Goal: Task Accomplishment & Management: Complete application form

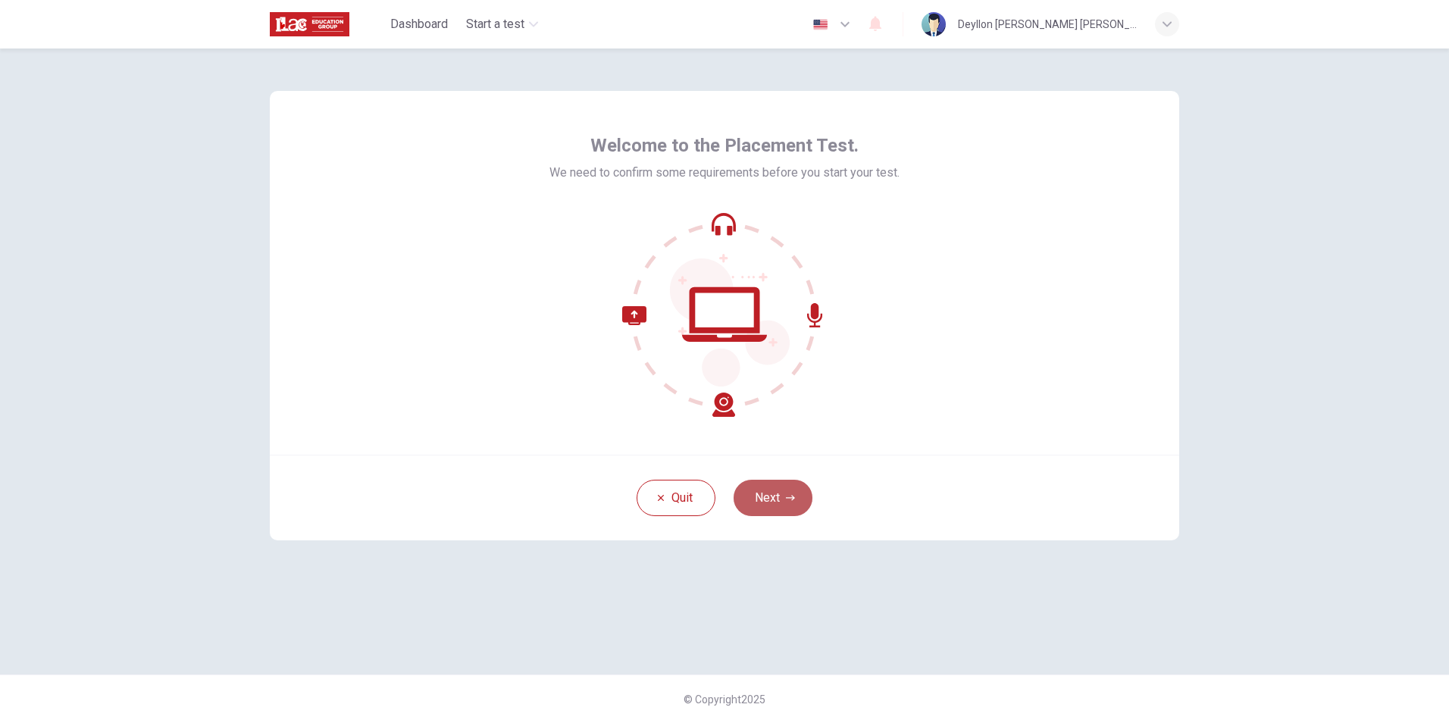
click at [772, 505] on button "Next" at bounding box center [773, 498] width 79 height 36
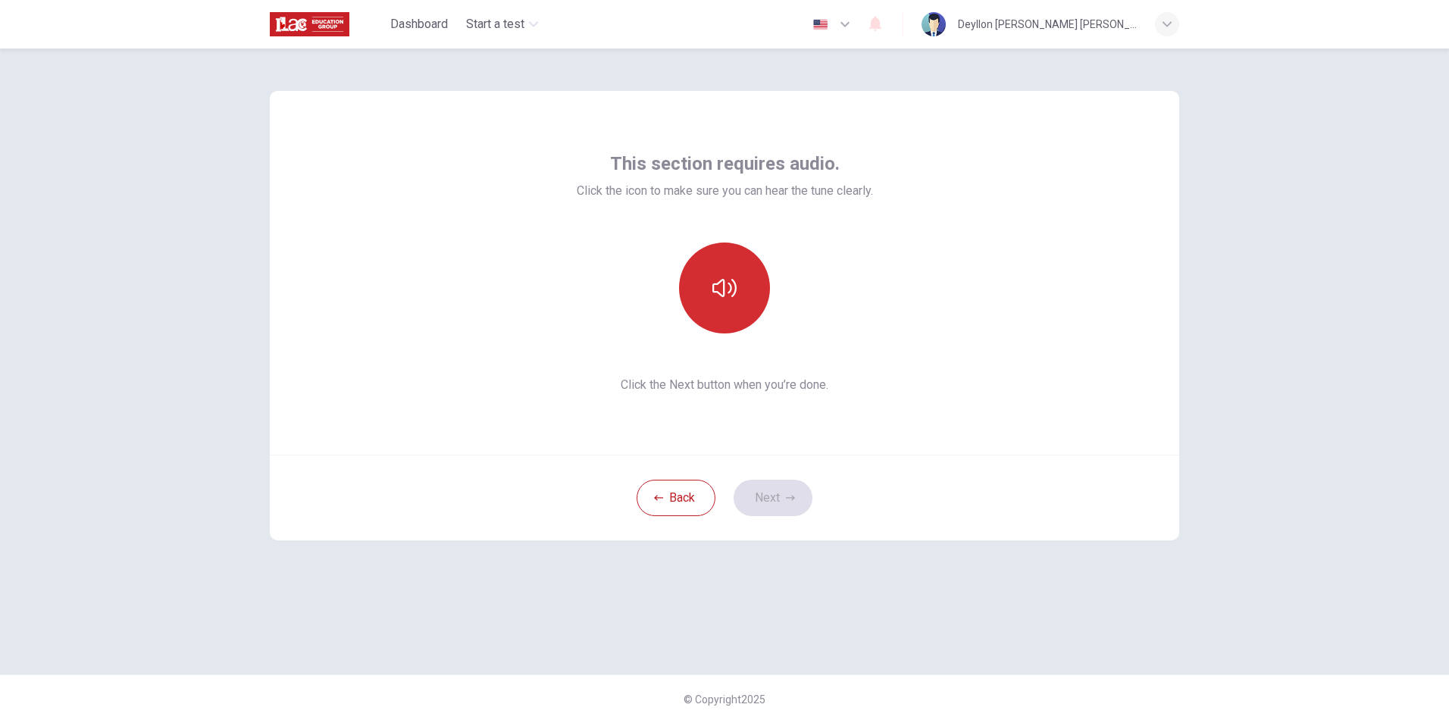
click at [727, 290] on icon "button" at bounding box center [724, 288] width 24 height 24
click at [766, 499] on button "Next" at bounding box center [773, 498] width 79 height 36
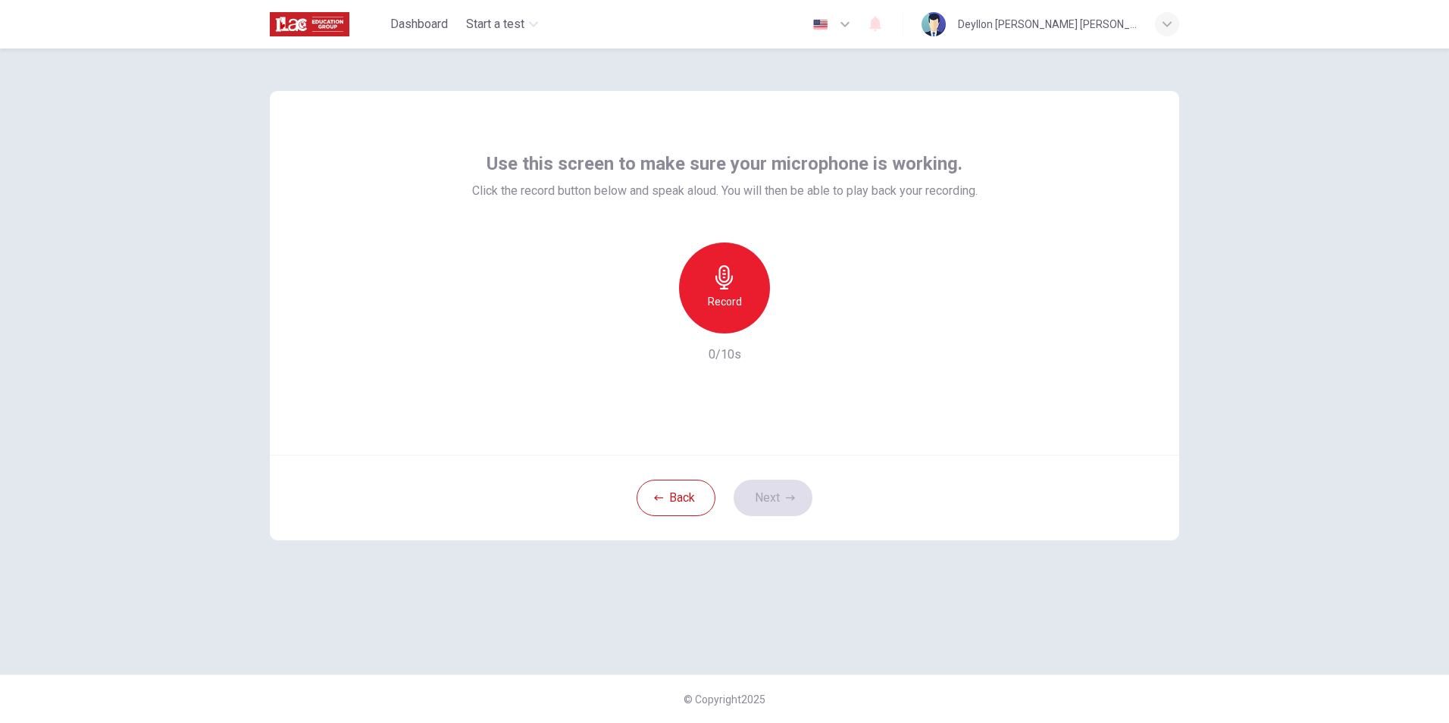
click at [721, 298] on h6 "Record" at bounding box center [725, 302] width 34 height 18
click at [726, 281] on icon "button" at bounding box center [723, 277] width 17 height 24
click at [796, 316] on icon "button" at bounding box center [794, 321] width 15 height 15
click at [777, 502] on button "Next" at bounding box center [773, 498] width 79 height 36
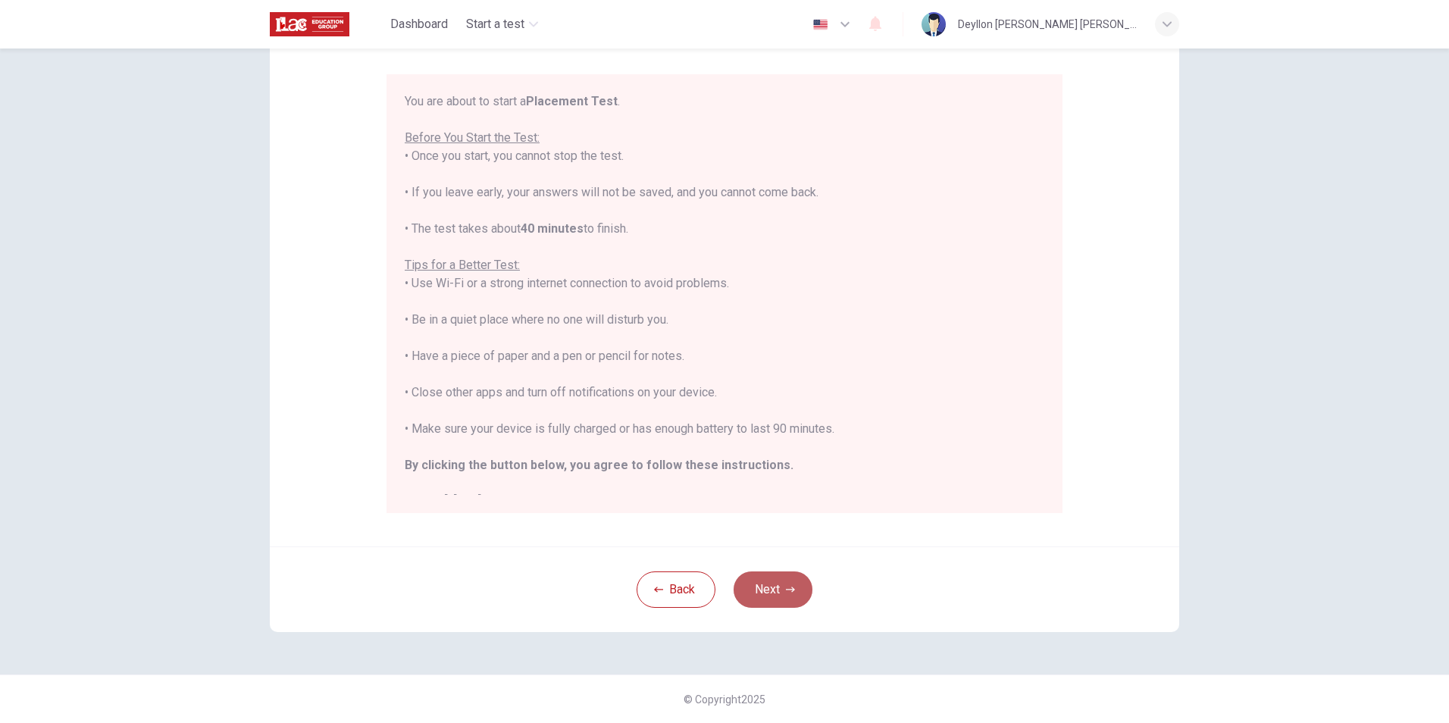
click at [768, 596] on button "Next" at bounding box center [773, 589] width 79 height 36
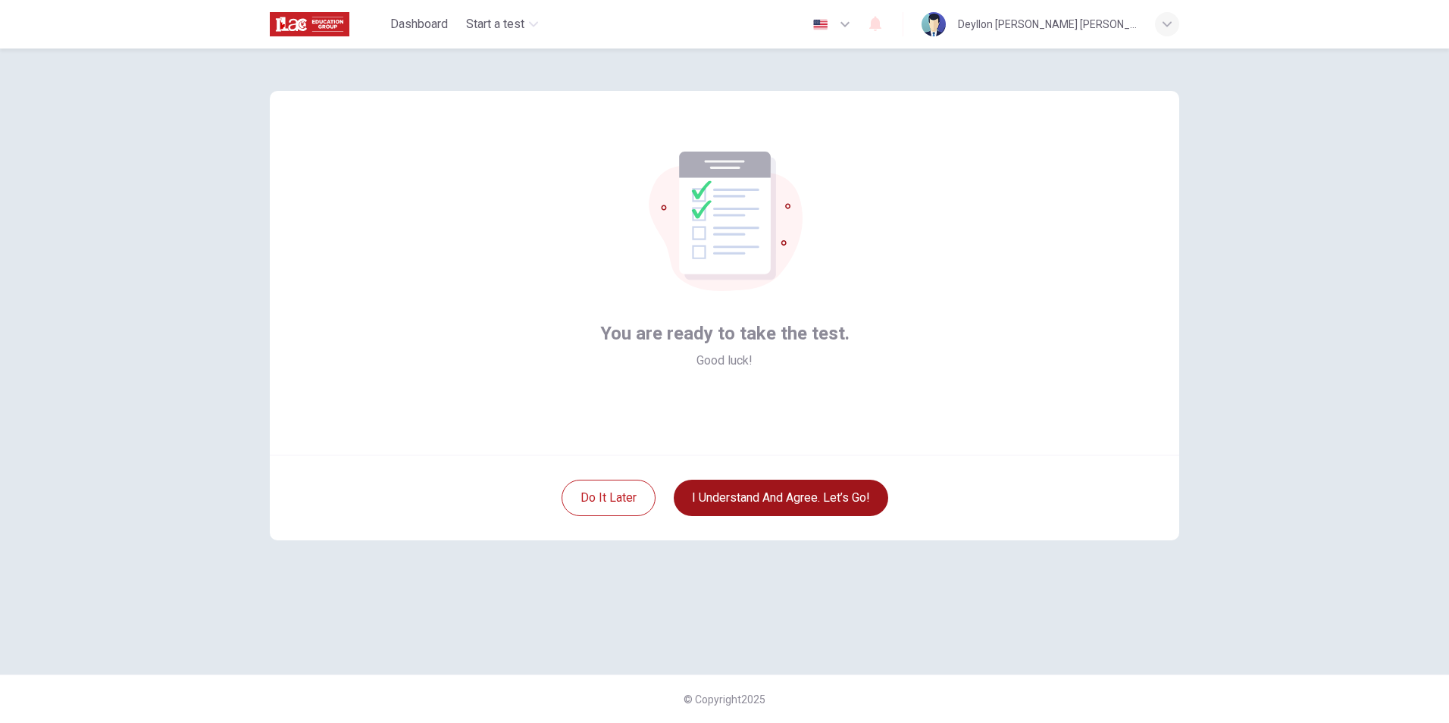
click at [815, 496] on button "I understand and agree. Let’s go!" at bounding box center [781, 498] width 214 height 36
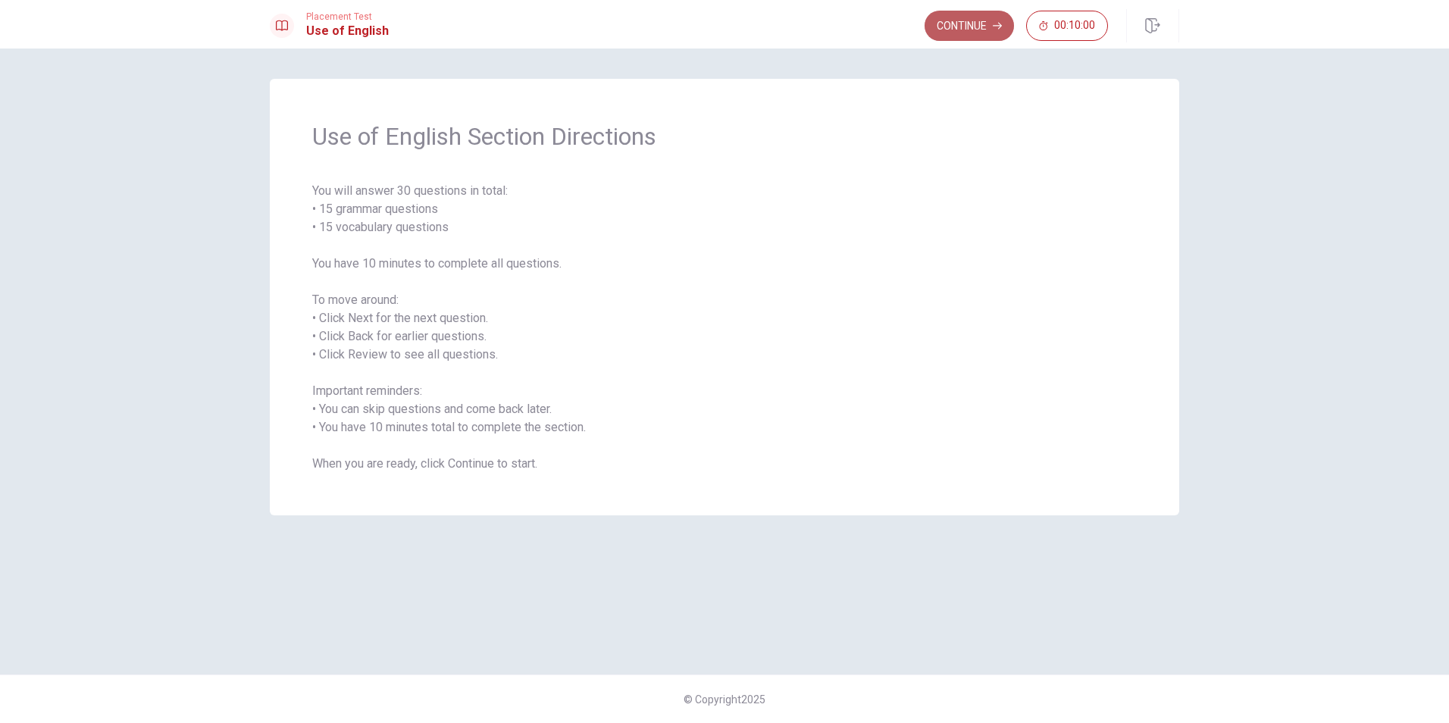
click at [975, 27] on button "Continue" at bounding box center [969, 26] width 89 height 30
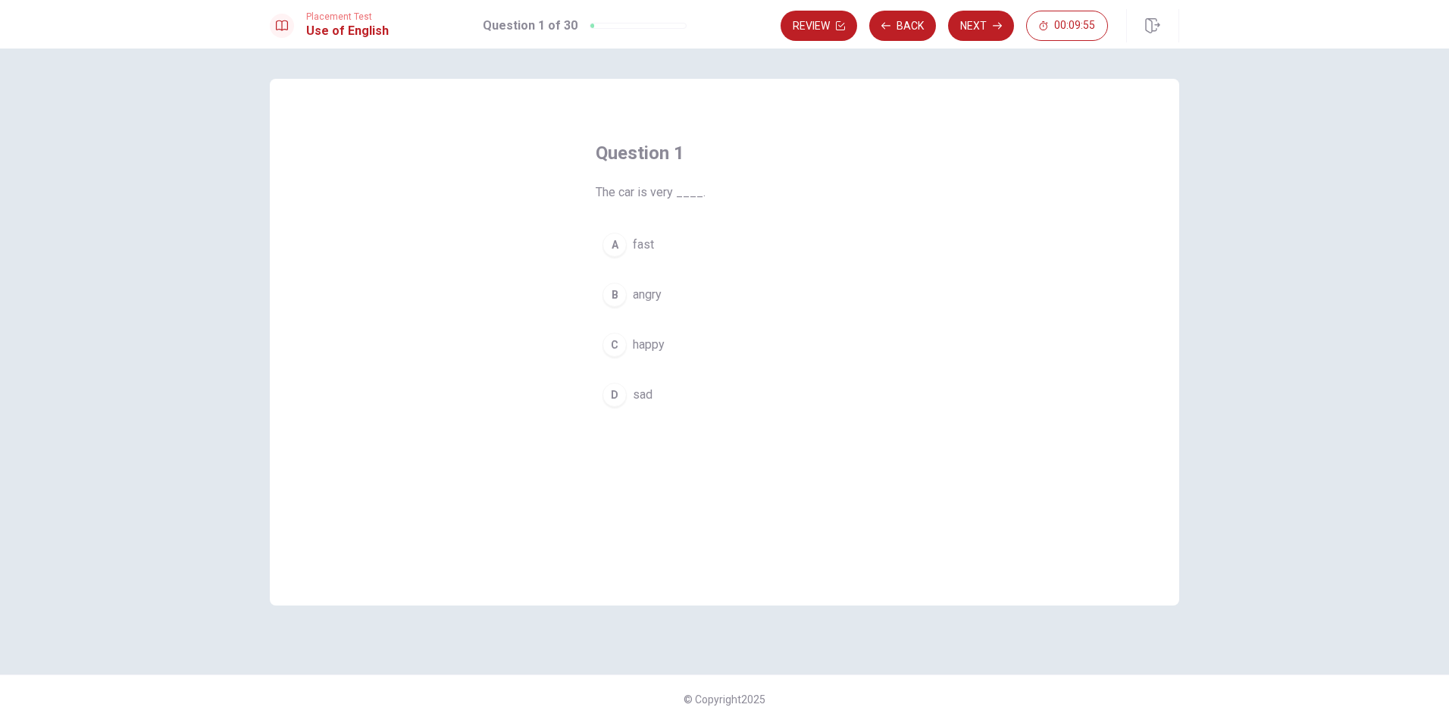
click at [618, 245] on div "A" at bounding box center [614, 245] width 24 height 24
click at [997, 28] on icon "button" at bounding box center [997, 25] width 9 height 9
click at [618, 249] on div "A" at bounding box center [614, 245] width 24 height 24
click at [985, 27] on button "Next" at bounding box center [981, 26] width 66 height 30
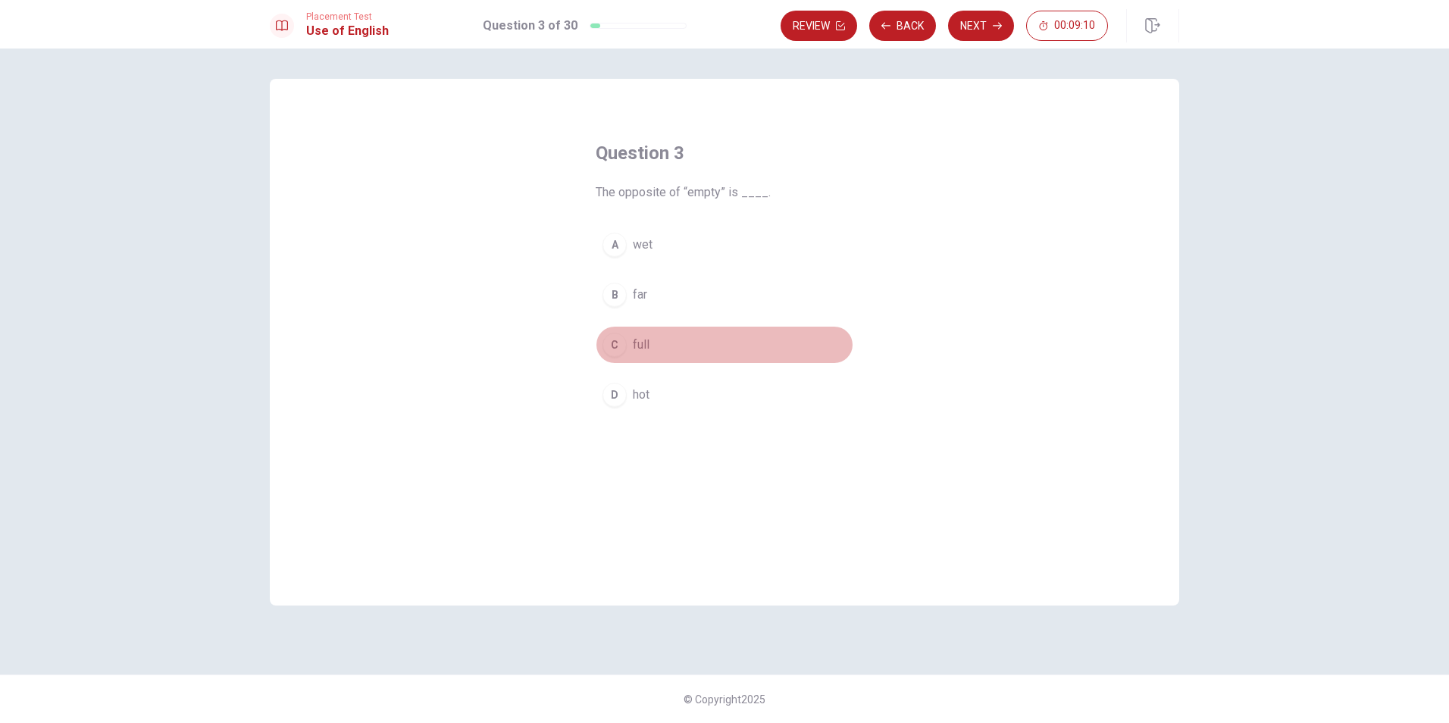
click at [624, 341] on div "C" at bounding box center [614, 345] width 24 height 24
click at [975, 23] on button "Next" at bounding box center [981, 26] width 66 height 30
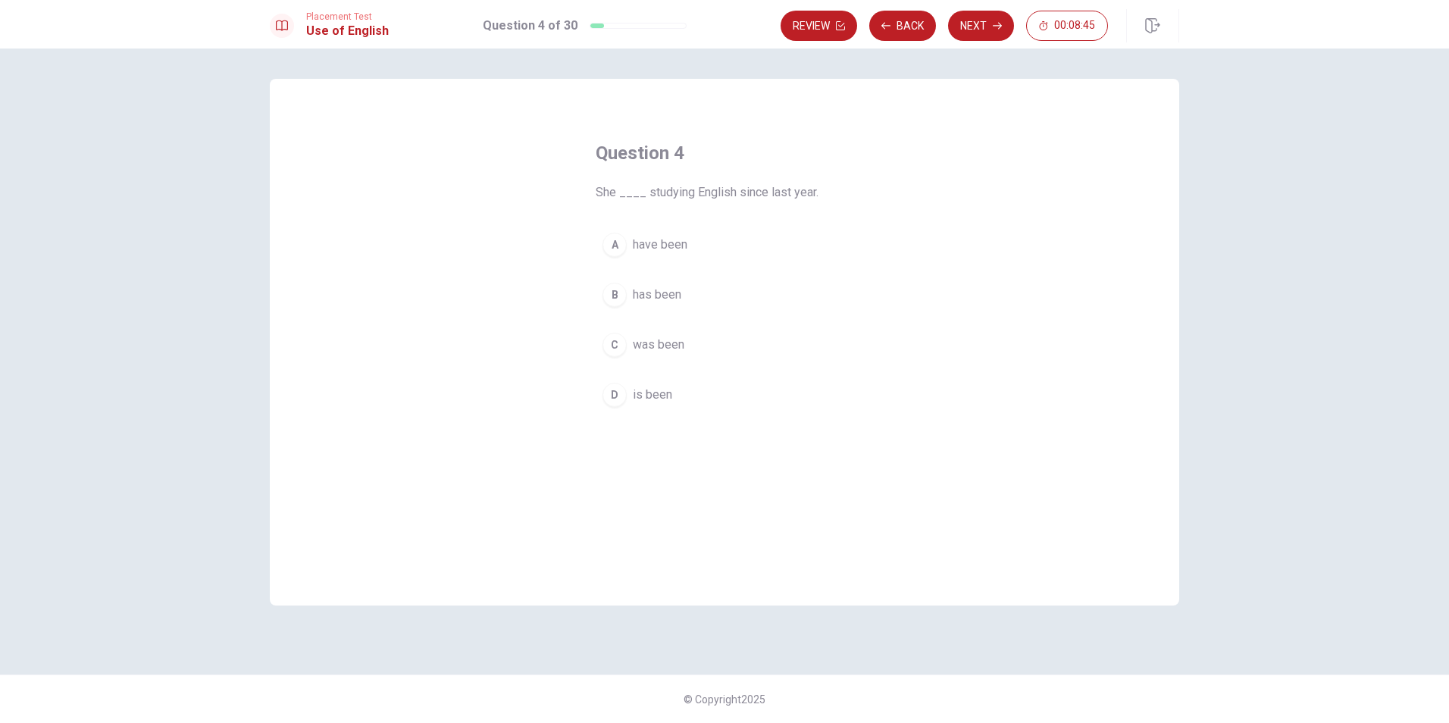
click at [657, 298] on span "has been" at bounding box center [657, 295] width 48 height 18
click at [990, 24] on button "Next" at bounding box center [981, 26] width 66 height 30
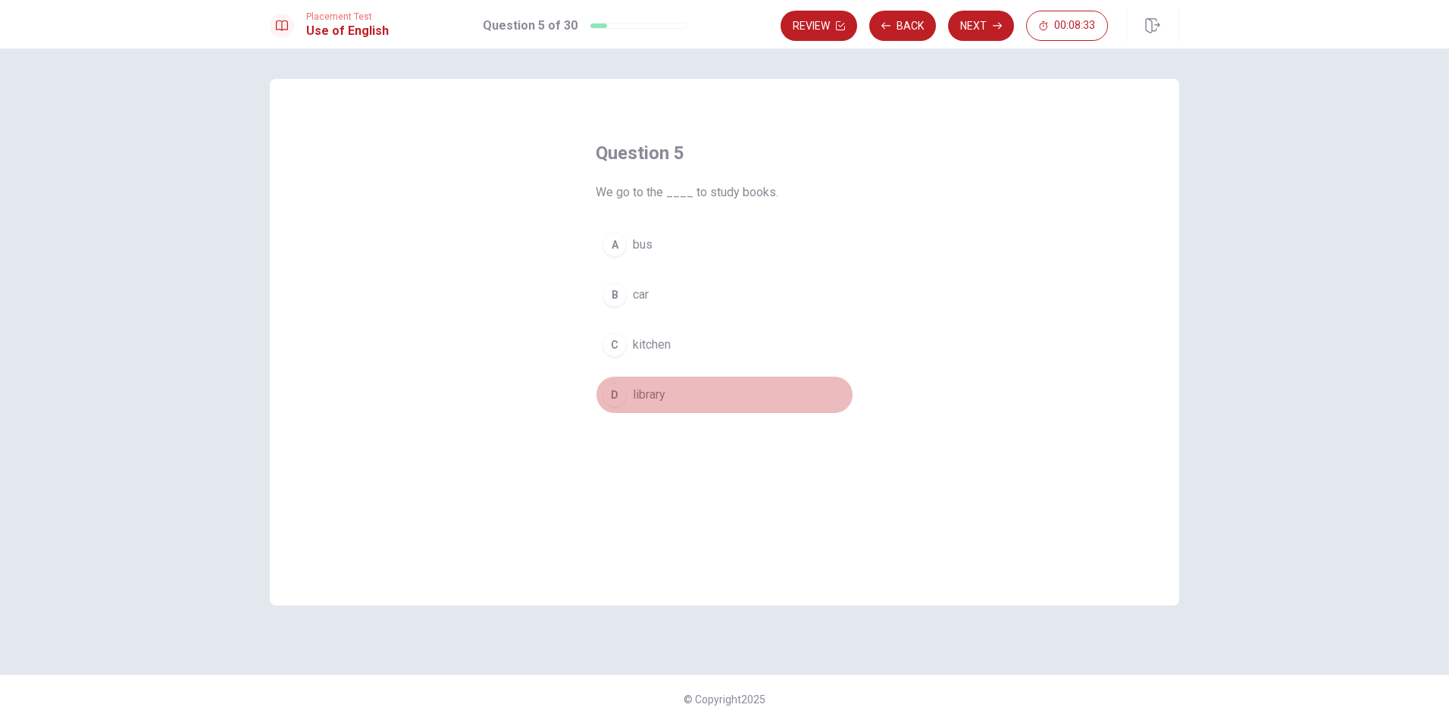
click at [653, 404] on button "D library" at bounding box center [725, 395] width 258 height 38
click at [979, 21] on button "Next" at bounding box center [981, 26] width 66 height 30
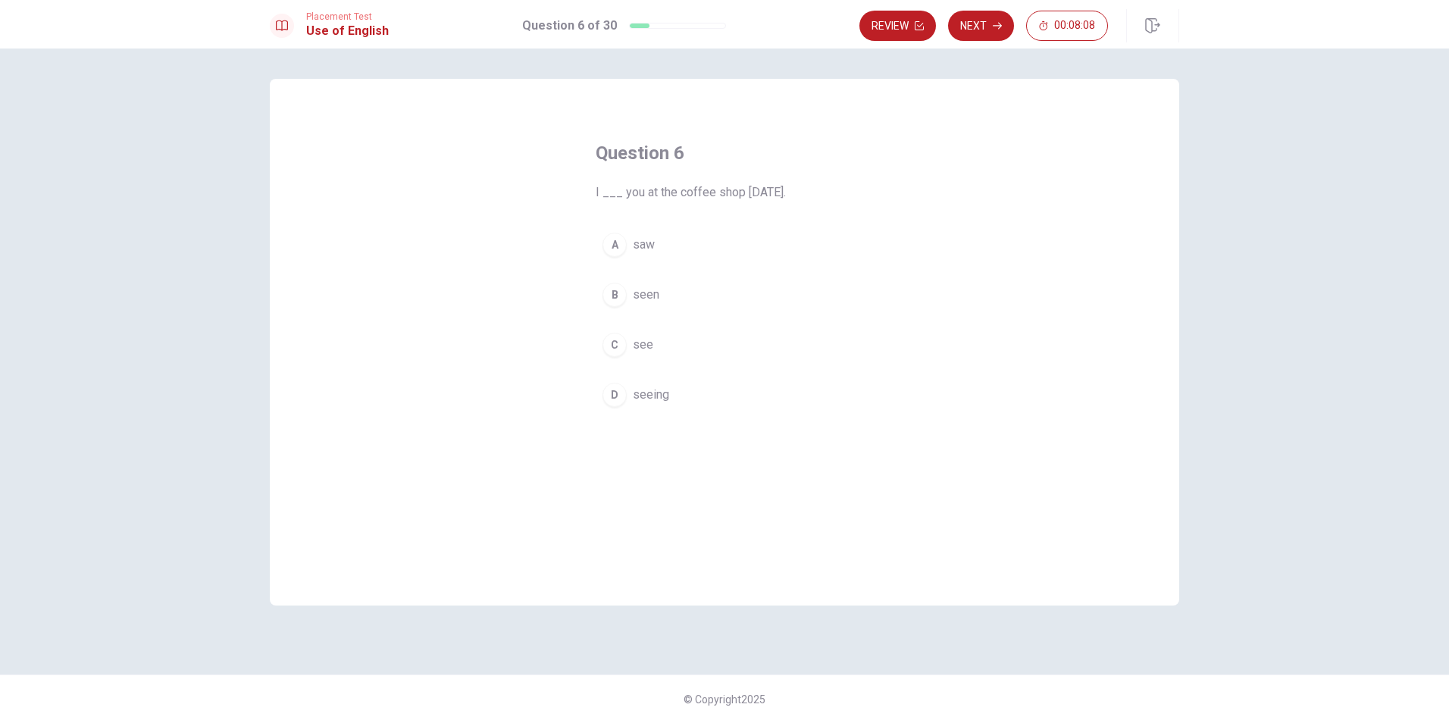
click at [648, 241] on span "saw" at bounding box center [644, 245] width 22 height 18
click at [993, 25] on icon "button" at bounding box center [997, 25] width 9 height 9
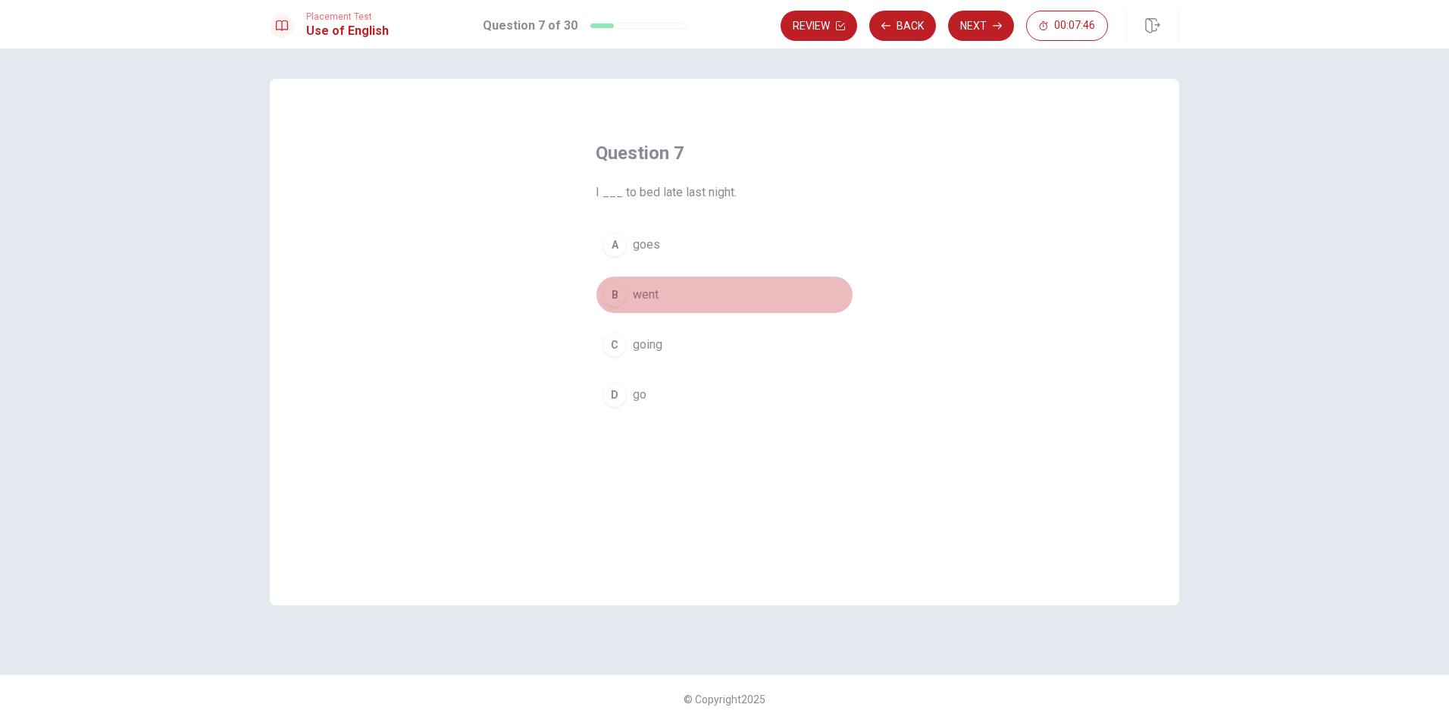
click at [654, 293] on span "went" at bounding box center [646, 295] width 26 height 18
click at [961, 32] on button "Next" at bounding box center [981, 26] width 66 height 30
click at [635, 297] on span "are" at bounding box center [641, 295] width 17 height 18
click at [987, 14] on button "Next" at bounding box center [981, 26] width 66 height 30
click at [633, 348] on span "strong" at bounding box center [650, 345] width 34 height 18
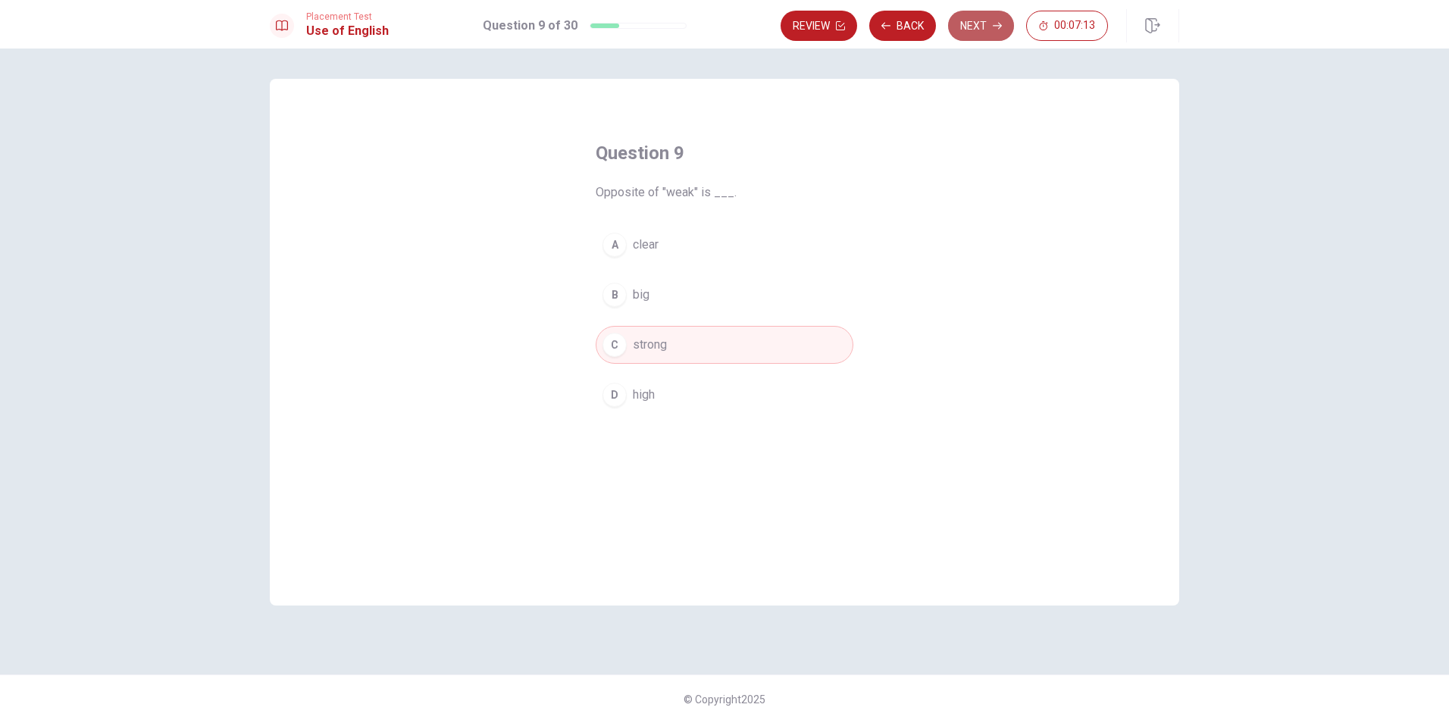
click at [972, 35] on button "Next" at bounding box center [981, 26] width 66 height 30
click at [646, 399] on span "will buy" at bounding box center [653, 395] width 40 height 18
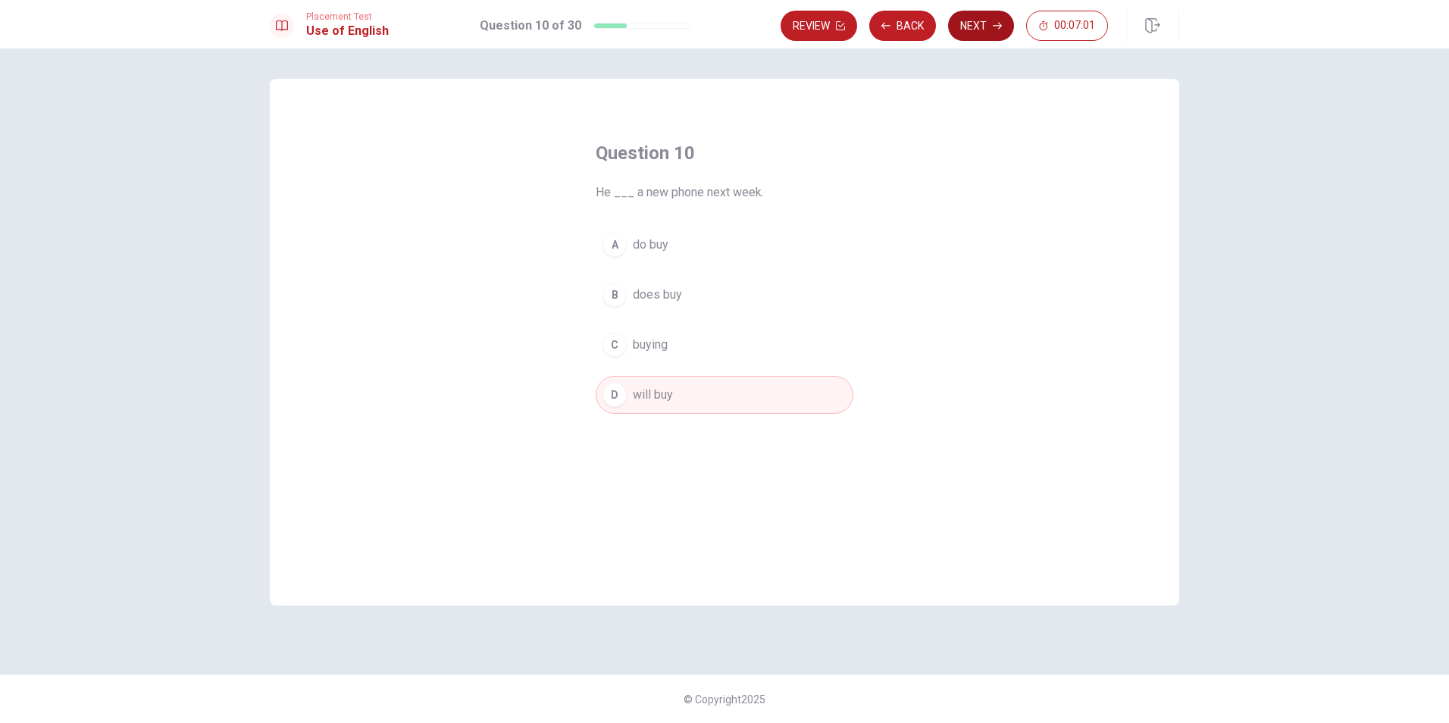
click at [981, 27] on button "Next" at bounding box center [981, 26] width 66 height 30
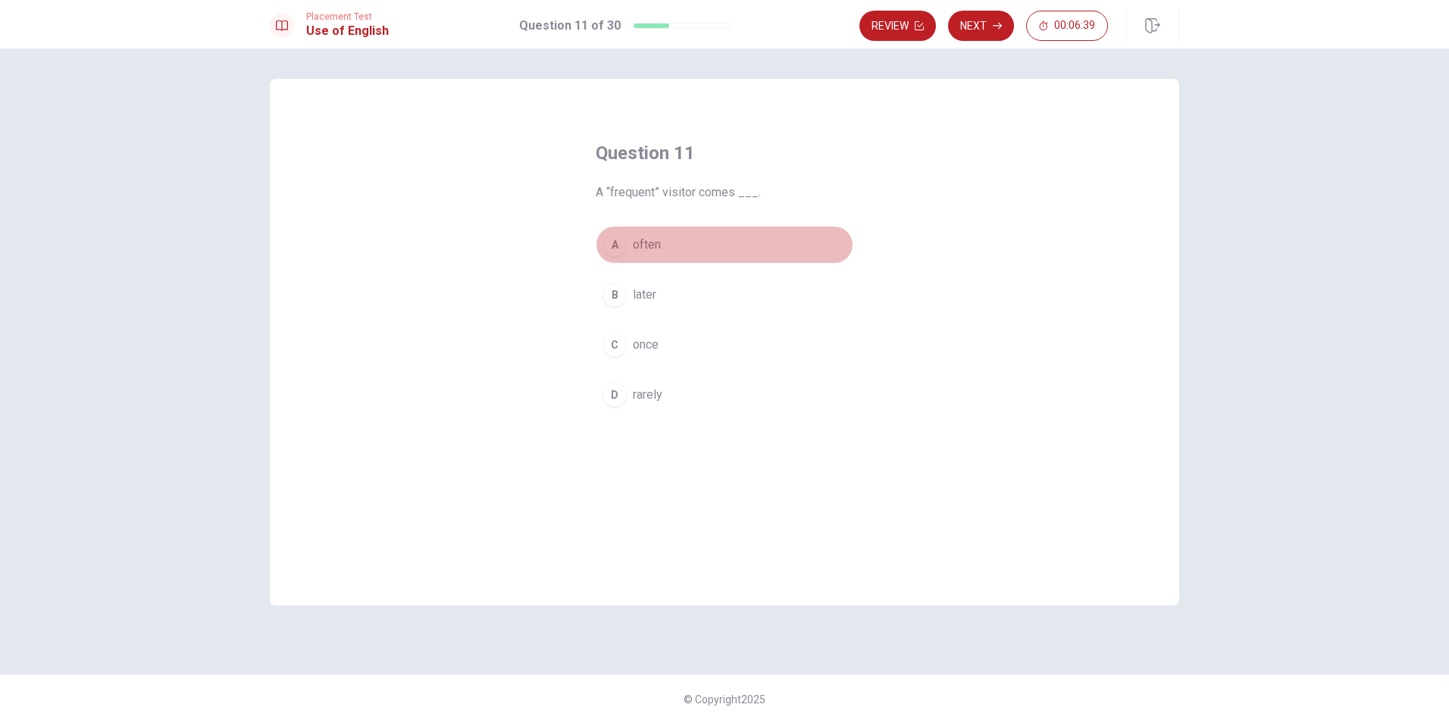
click at [641, 249] on span "often" at bounding box center [647, 245] width 28 height 18
click at [972, 27] on button "Next" at bounding box center [981, 26] width 66 height 30
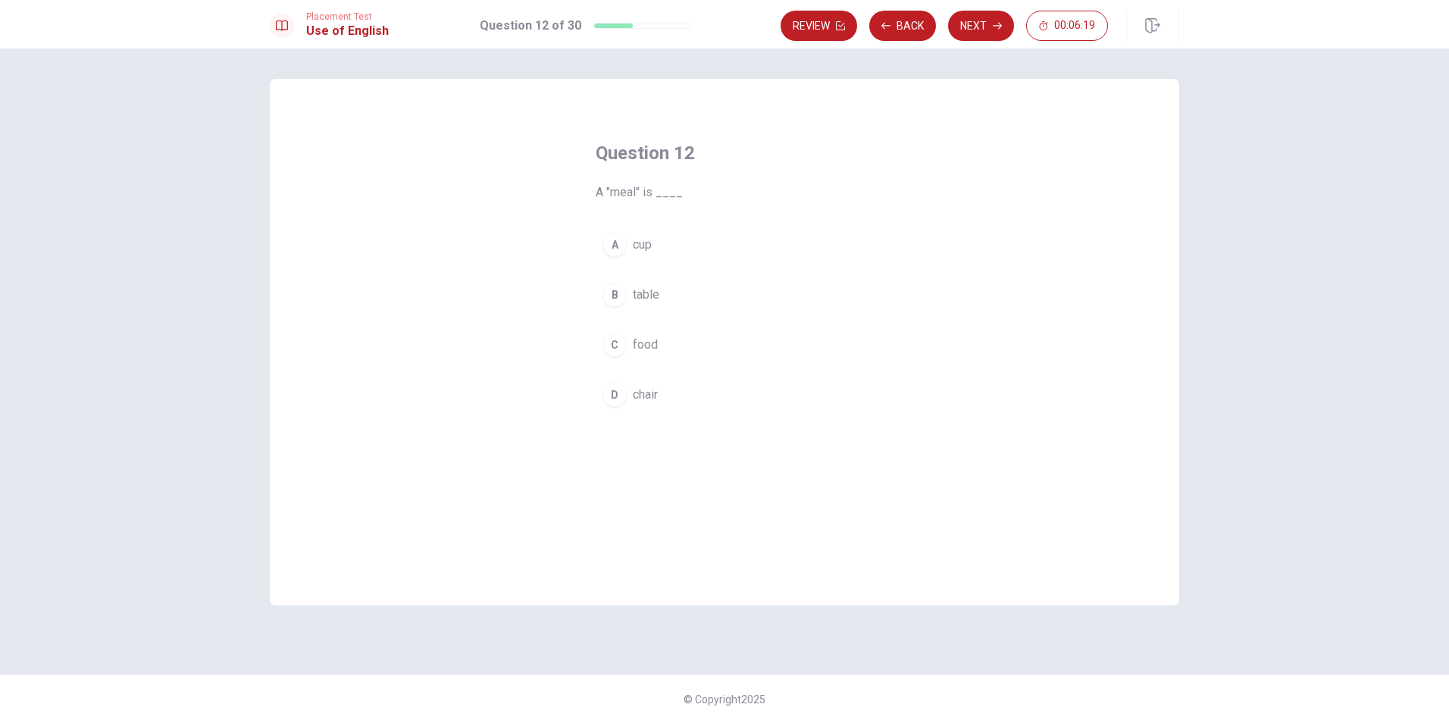
click at [665, 342] on button "C food" at bounding box center [725, 345] width 258 height 38
click at [974, 20] on button "Next" at bounding box center [981, 26] width 66 height 30
click at [690, 291] on button "B have knew" at bounding box center [725, 295] width 258 height 38
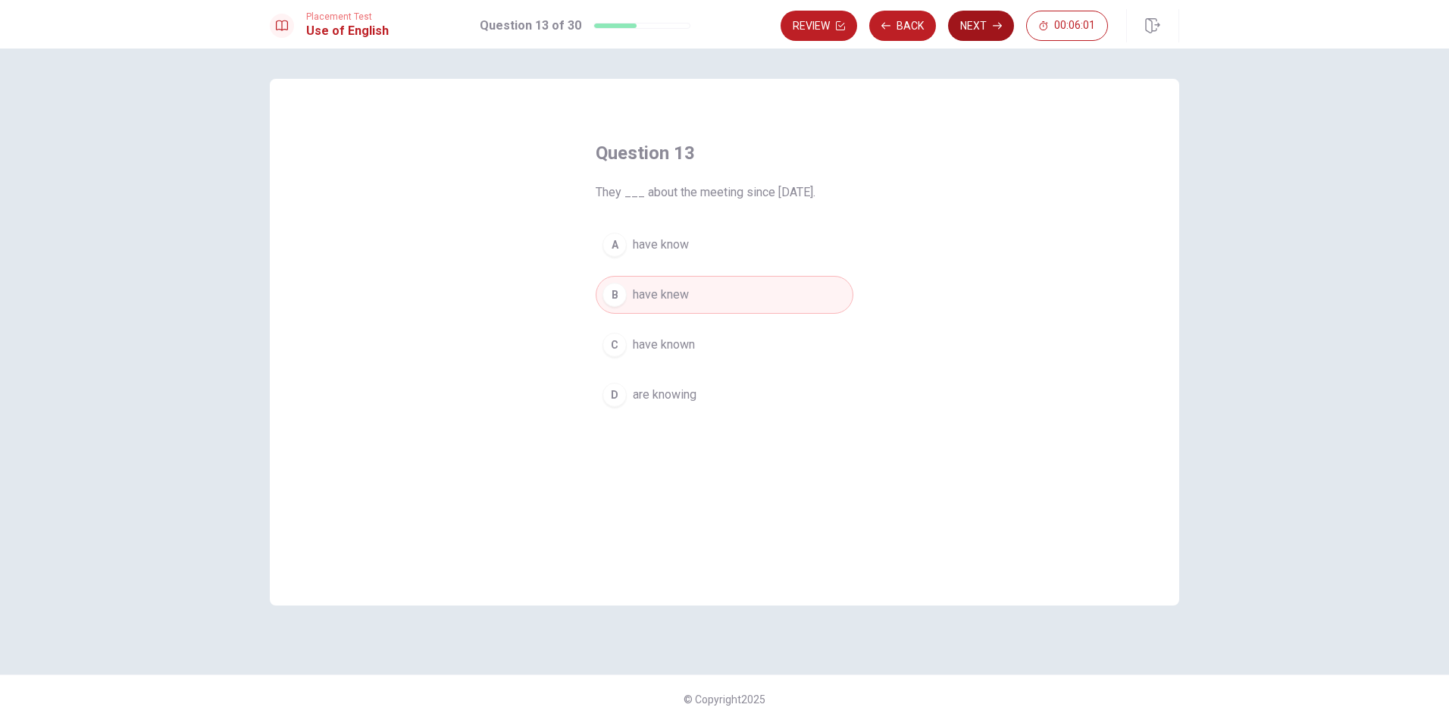
click at [972, 28] on button "Next" at bounding box center [981, 26] width 66 height 30
click at [621, 246] on div "A" at bounding box center [614, 245] width 24 height 24
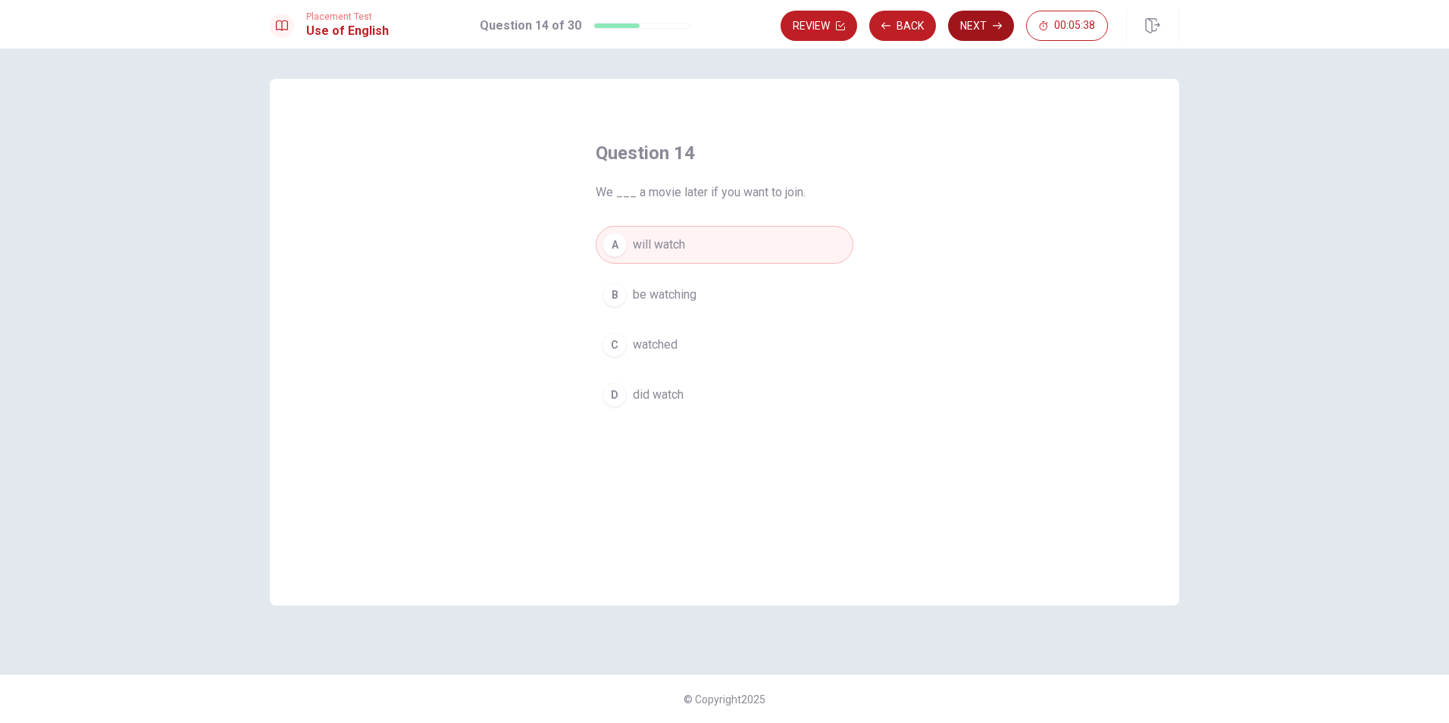
click at [982, 27] on button "Next" at bounding box center [981, 26] width 66 height 30
click at [711, 339] on span "the train arrives" at bounding box center [674, 345] width 82 height 18
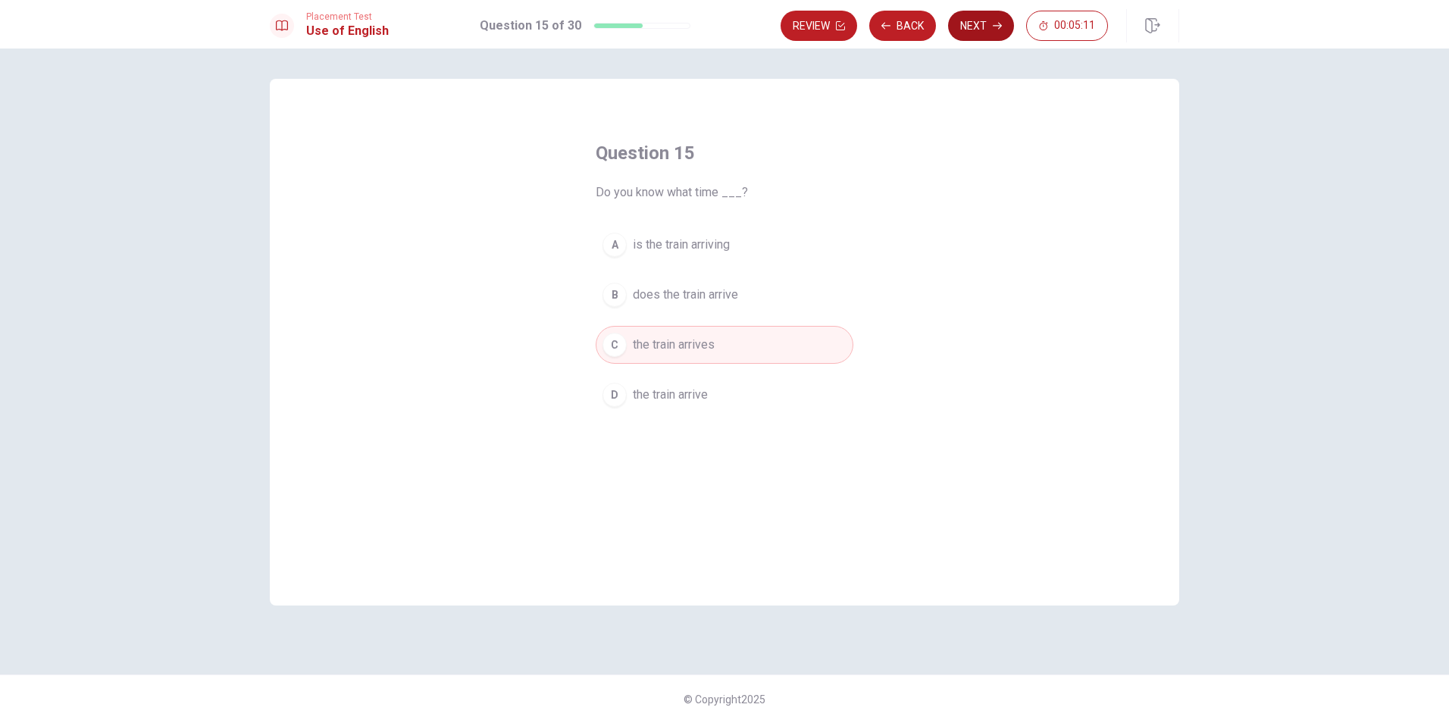
click at [976, 35] on button "Next" at bounding box center [981, 26] width 66 height 30
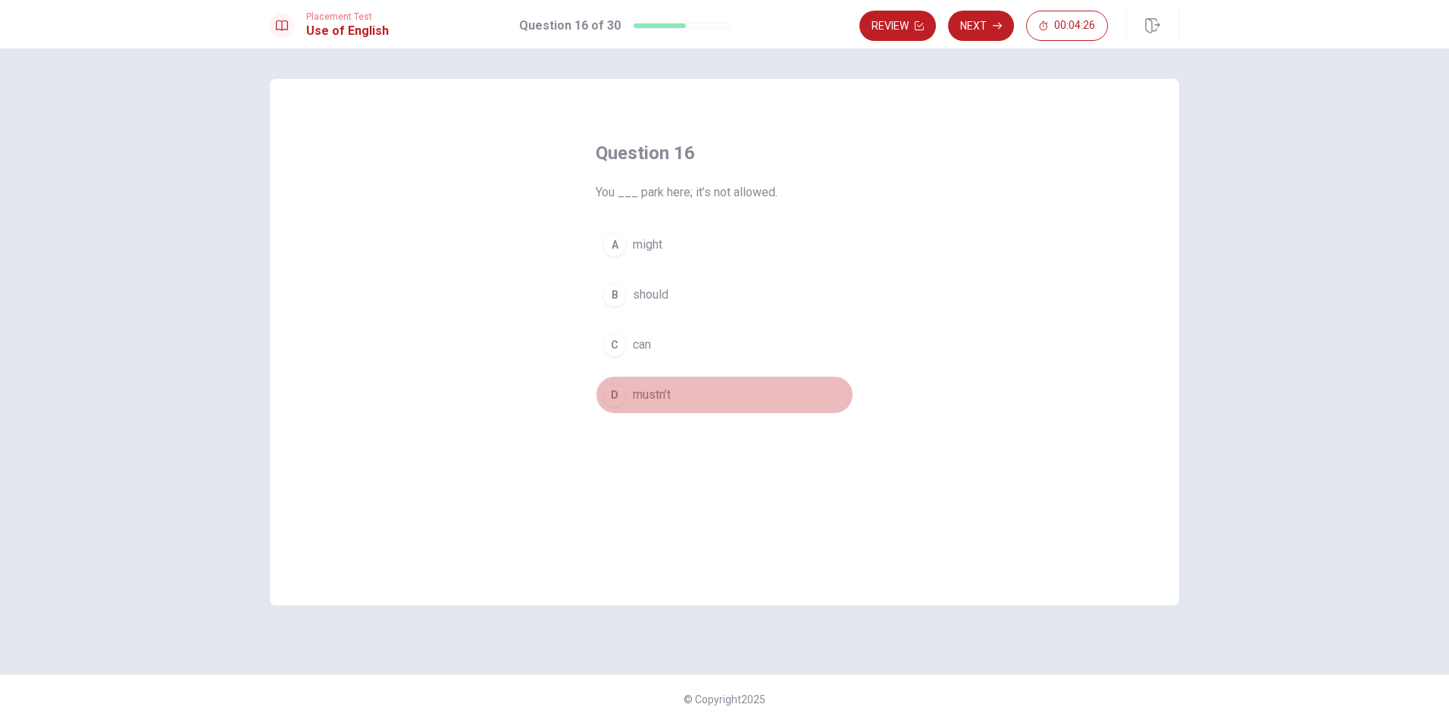
click at [652, 402] on span "mustn’t" at bounding box center [652, 395] width 38 height 18
click at [975, 27] on button "Next" at bounding box center [981, 26] width 66 height 30
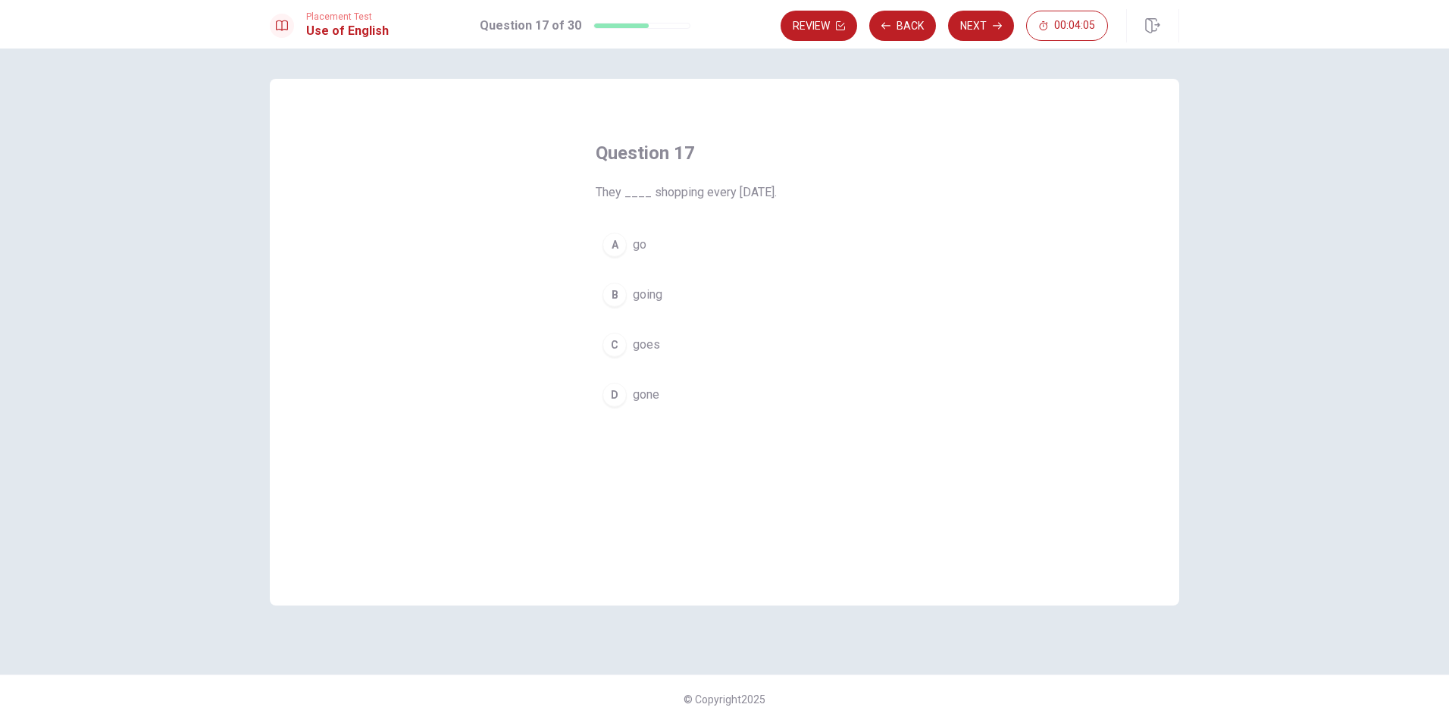
click at [651, 293] on span "going" at bounding box center [648, 295] width 30 height 18
click at [976, 23] on button "Next" at bounding box center [981, 26] width 66 height 30
click at [685, 317] on span "interesting" at bounding box center [661, 313] width 57 height 18
click at [971, 26] on button "Next" at bounding box center [981, 26] width 66 height 30
click at [629, 349] on button "C bag" at bounding box center [725, 345] width 258 height 38
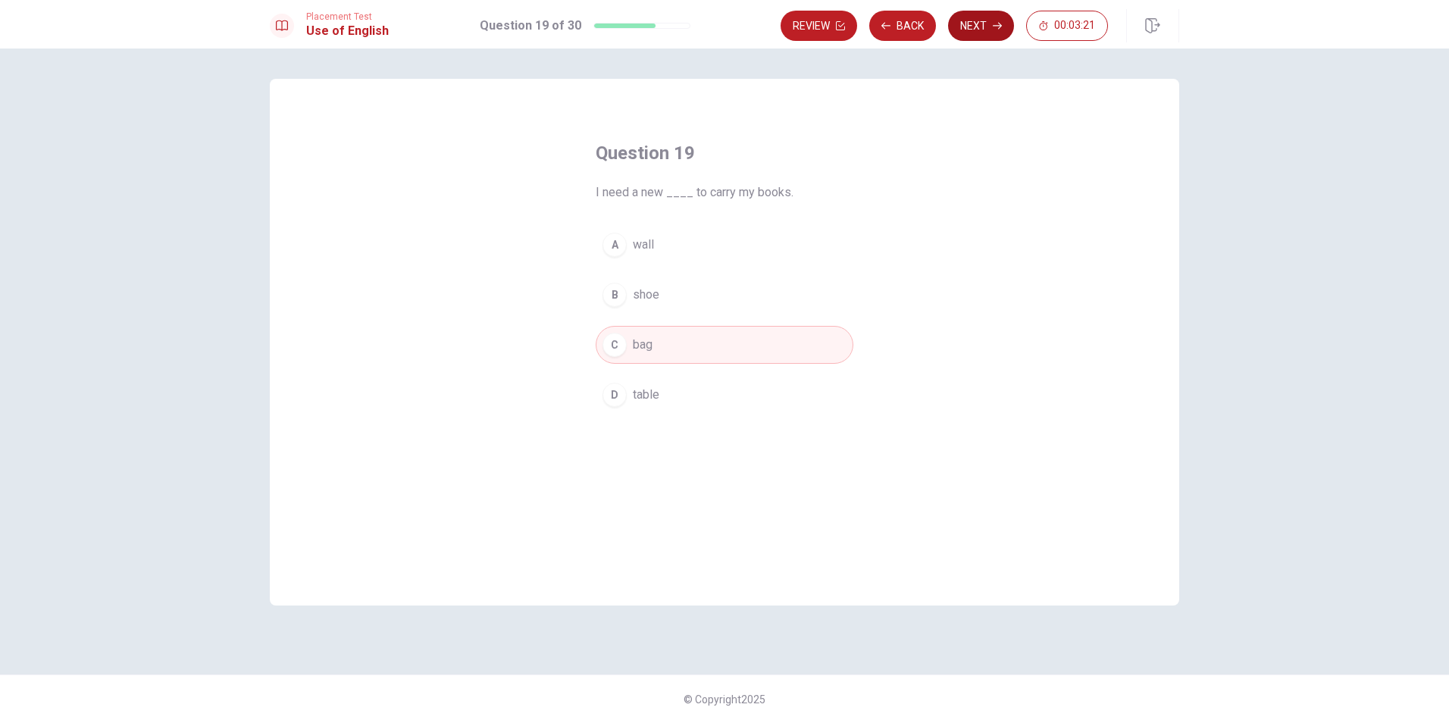
click at [975, 33] on button "Next" at bounding box center [981, 26] width 66 height 30
click at [656, 364] on span "social" at bounding box center [649, 363] width 32 height 18
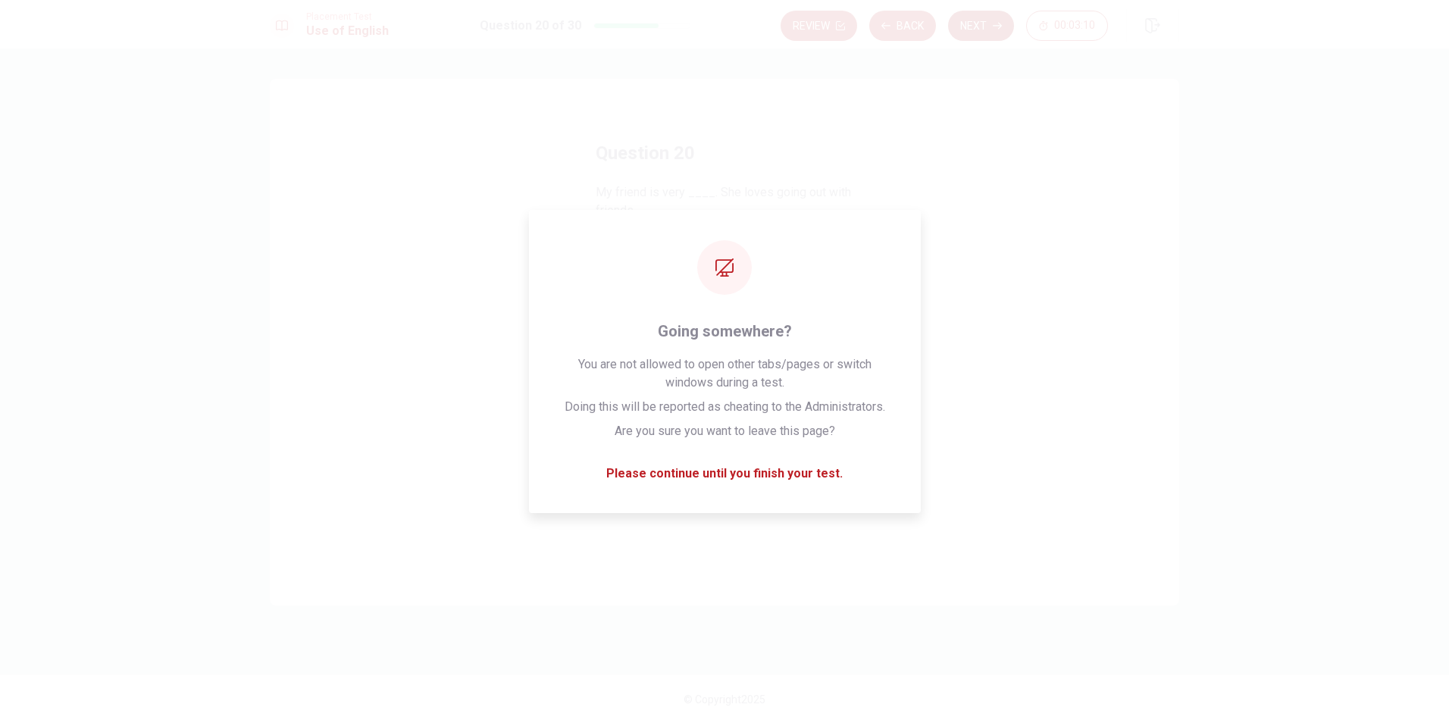
click at [983, 30] on button "Next" at bounding box center [981, 26] width 66 height 30
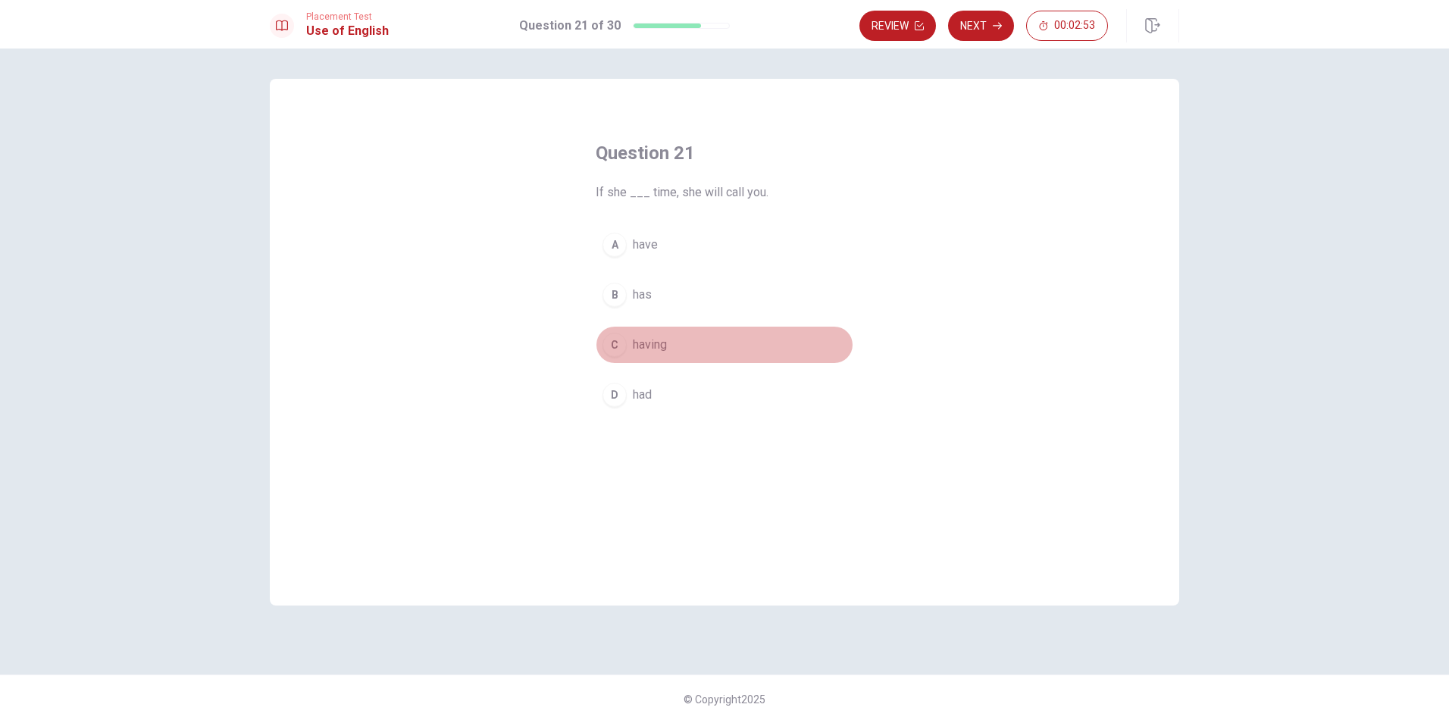
click at [662, 346] on span "having" at bounding box center [650, 345] width 34 height 18
click at [989, 21] on button "Next" at bounding box center [981, 26] width 66 height 30
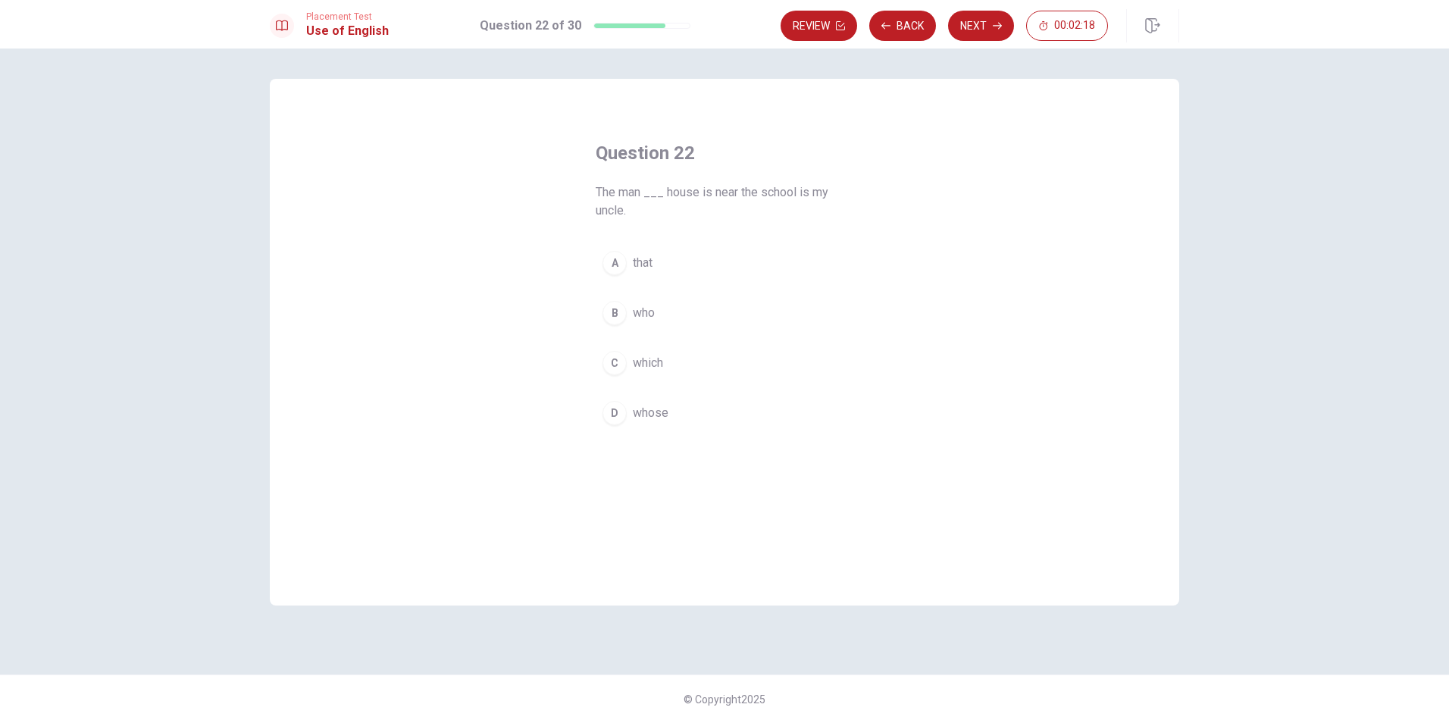
click at [650, 410] on span "whose" at bounding box center [651, 413] width 36 height 18
click at [976, 23] on button "Next" at bounding box center [981, 26] width 66 height 30
click at [671, 393] on span "had leaving" at bounding box center [663, 395] width 60 height 18
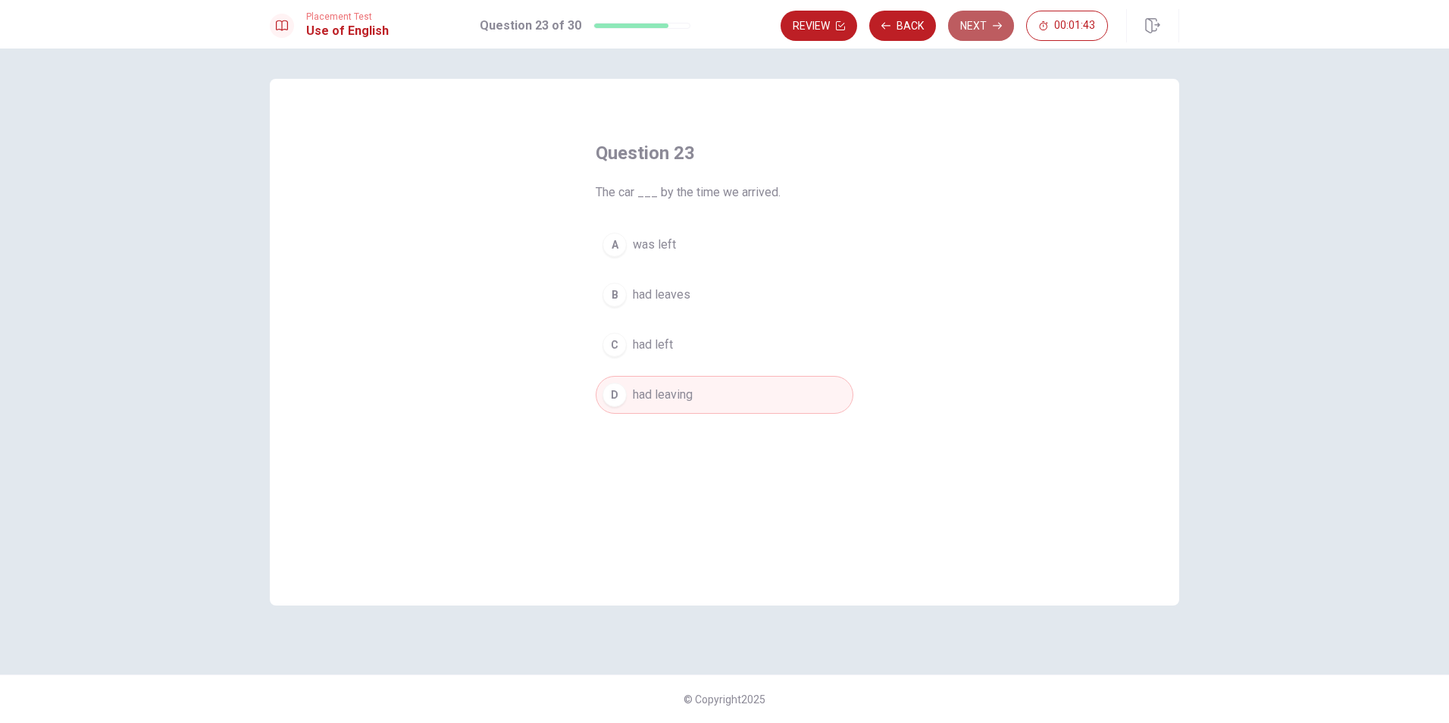
click at [991, 19] on button "Next" at bounding box center [981, 26] width 66 height 30
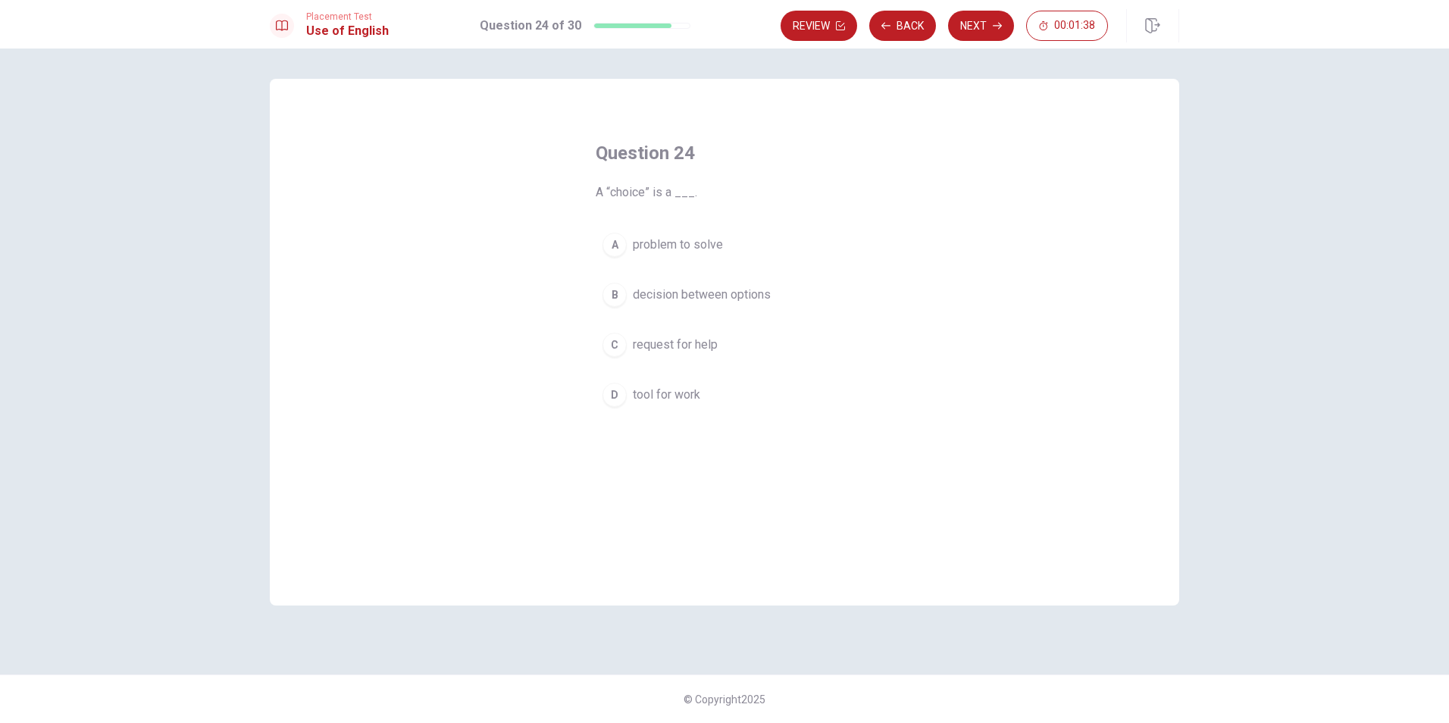
click at [738, 294] on span "decision between options" at bounding box center [702, 295] width 138 height 18
click at [983, 19] on button "Next" at bounding box center [981, 26] width 66 height 30
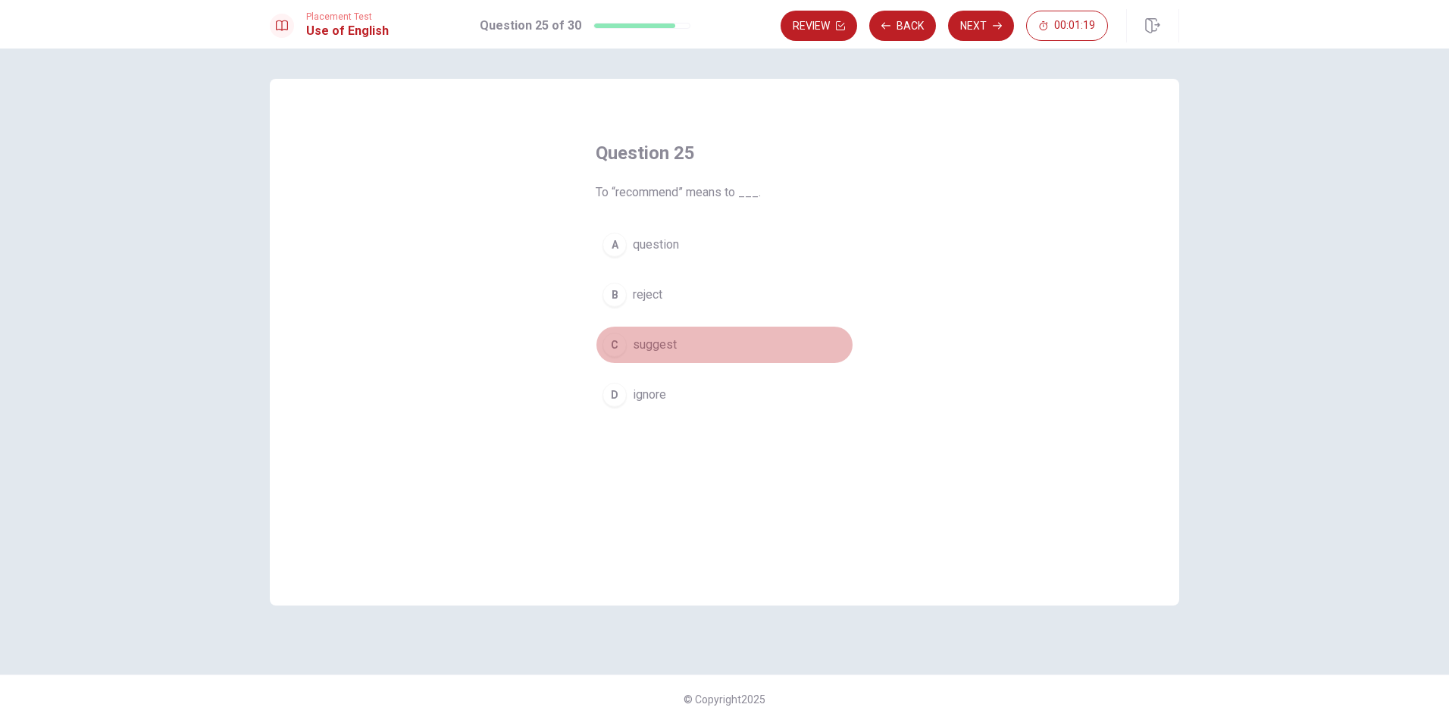
click at [658, 336] on span "suggest" at bounding box center [655, 345] width 44 height 18
click at [982, 29] on button "Next" at bounding box center [981, 26] width 66 height 30
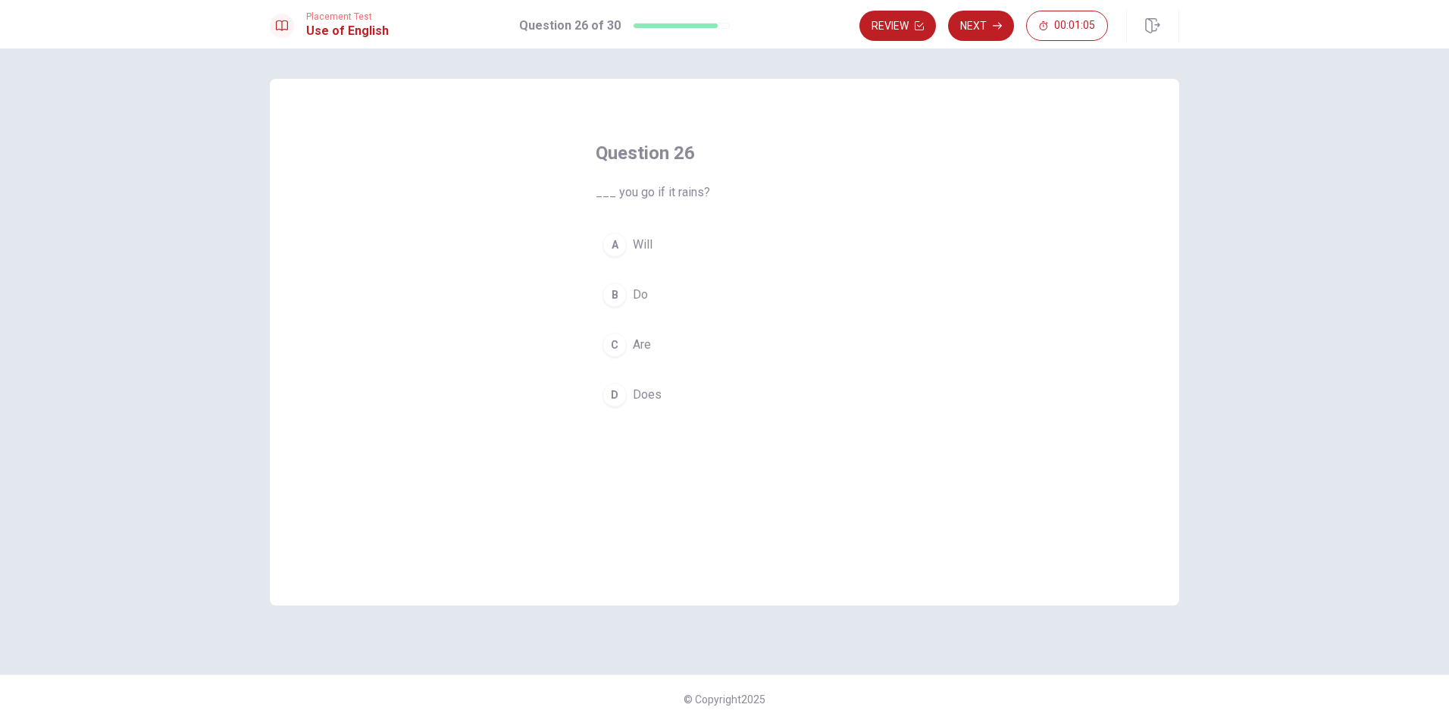
click at [645, 296] on span "Do" at bounding box center [640, 295] width 15 height 18
click at [997, 25] on icon "button" at bounding box center [997, 25] width 9 height 9
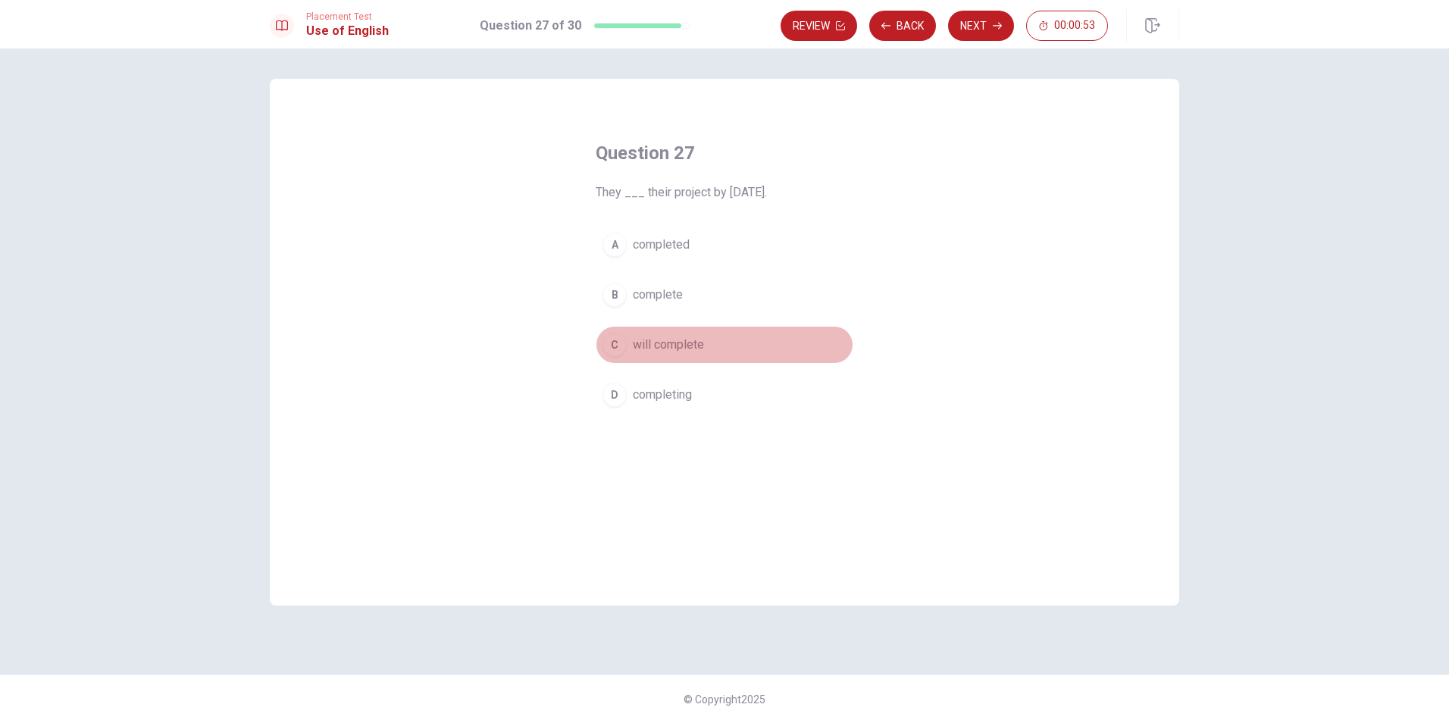
click at [697, 331] on button "C will complete" at bounding box center [725, 345] width 258 height 38
click at [972, 39] on button "Next" at bounding box center [981, 26] width 66 height 30
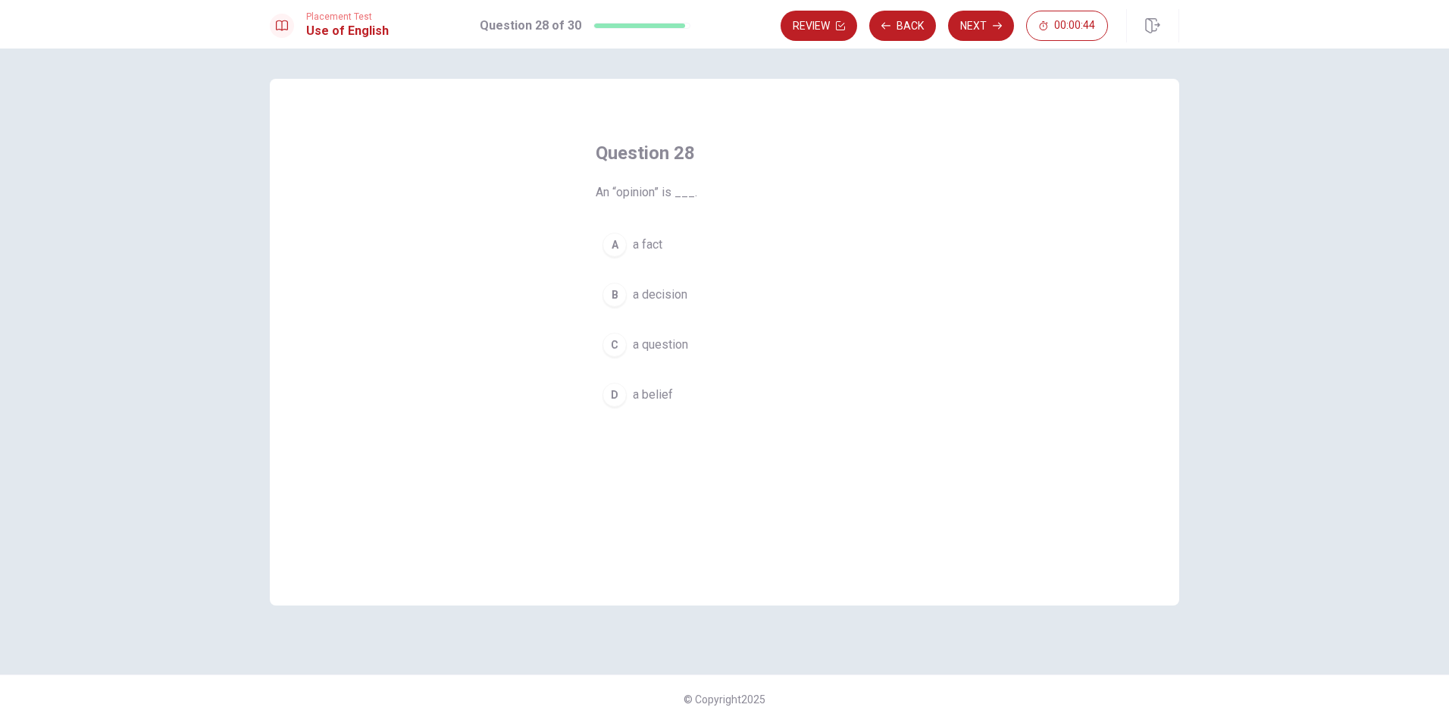
click at [659, 396] on span "a belief" at bounding box center [653, 395] width 40 height 18
click at [978, 23] on button "Next" at bounding box center [981, 26] width 66 height 30
click at [646, 398] on span "share" at bounding box center [648, 395] width 30 height 18
click at [987, 14] on button "Next" at bounding box center [981, 26] width 66 height 30
click at [649, 316] on span "has" at bounding box center [642, 313] width 19 height 18
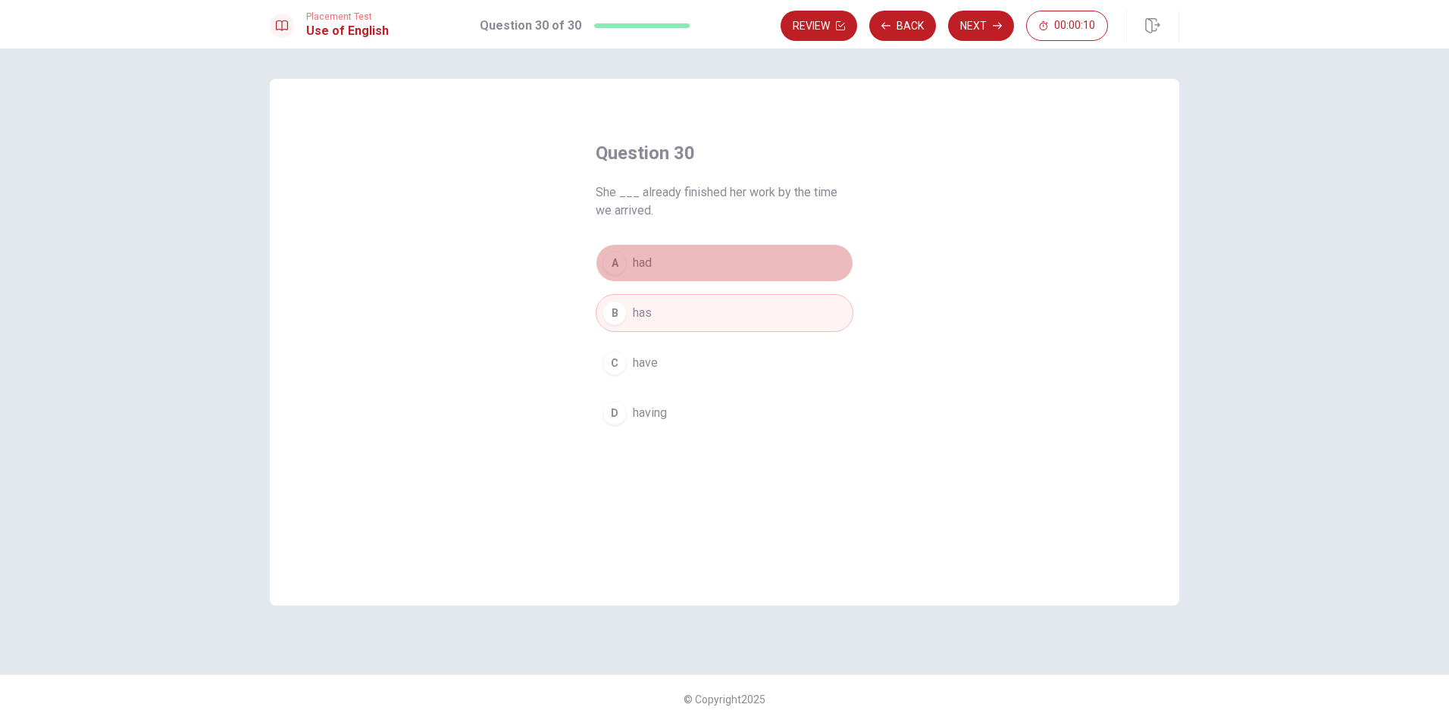
click at [658, 258] on button "A had" at bounding box center [725, 263] width 258 height 38
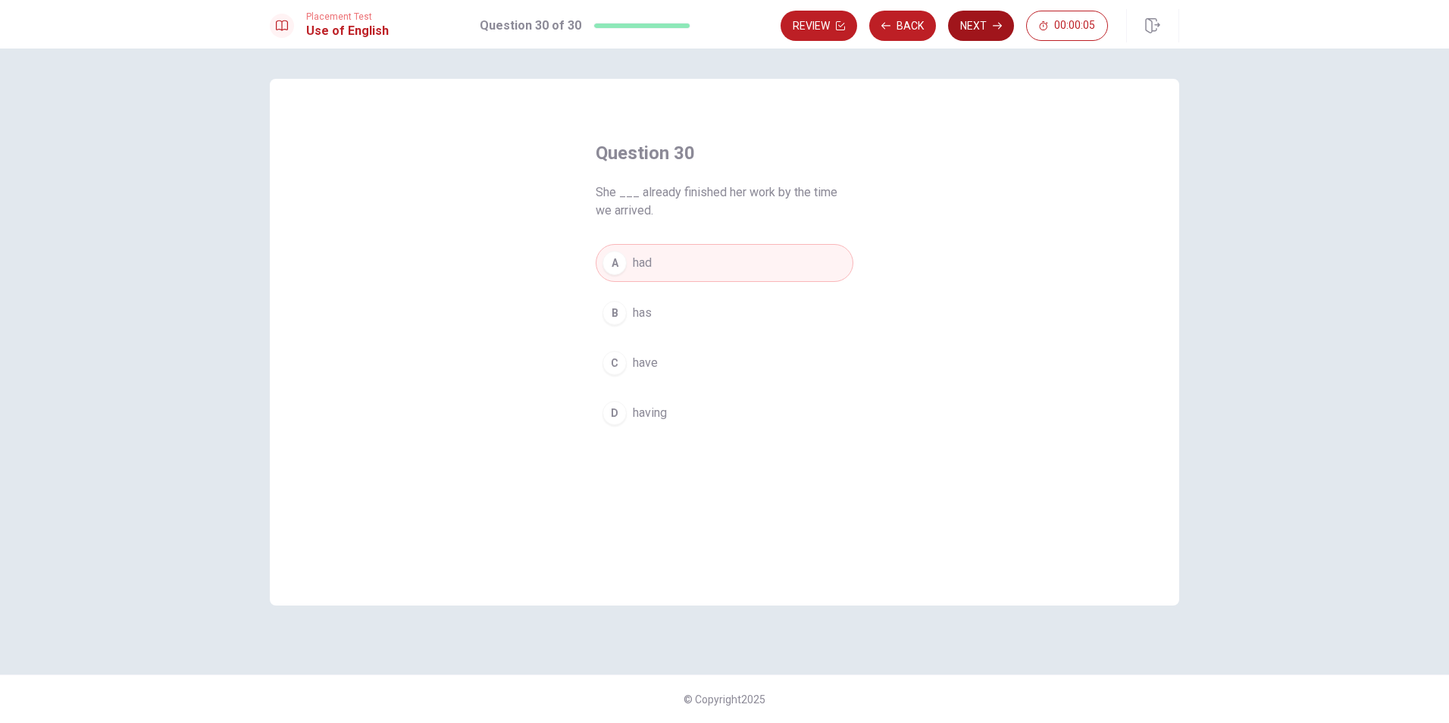
click at [974, 23] on button "Next" at bounding box center [981, 26] width 66 height 30
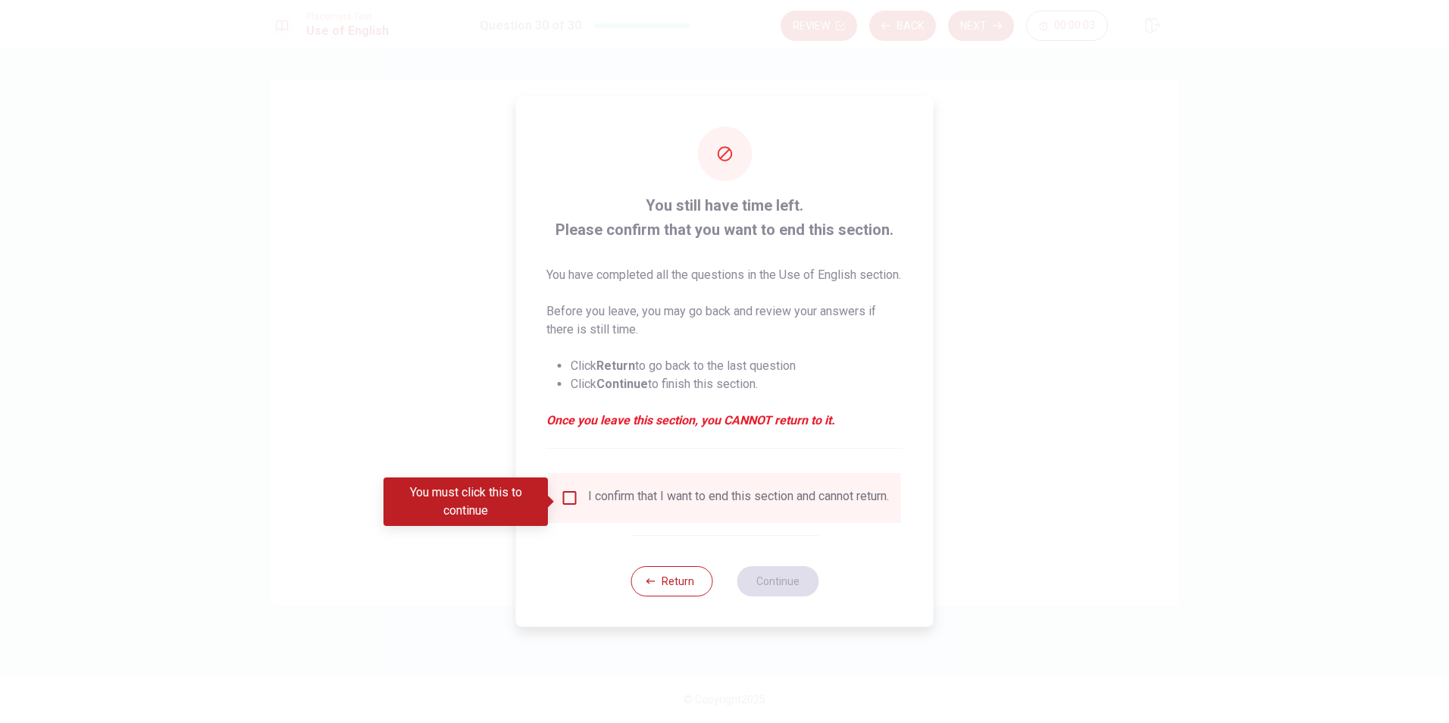
click at [570, 504] on input "You must click this to continue" at bounding box center [570, 498] width 18 height 18
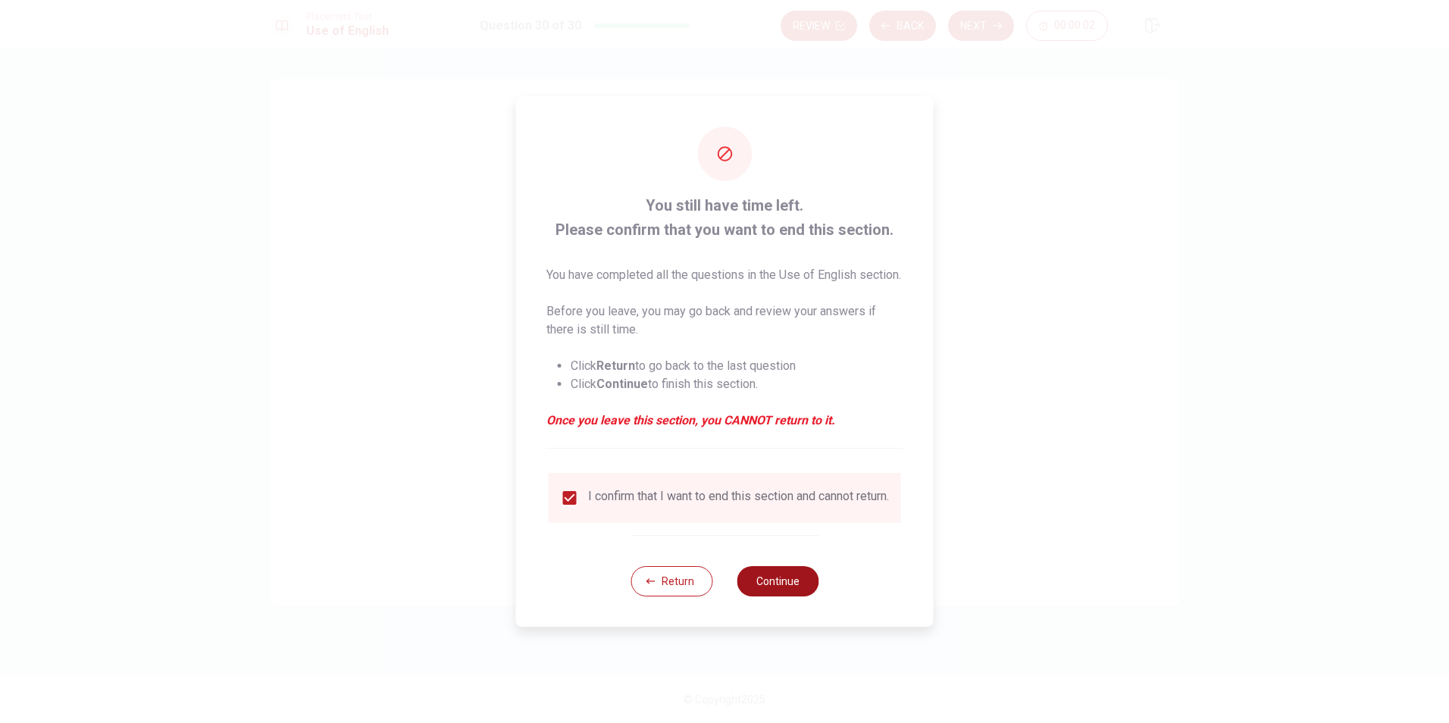
click at [778, 596] on button "Continue" at bounding box center [778, 581] width 82 height 30
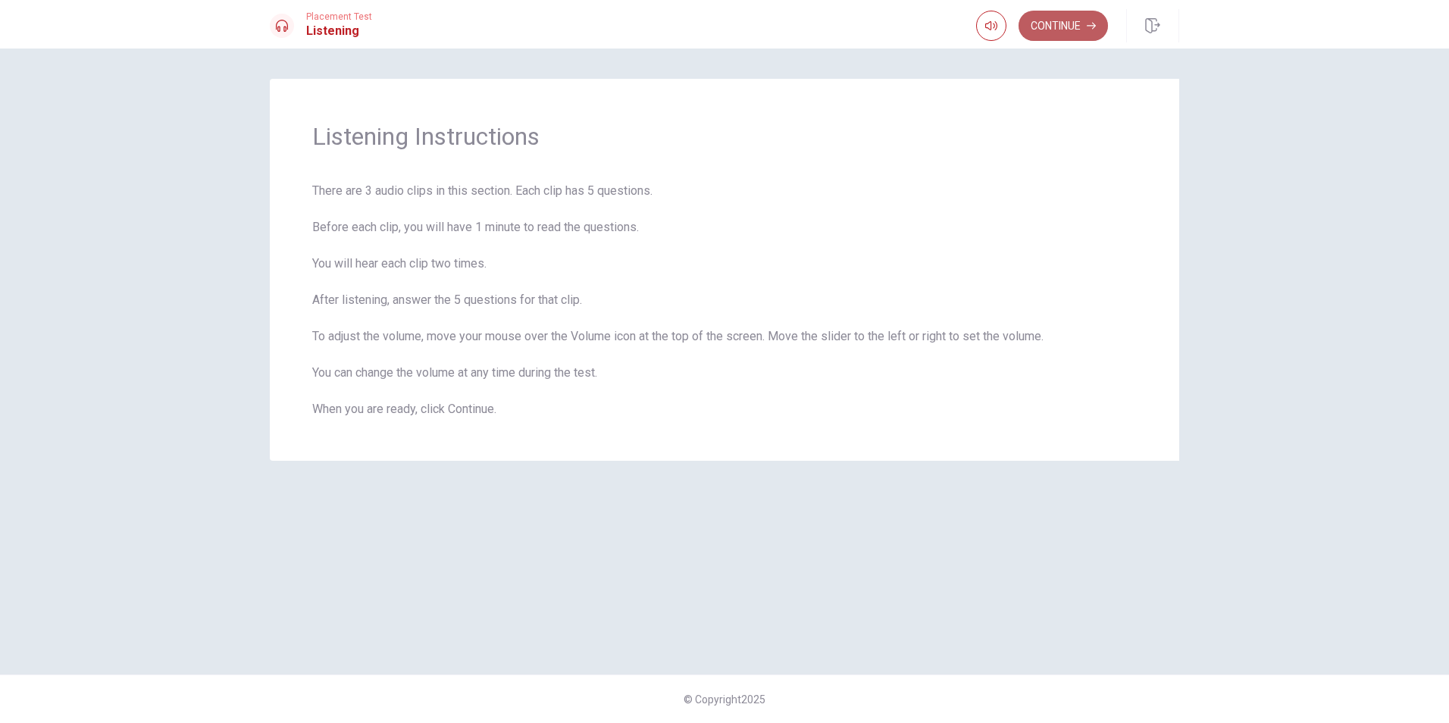
click at [1041, 28] on button "Continue" at bounding box center [1062, 26] width 89 height 30
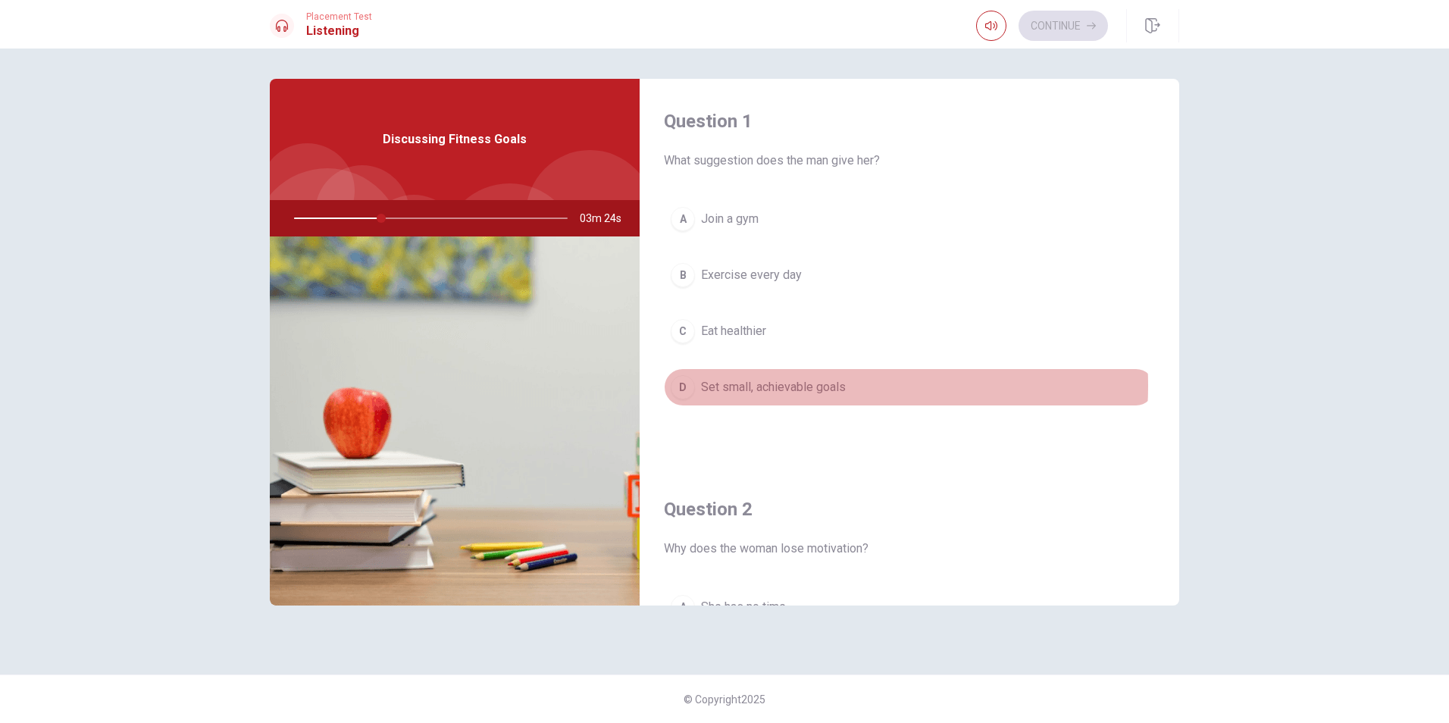
click at [812, 386] on span "Set small, achievable goals" at bounding box center [773, 387] width 145 height 18
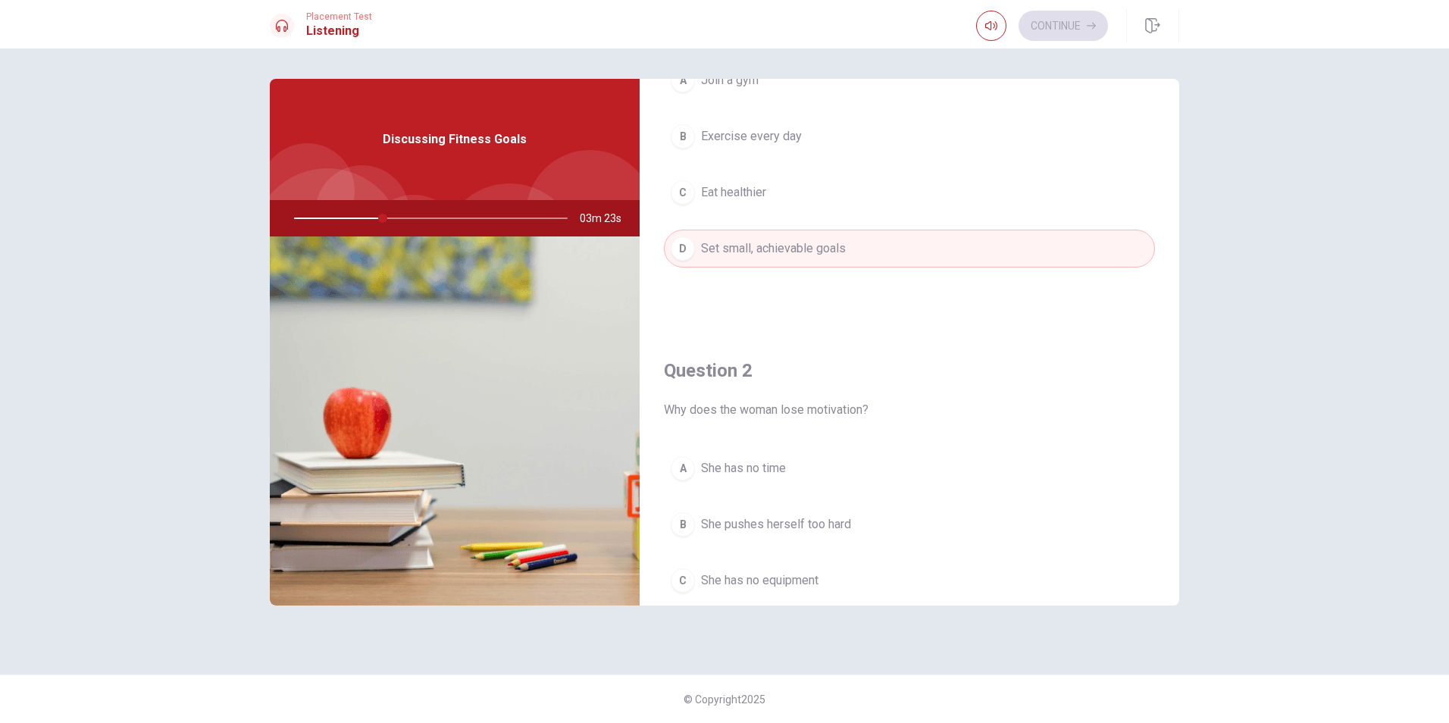
scroll to position [227, 0]
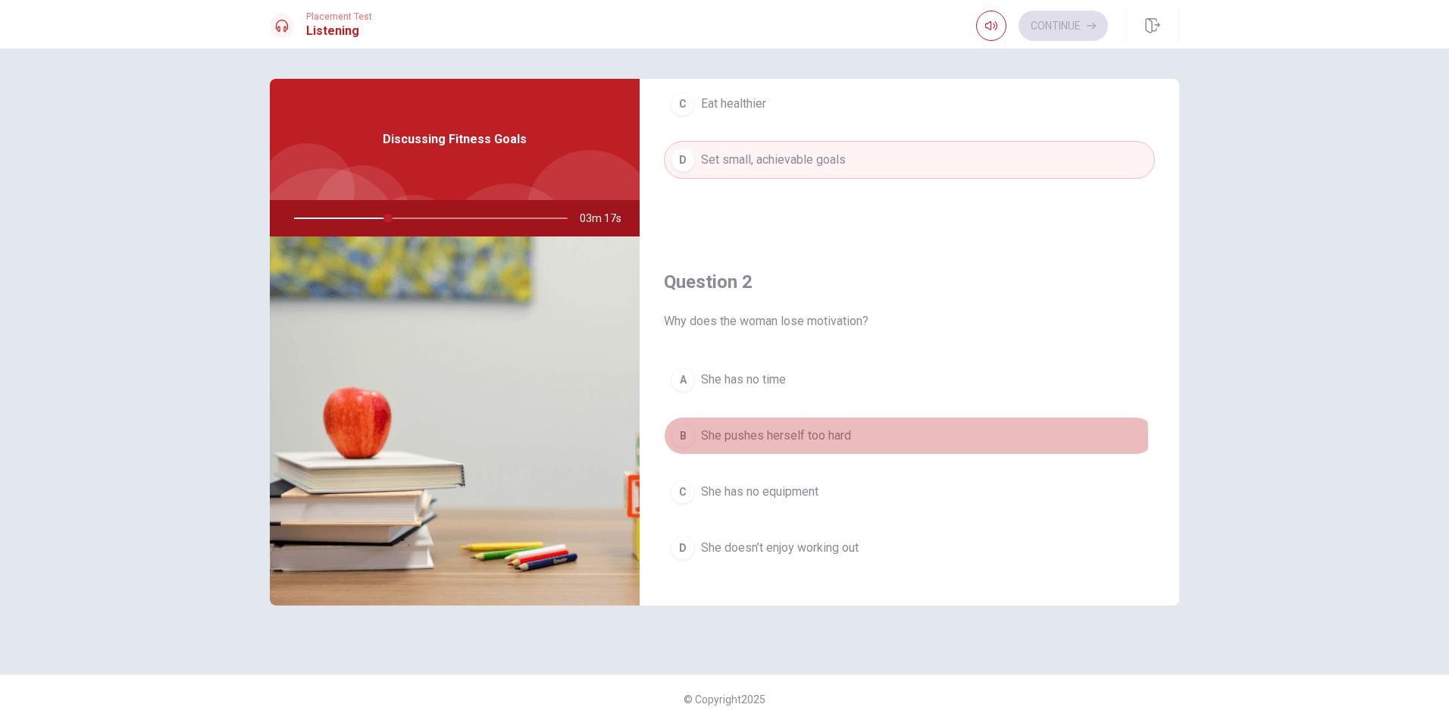
click at [840, 438] on span "She pushes herself too hard" at bounding box center [776, 436] width 150 height 18
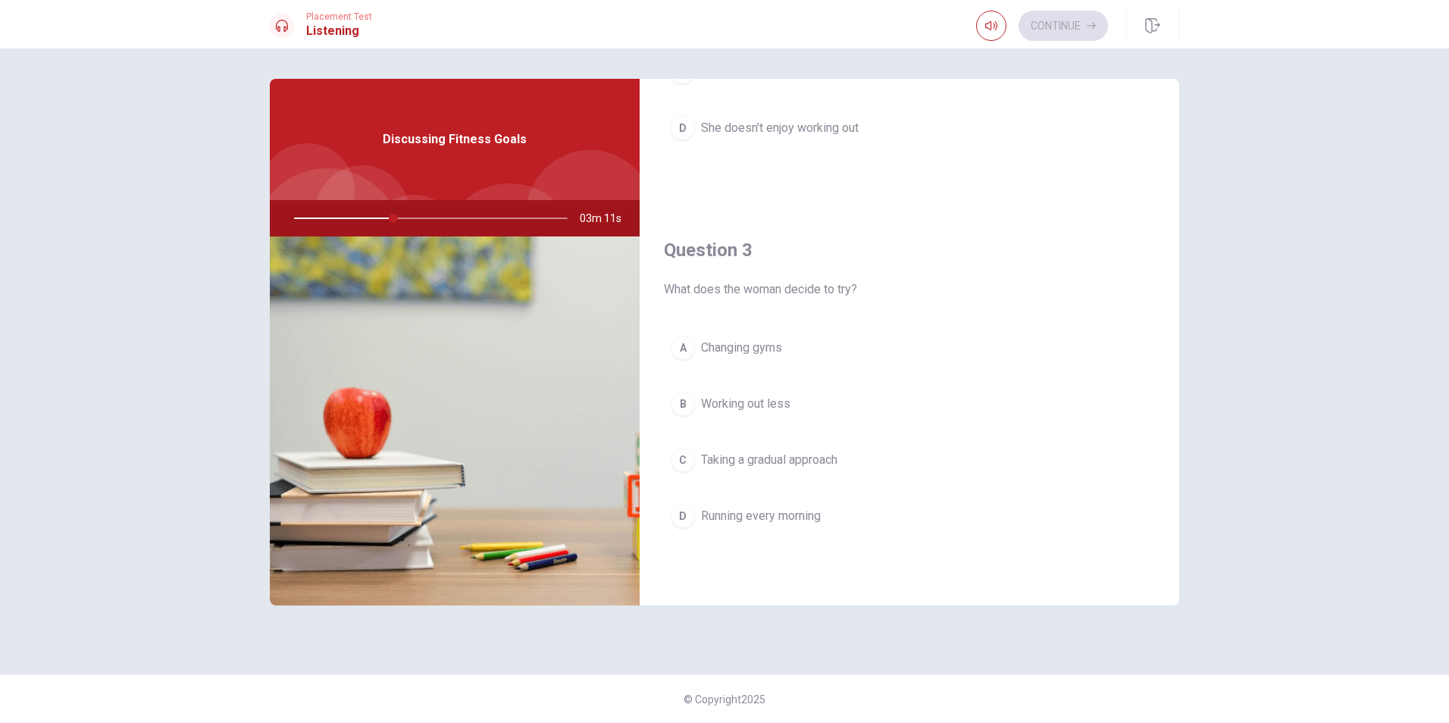
scroll to position [682, 0]
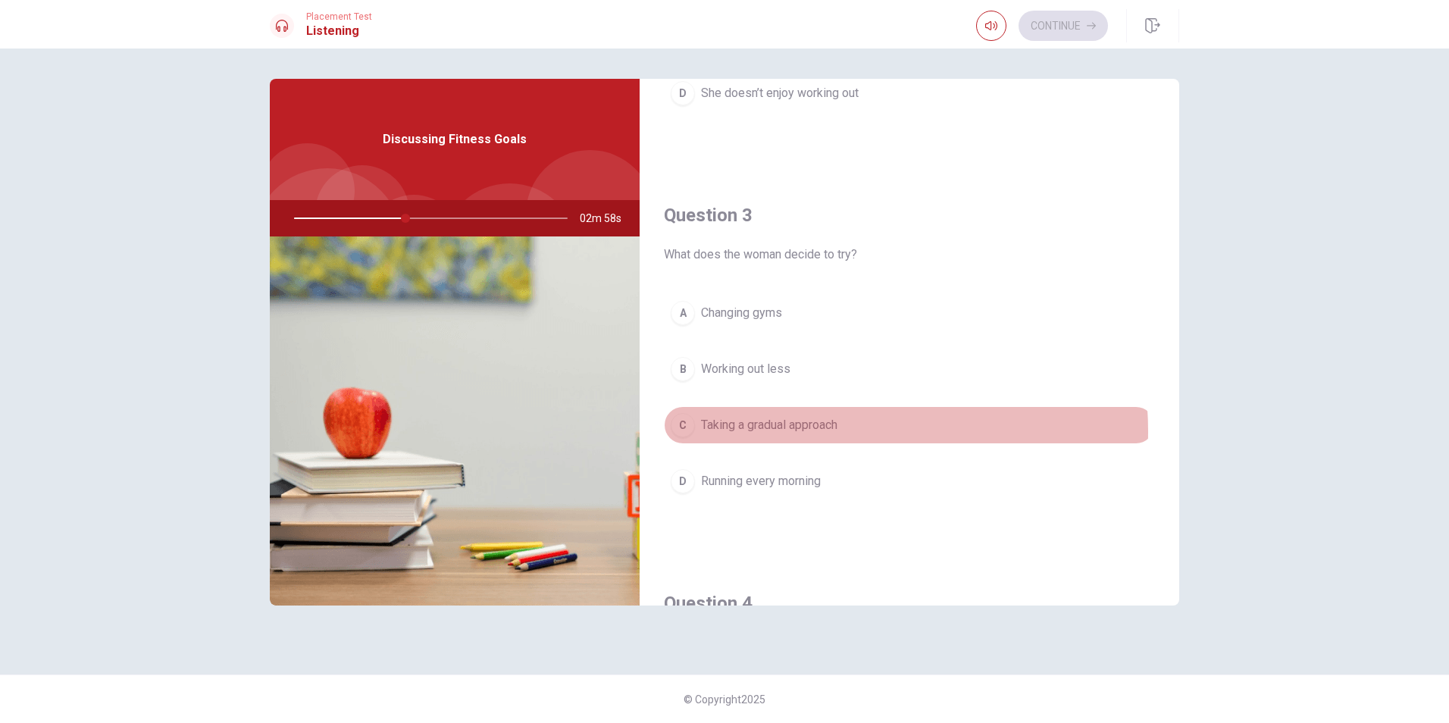
click at [827, 431] on span "Taking a gradual approach" at bounding box center [769, 425] width 136 height 18
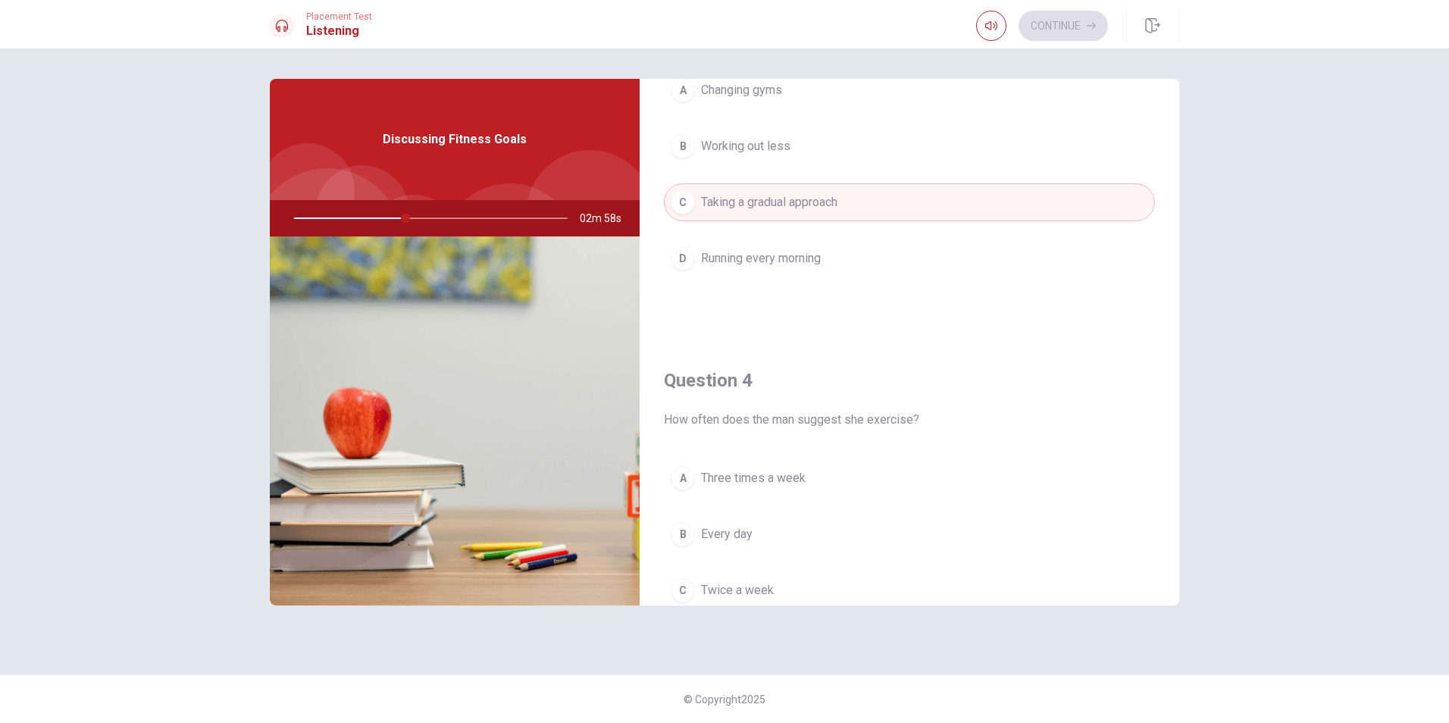
scroll to position [985, 0]
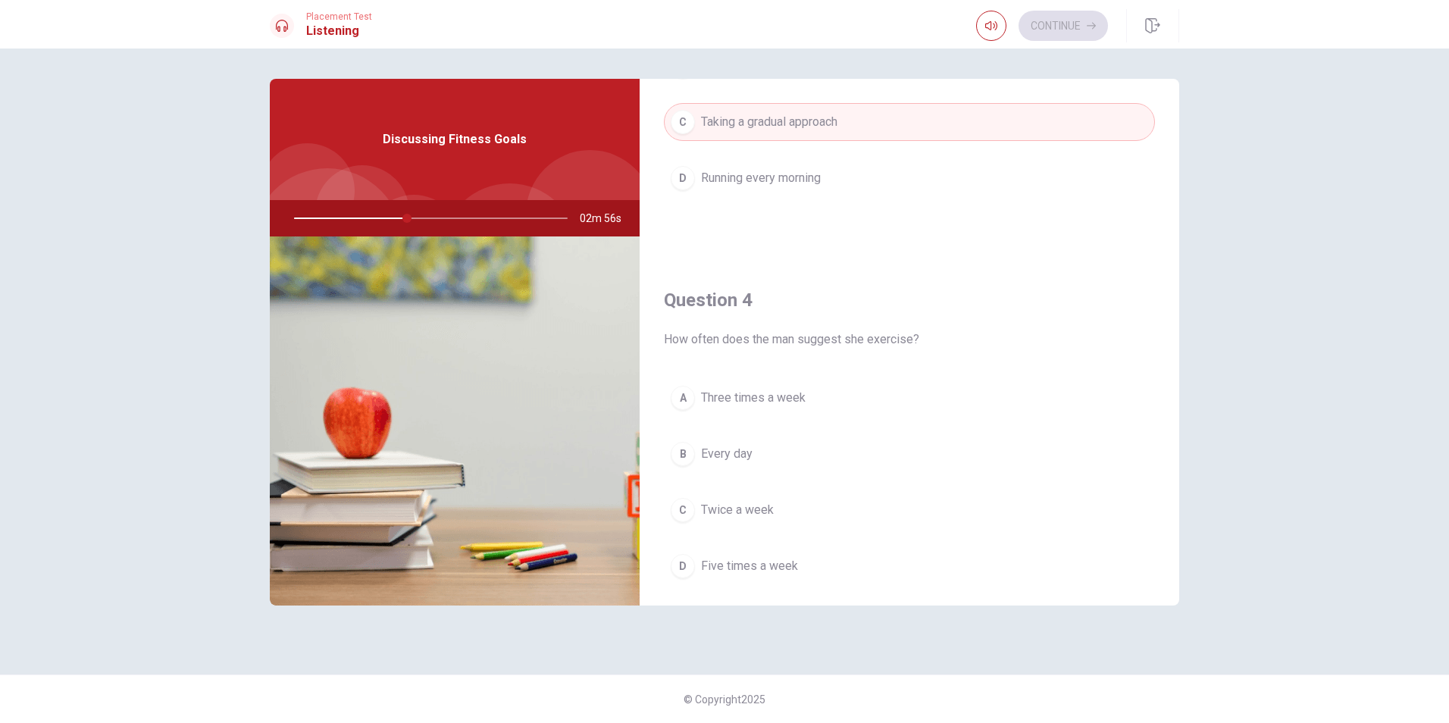
click at [803, 406] on span "Three times a week" at bounding box center [753, 398] width 105 height 18
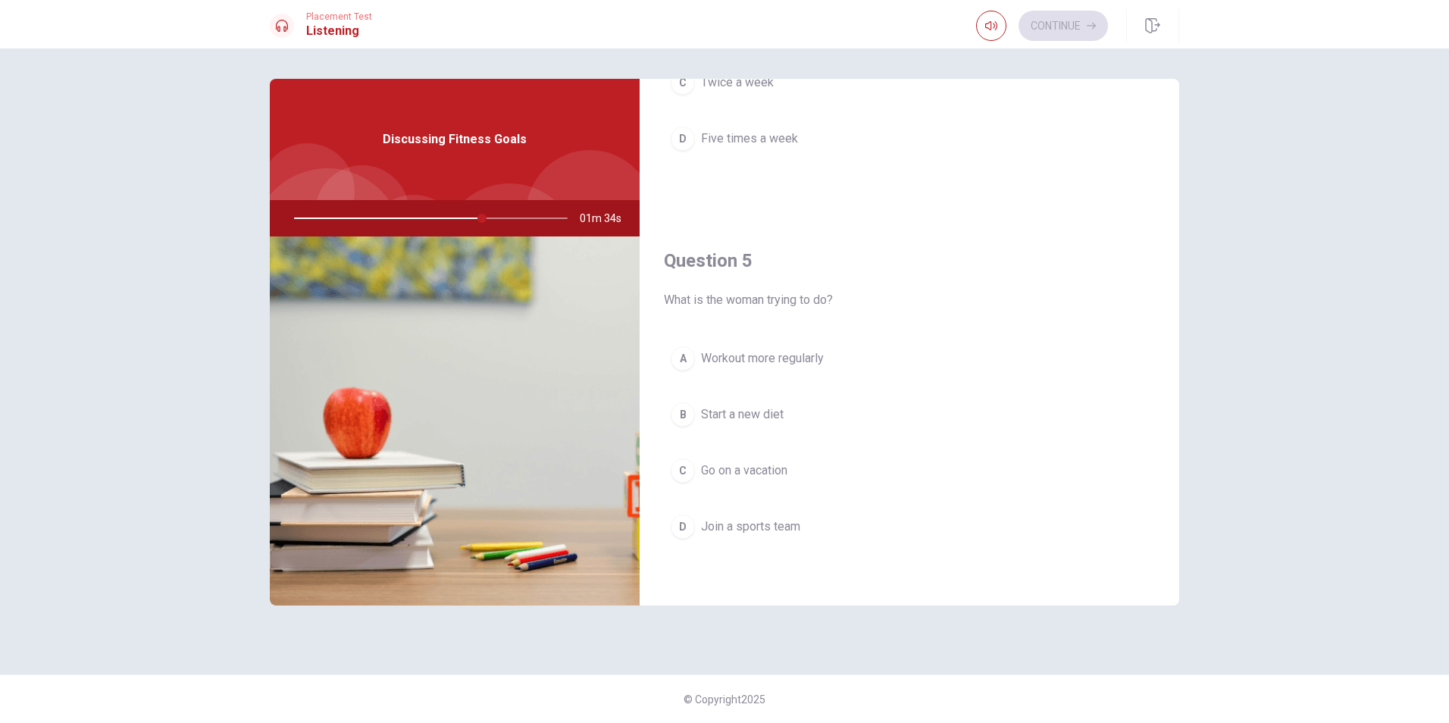
scroll to position [1413, 0]
click at [798, 368] on button "A Workout more regularly" at bounding box center [909, 358] width 491 height 38
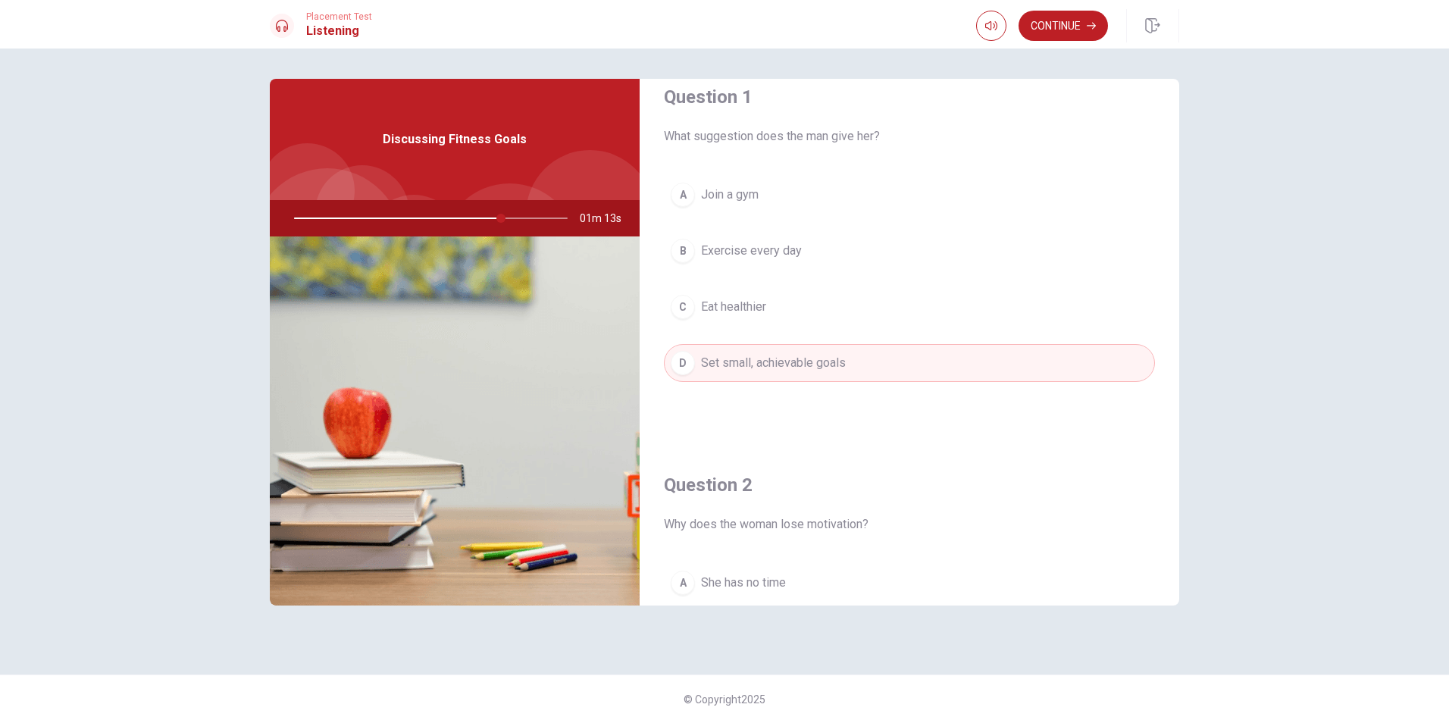
scroll to position [0, 0]
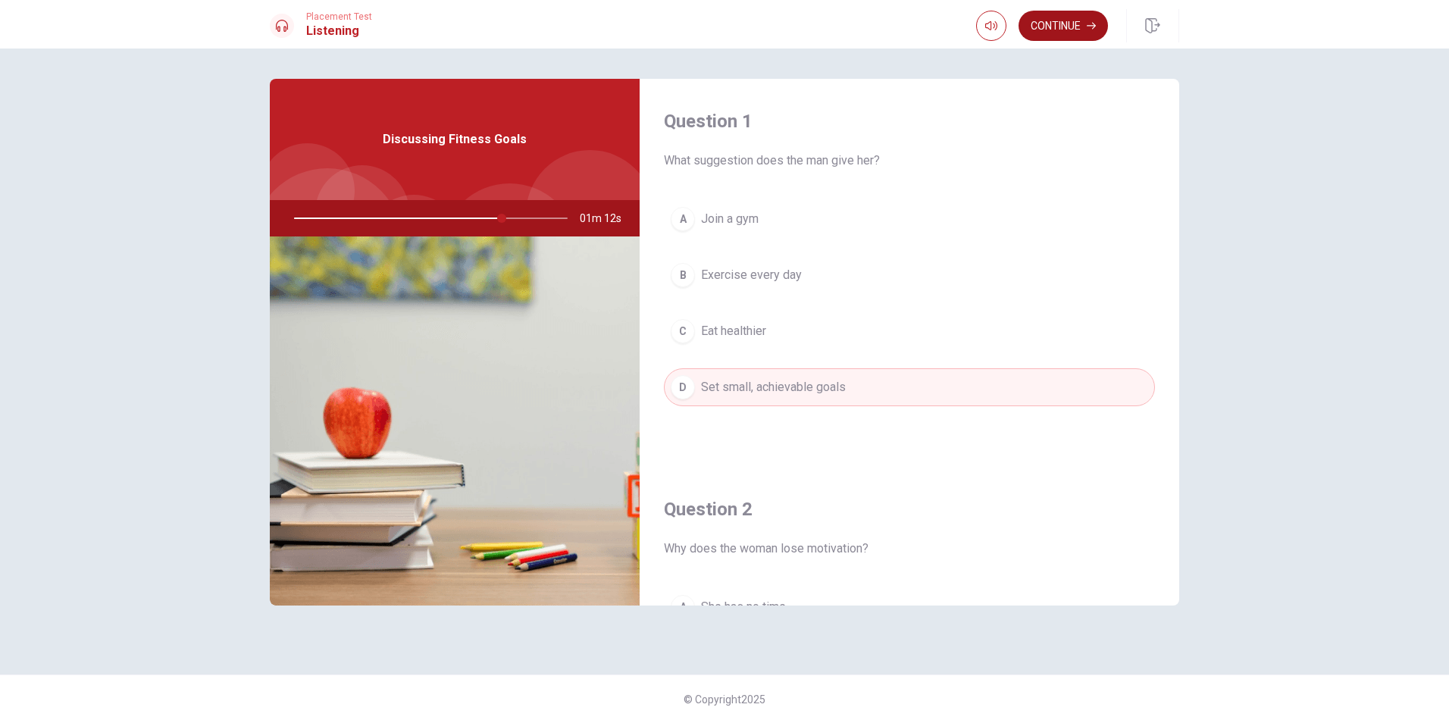
click at [1072, 30] on button "Continue" at bounding box center [1062, 26] width 89 height 30
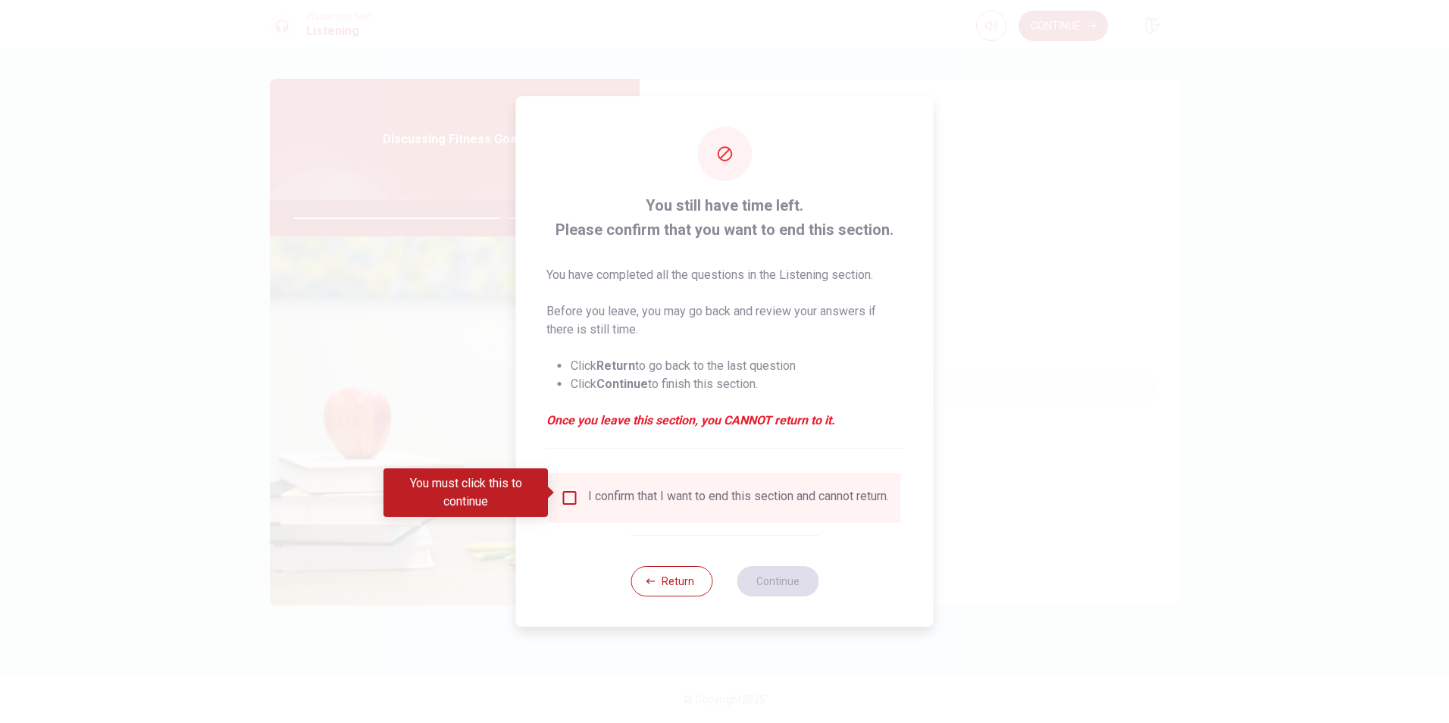
click at [565, 492] on input "You must click this to continue" at bounding box center [570, 498] width 18 height 18
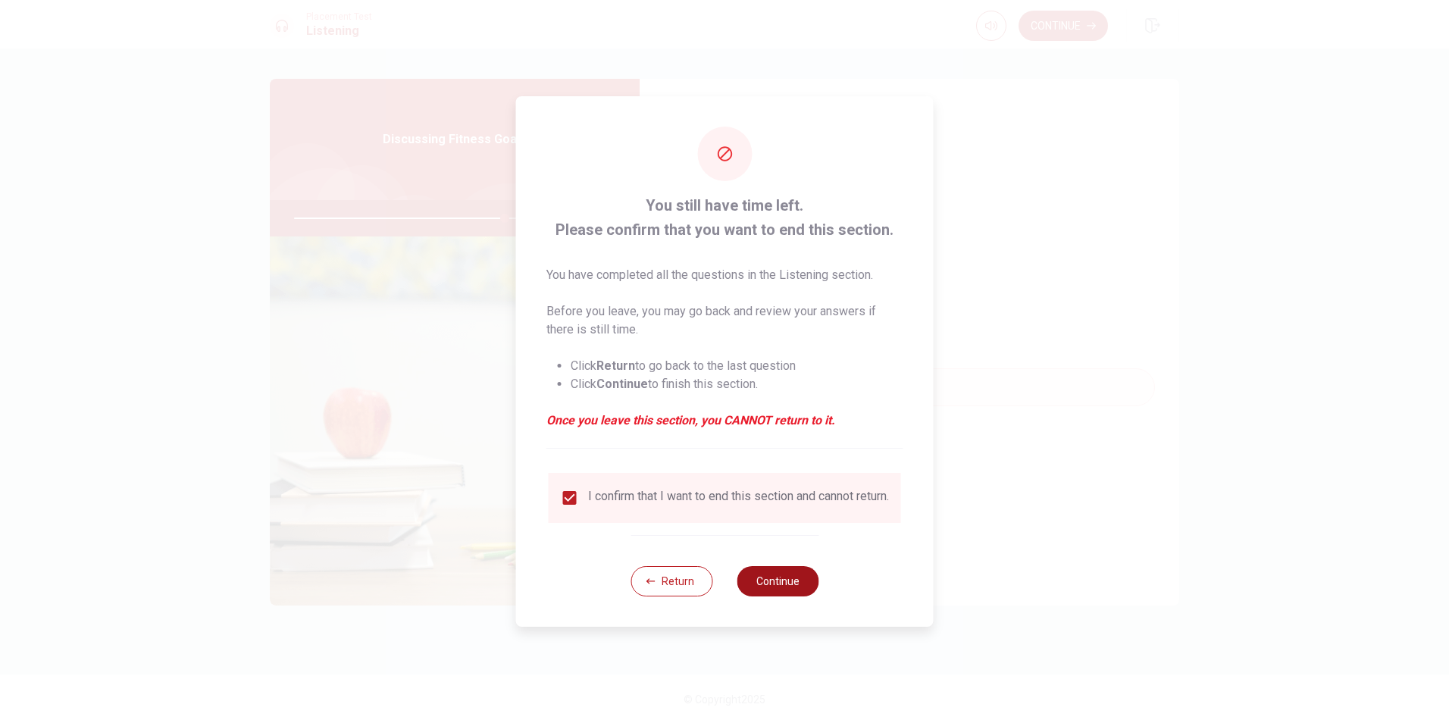
click at [789, 589] on button "Continue" at bounding box center [778, 581] width 82 height 30
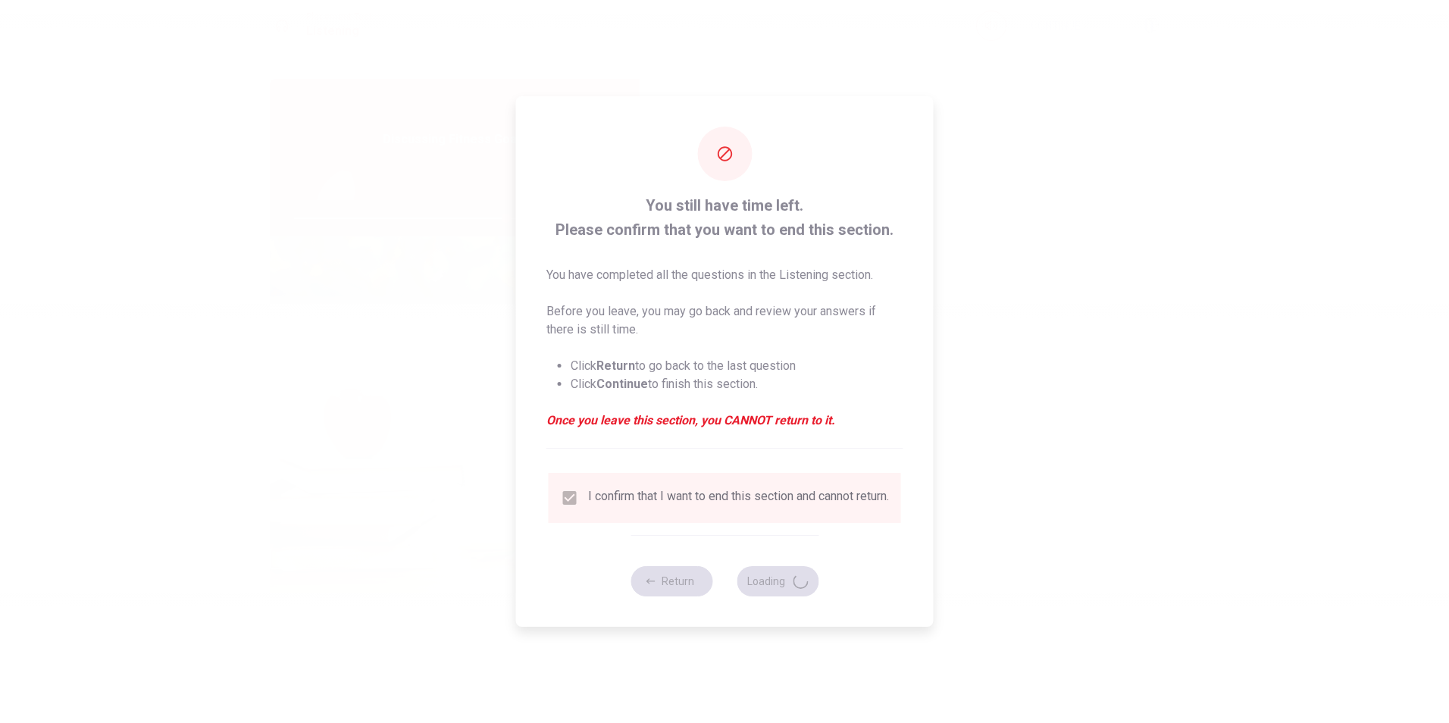
type input "78"
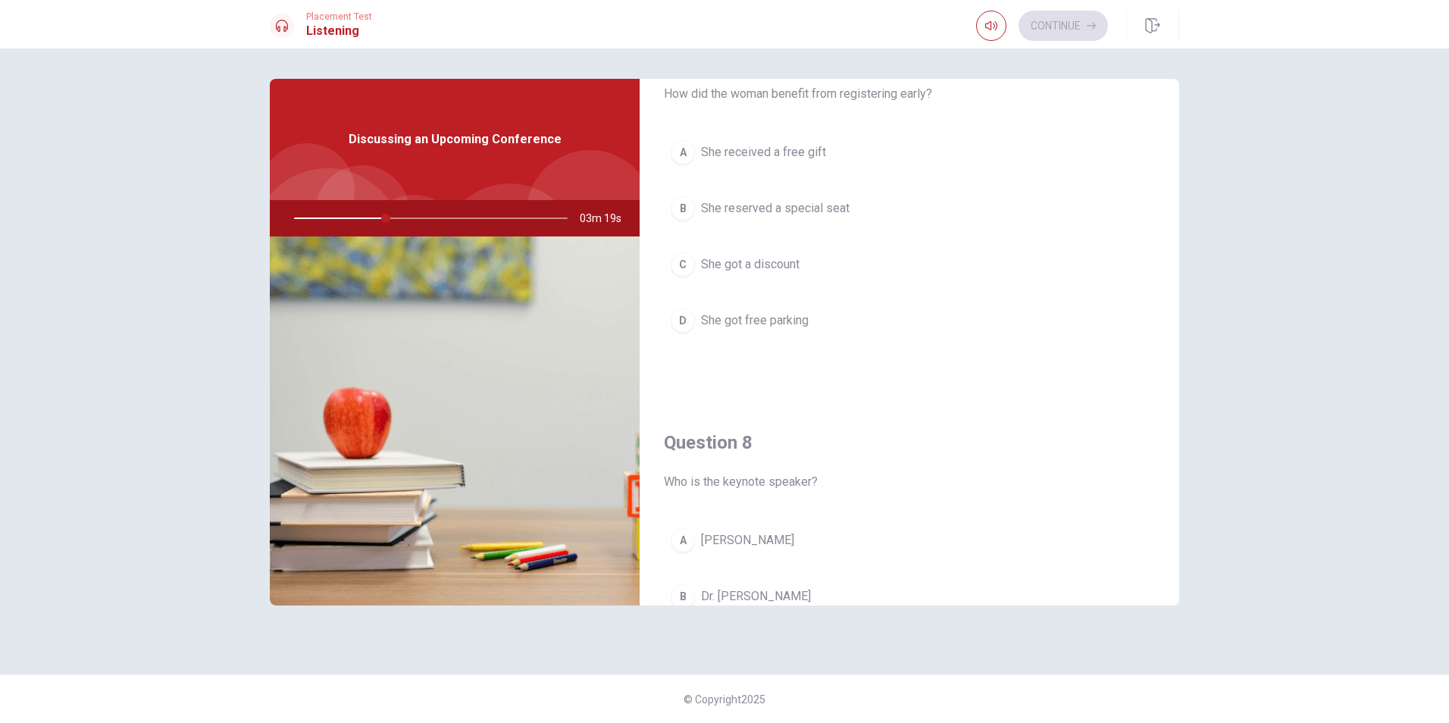
scroll to position [834, 0]
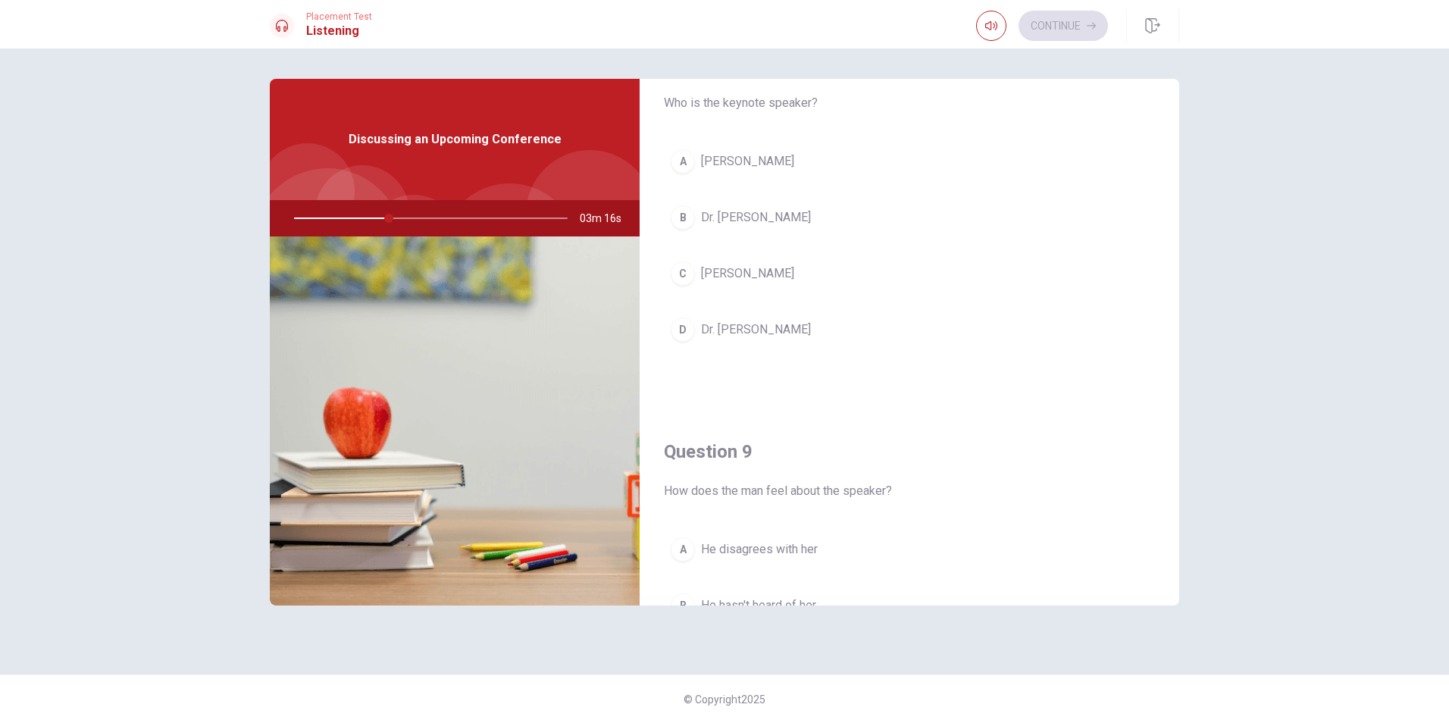
click at [787, 274] on button "C [PERSON_NAME]" at bounding box center [909, 274] width 491 height 38
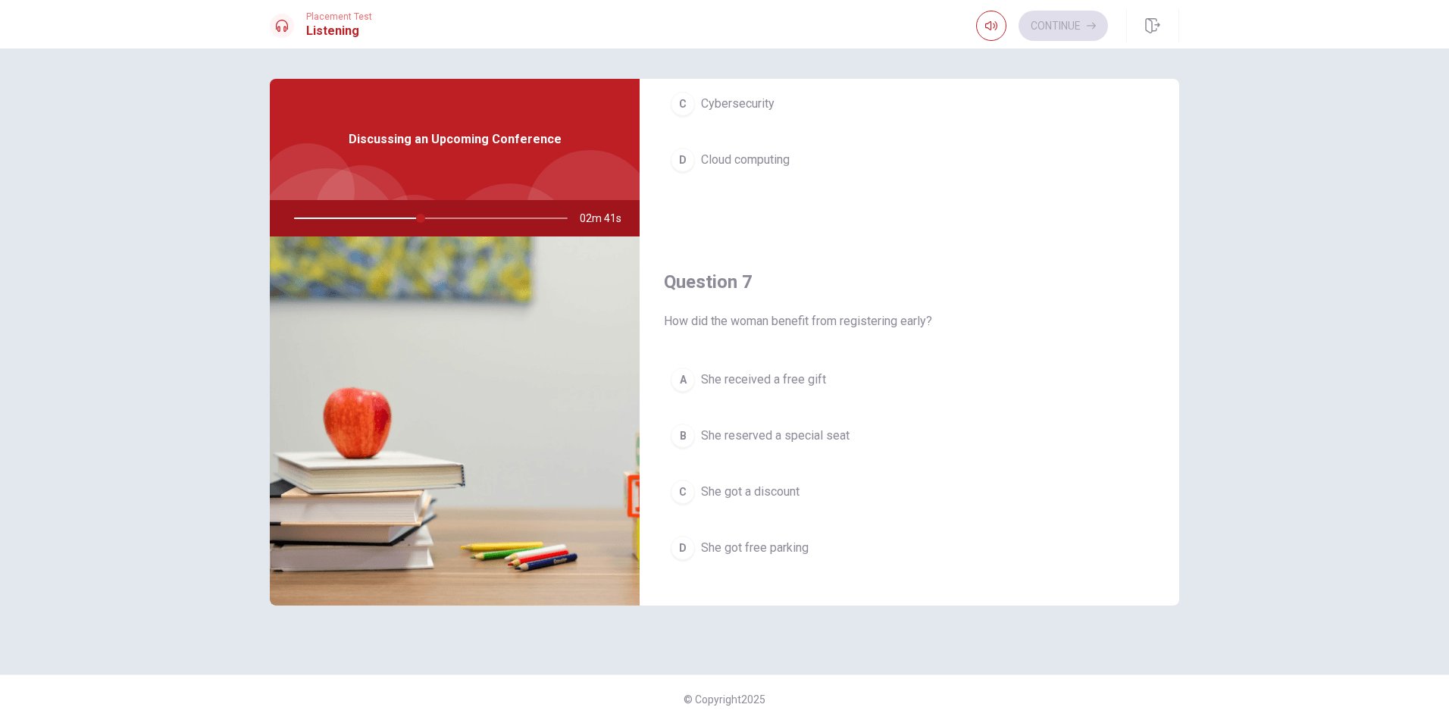
scroll to position [0, 0]
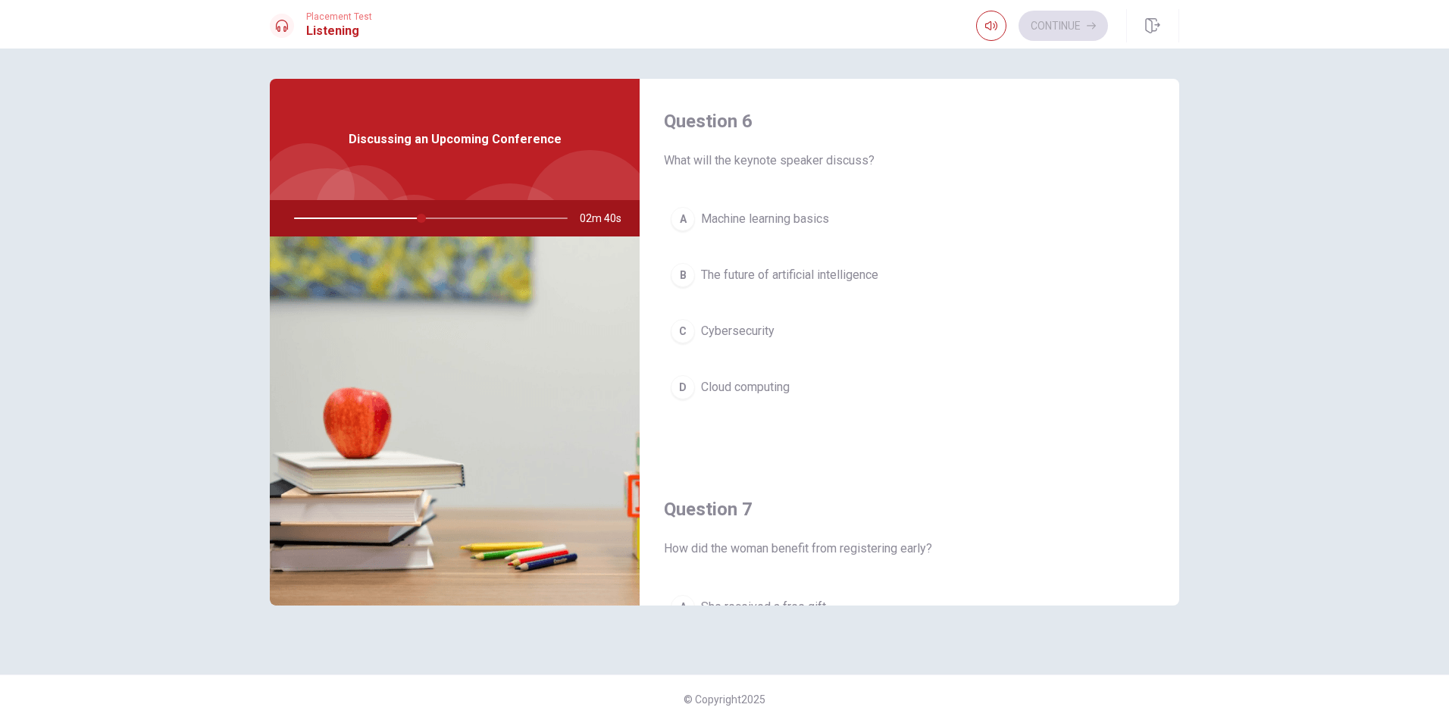
click at [860, 273] on span "The future of artificial intelligence" at bounding box center [789, 275] width 177 height 18
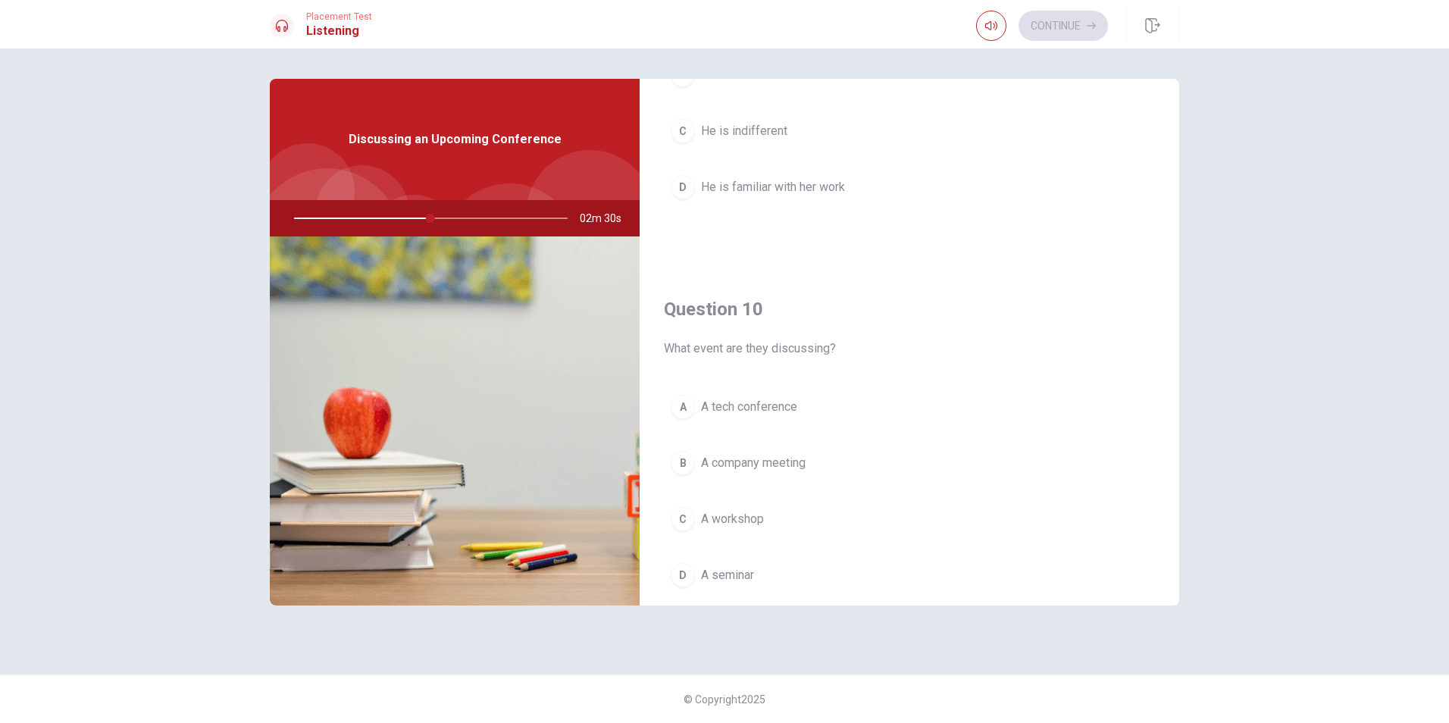
scroll to position [1413, 0]
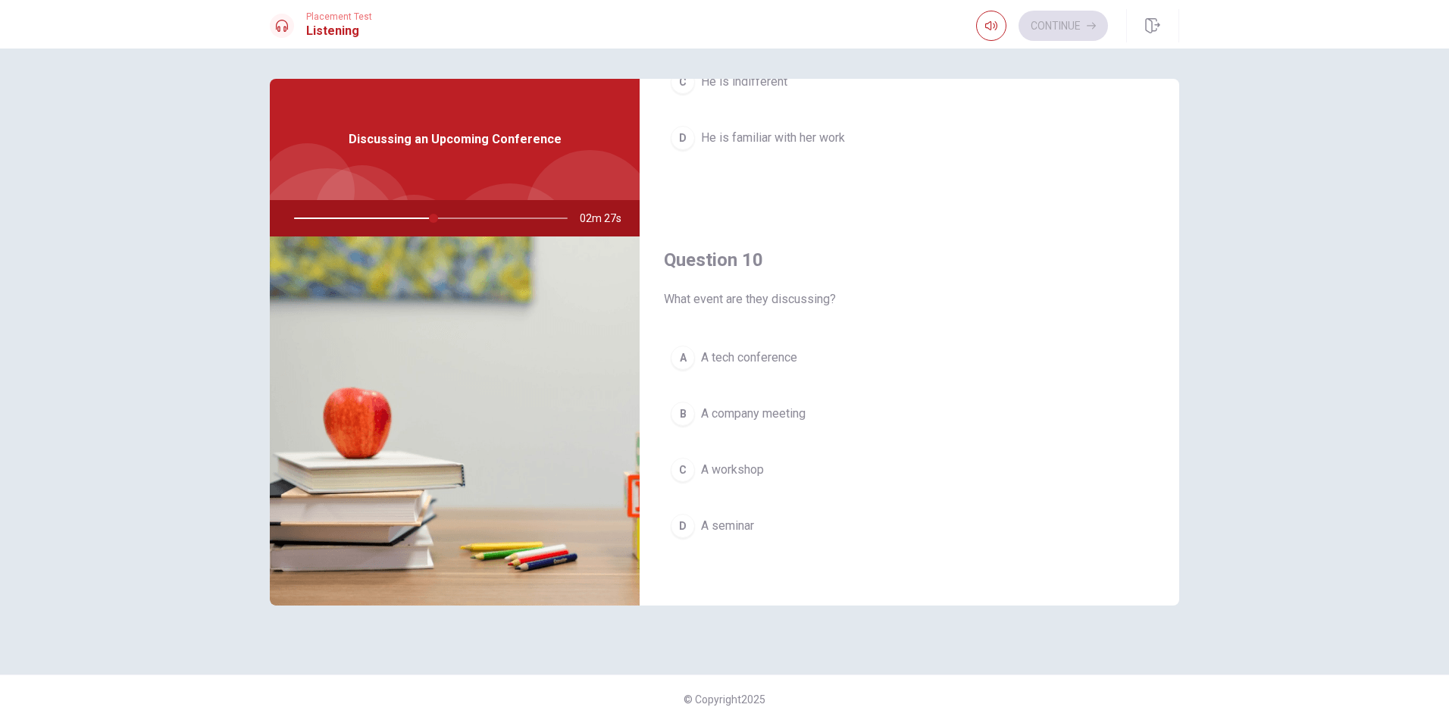
click at [761, 358] on span "A tech conference" at bounding box center [749, 358] width 96 height 18
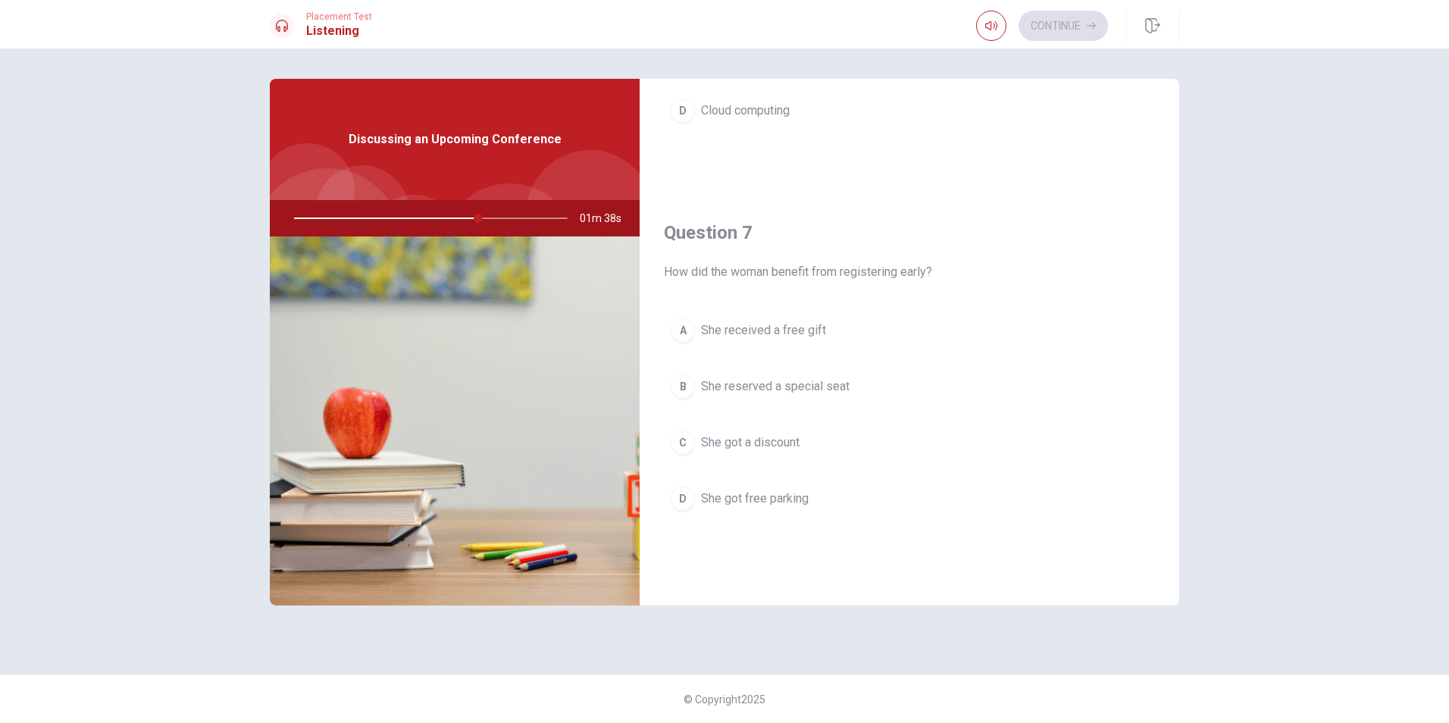
scroll to position [303, 0]
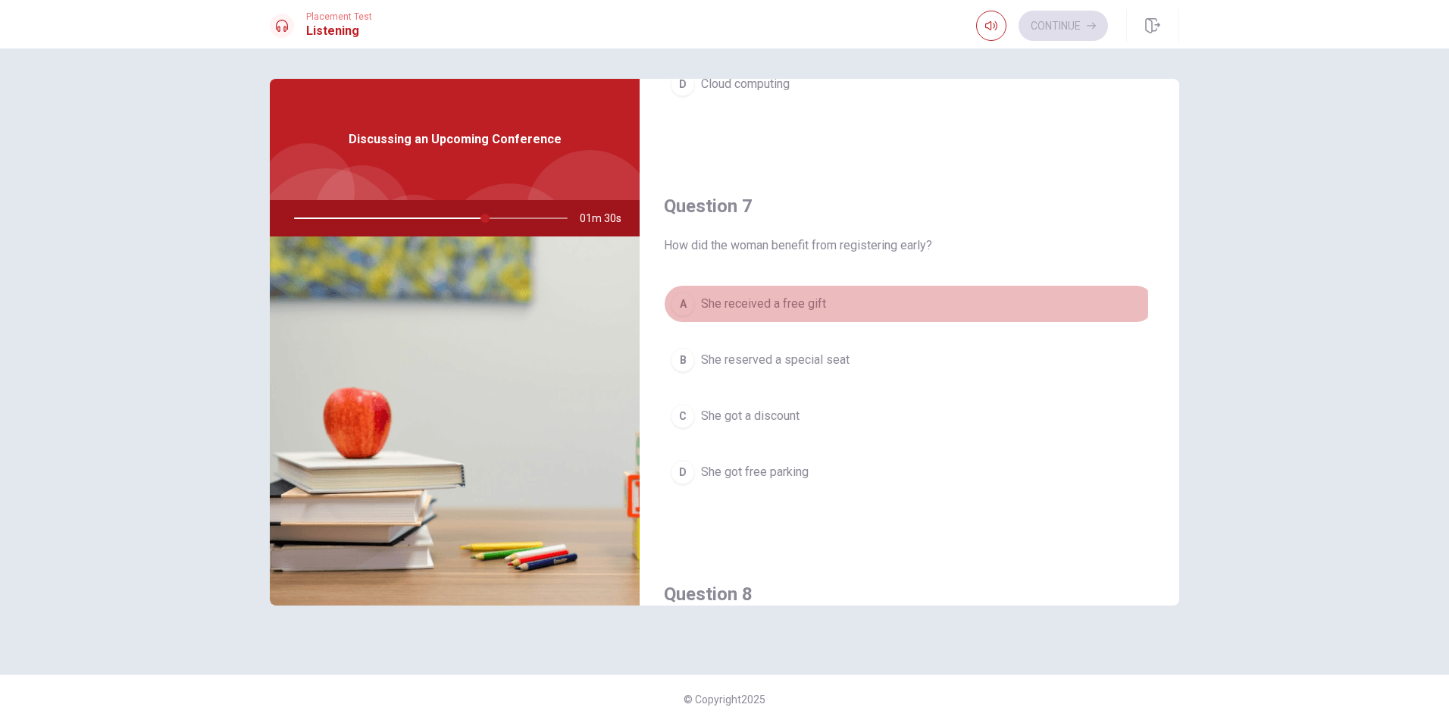
click at [763, 304] on span "She received a free gift" at bounding box center [763, 304] width 125 height 18
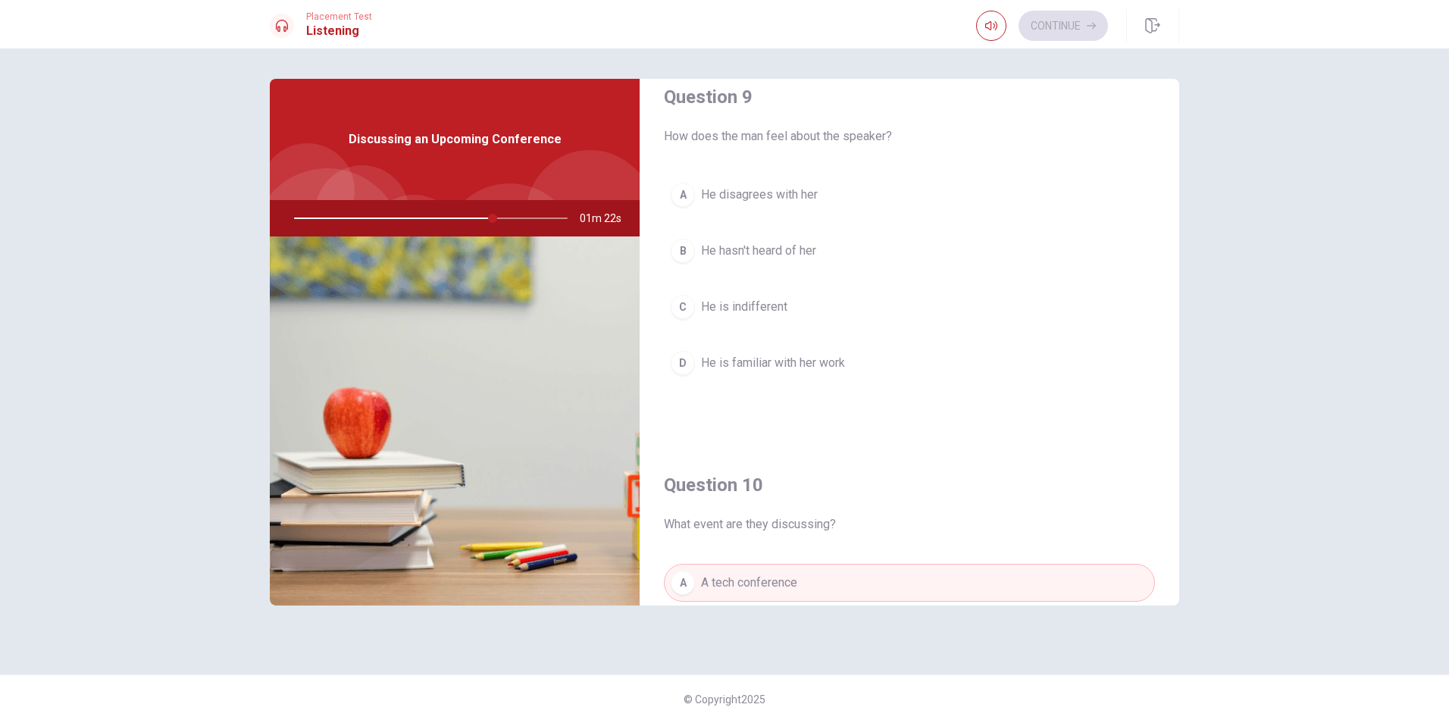
scroll to position [1186, 0]
click at [803, 204] on span "He disagrees with her" at bounding box center [759, 197] width 117 height 18
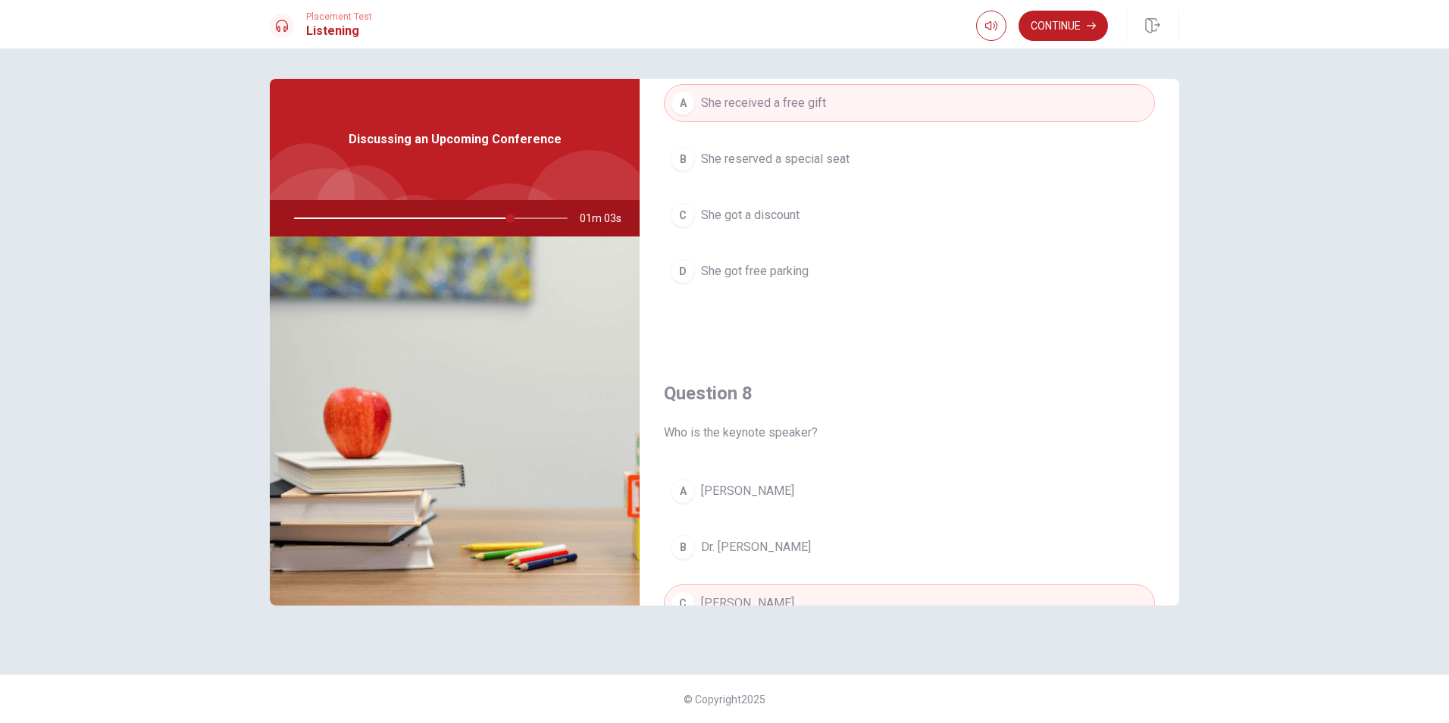
scroll to position [125, 0]
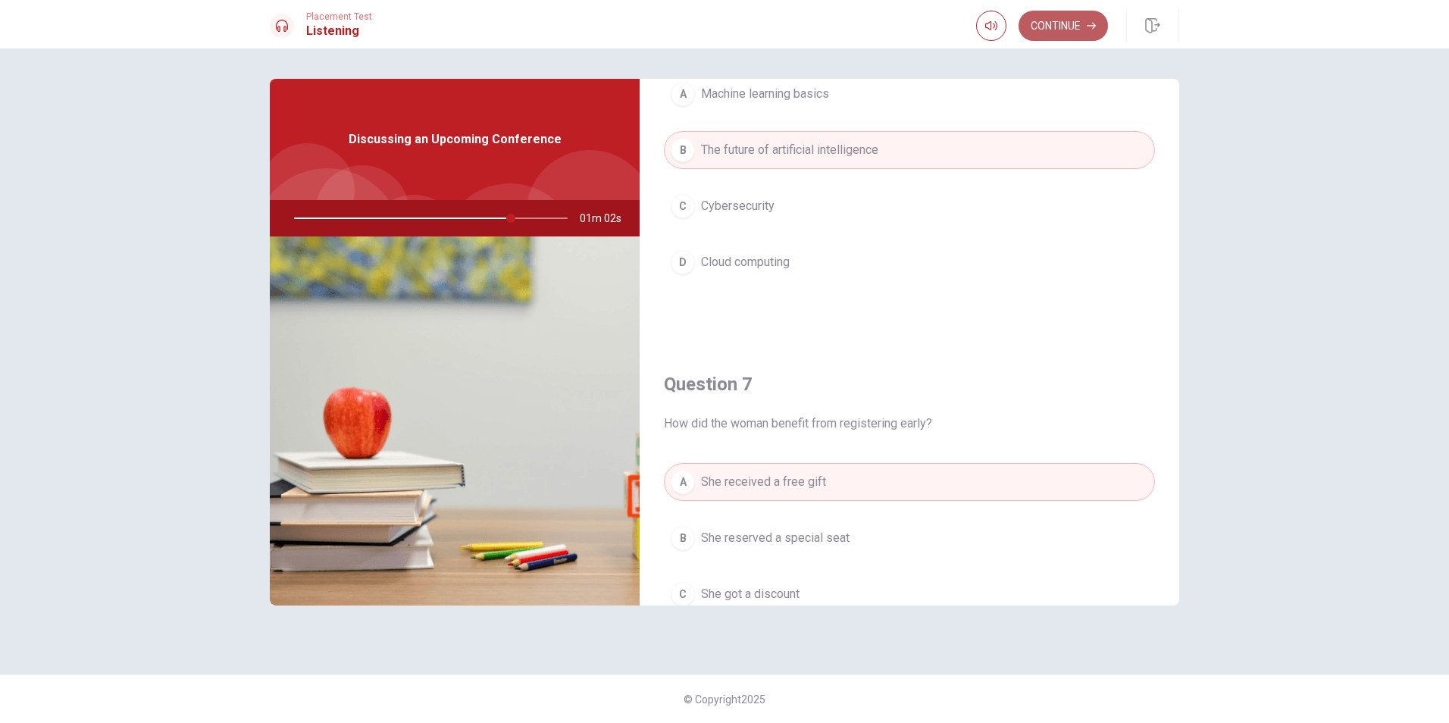
click at [1067, 31] on button "Continue" at bounding box center [1062, 26] width 89 height 30
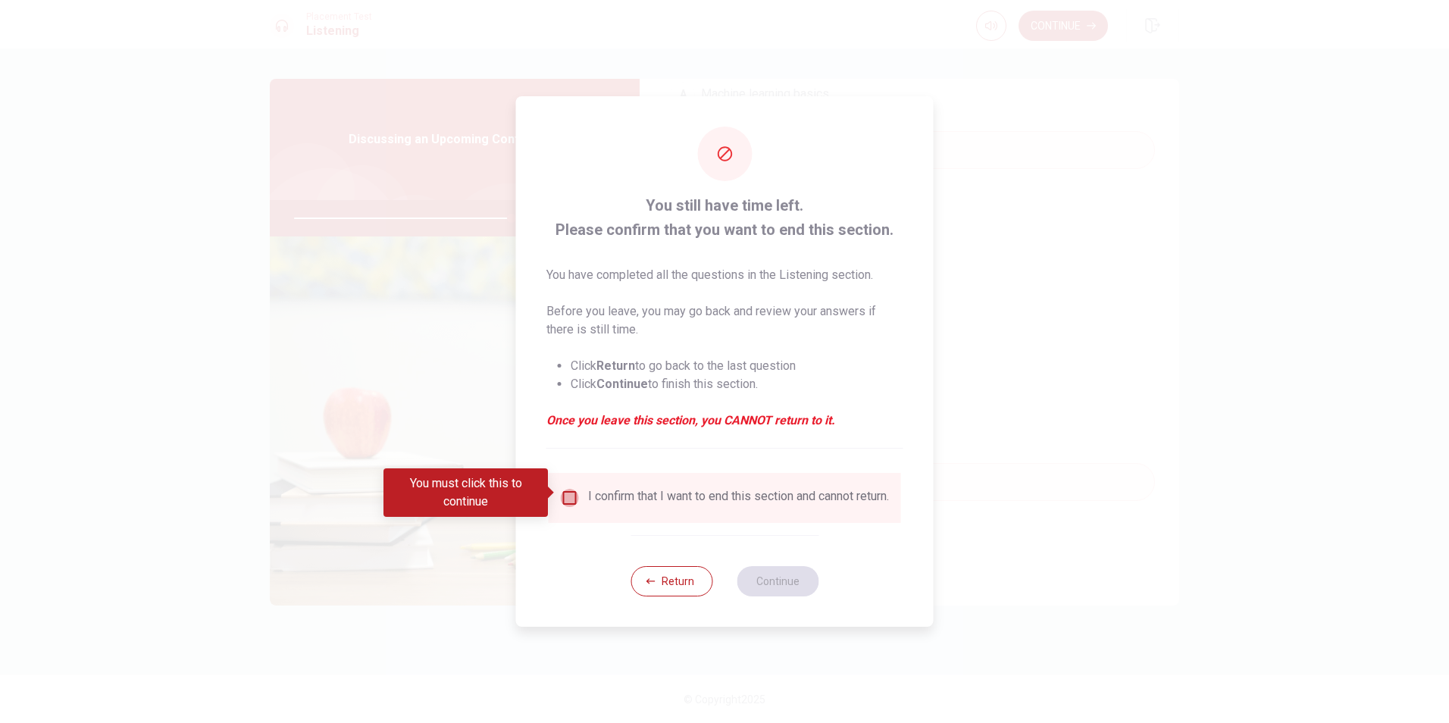
click at [566, 493] on input "You must click this to continue" at bounding box center [570, 498] width 18 height 18
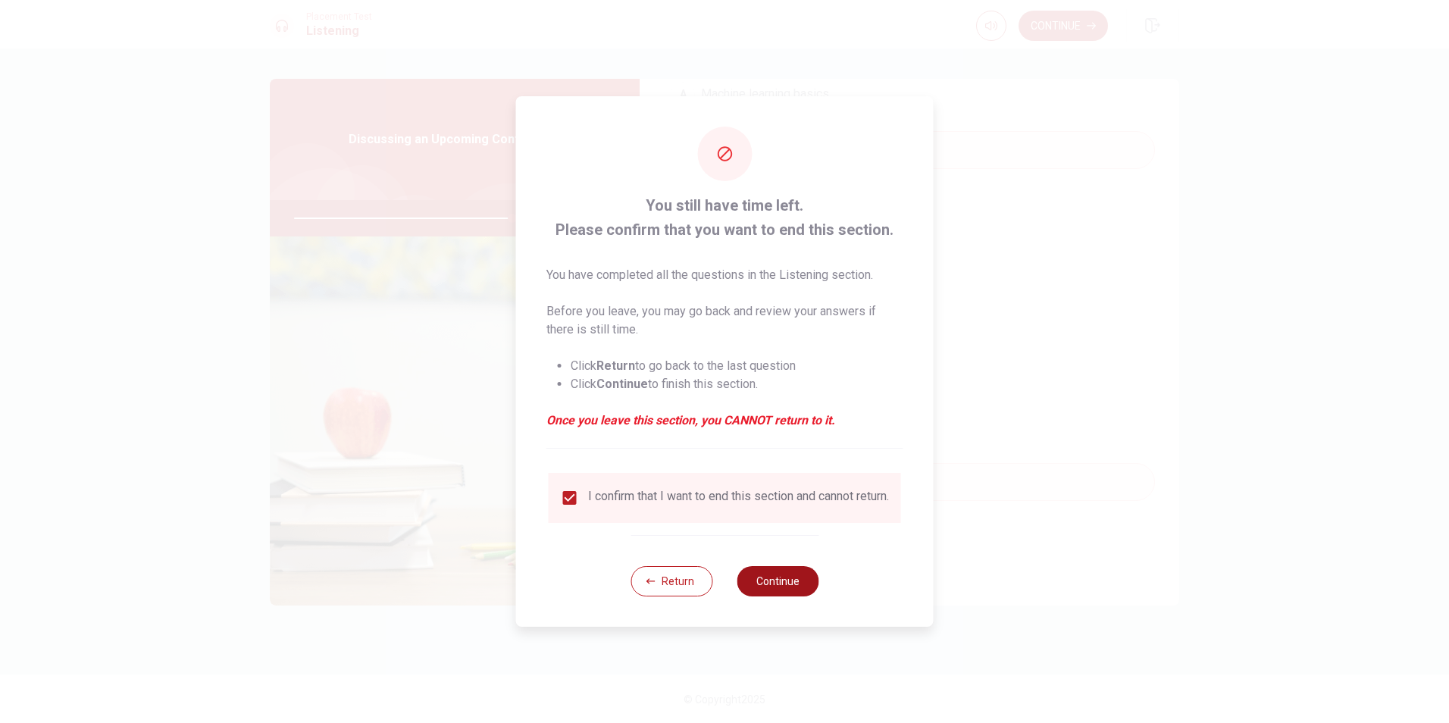
click at [785, 595] on button "Continue" at bounding box center [778, 581] width 82 height 30
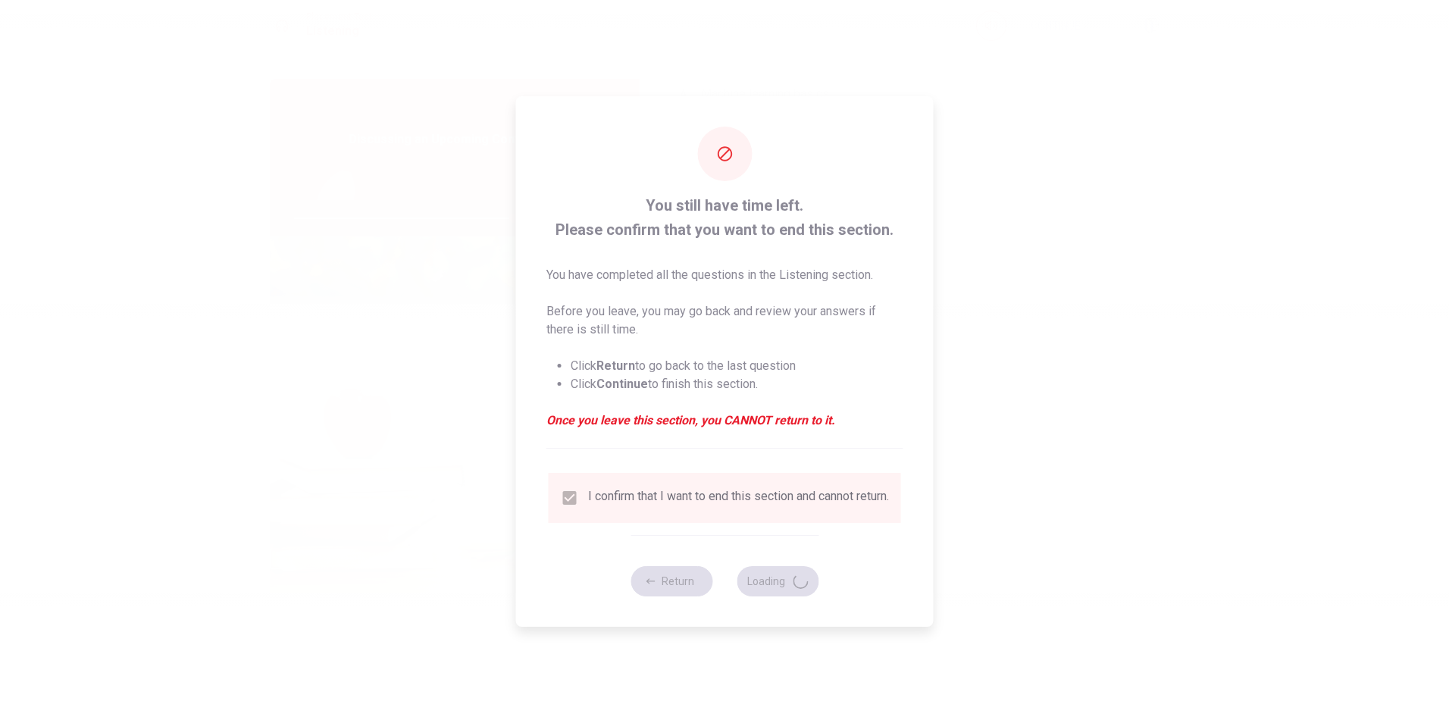
type input "81"
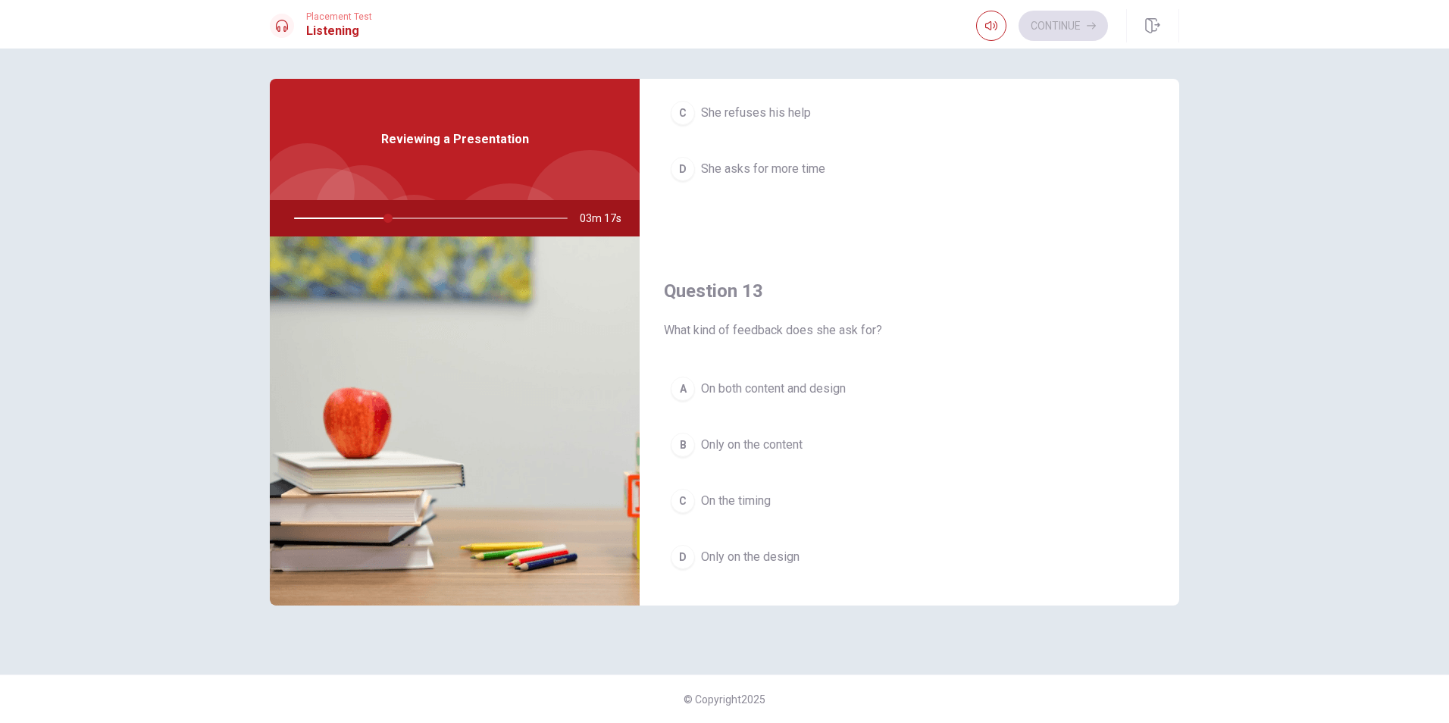
scroll to position [758, 0]
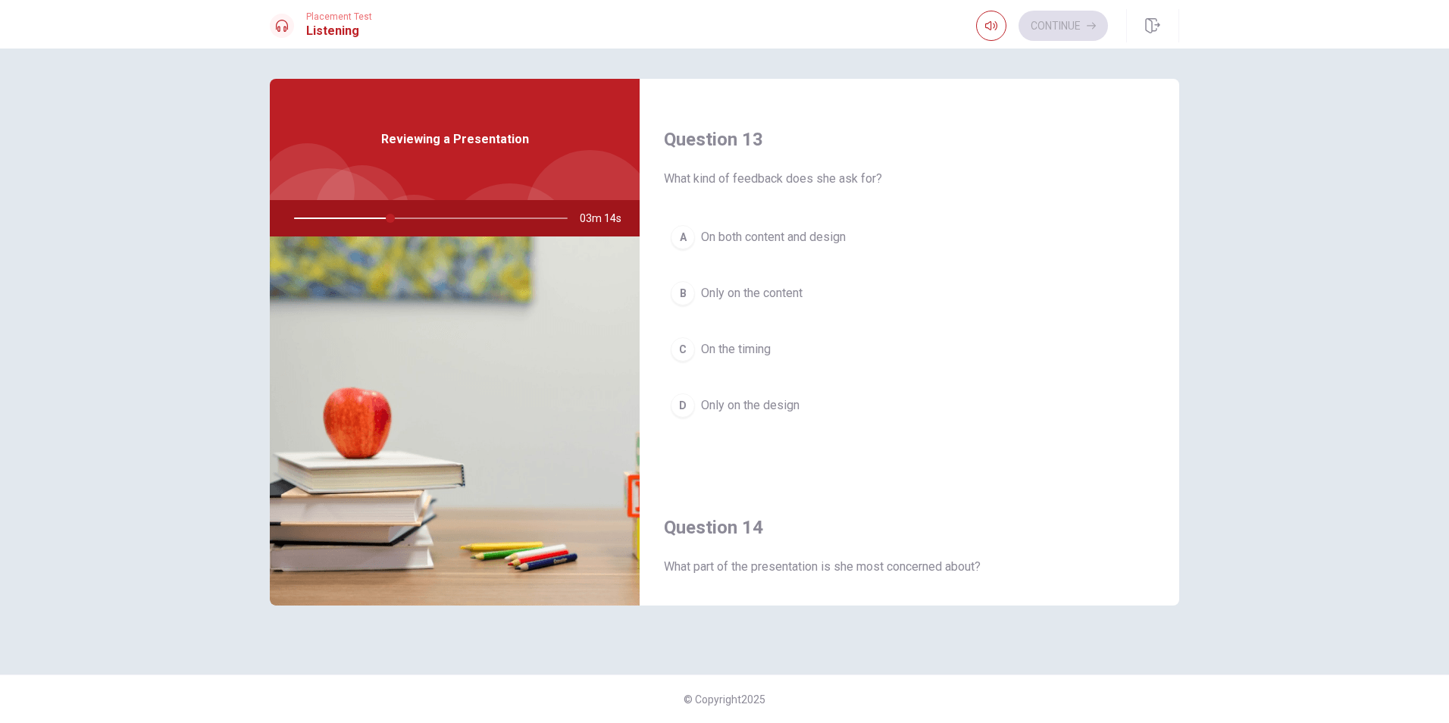
click at [827, 239] on span "On both content and design" at bounding box center [773, 237] width 145 height 18
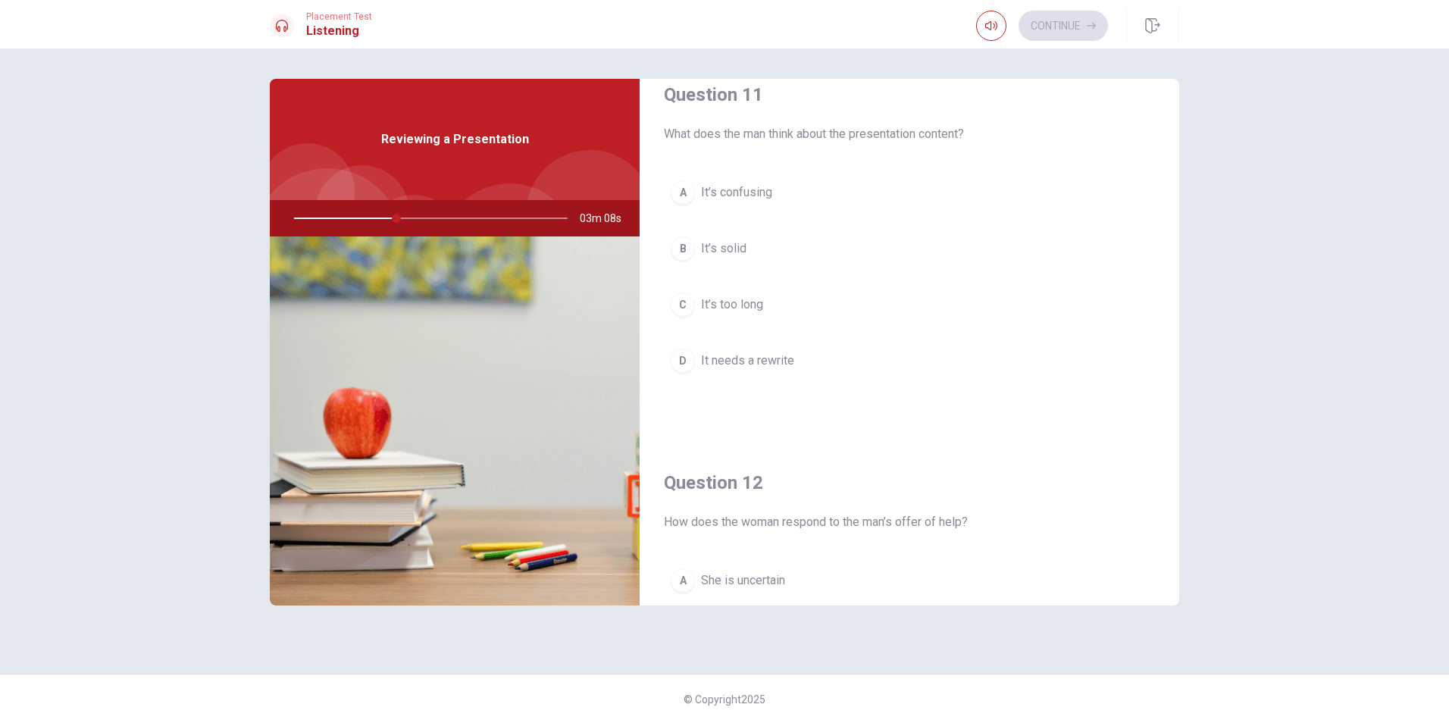
scroll to position [0, 0]
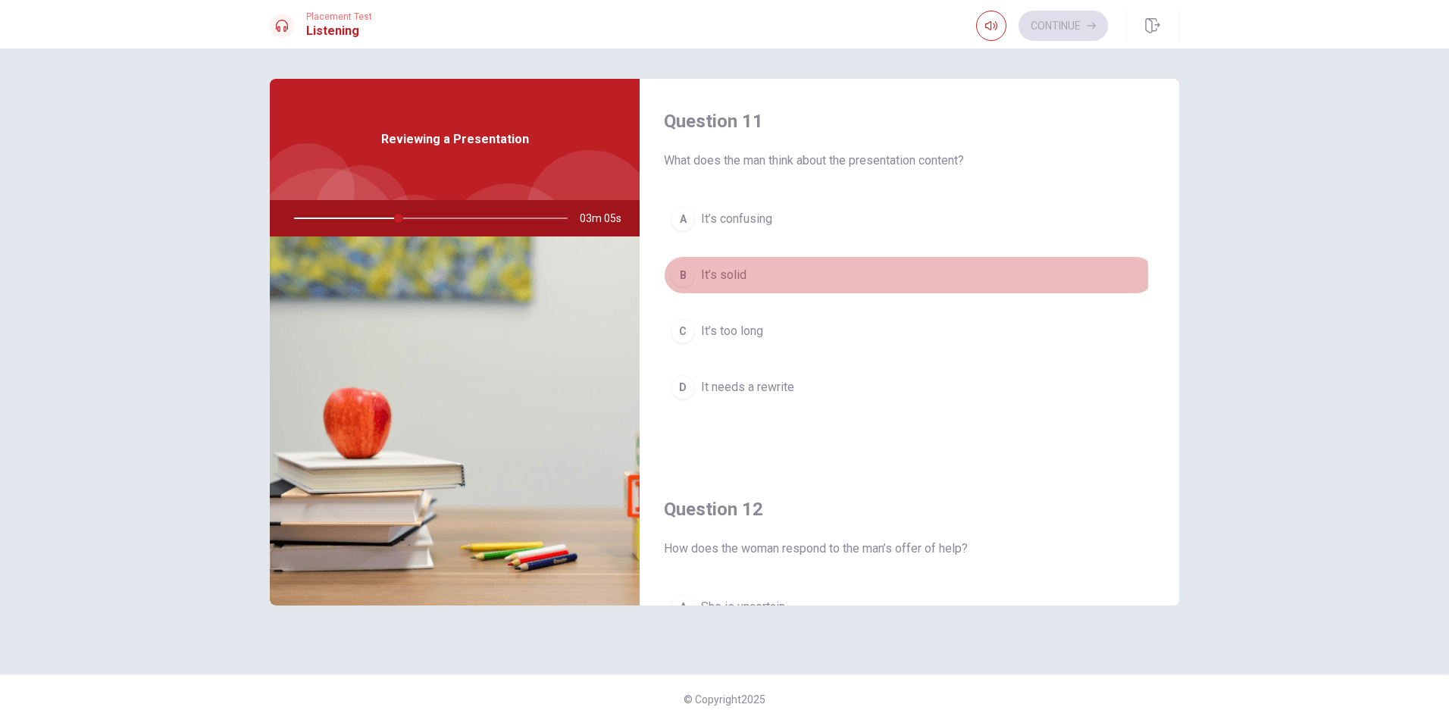
click at [730, 277] on span "It’s solid" at bounding box center [723, 275] width 45 height 18
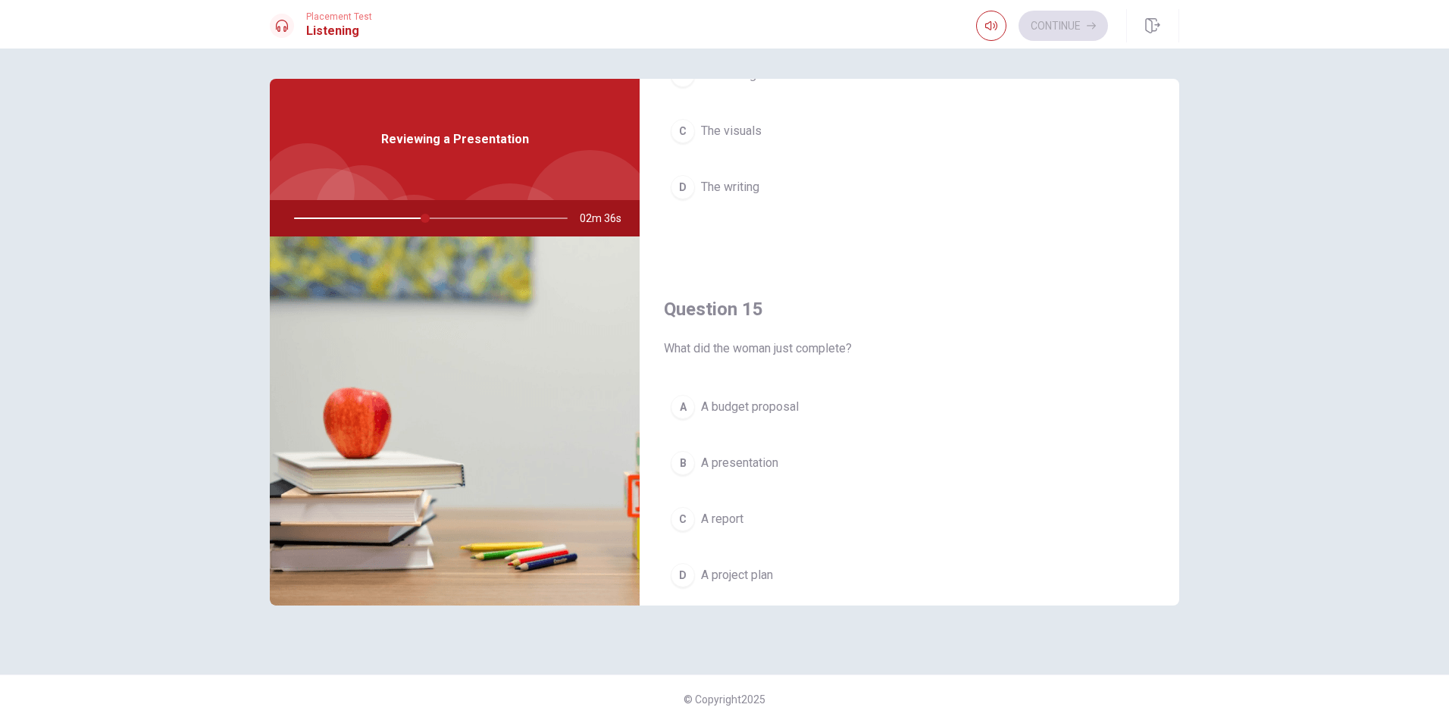
scroll to position [1413, 0]
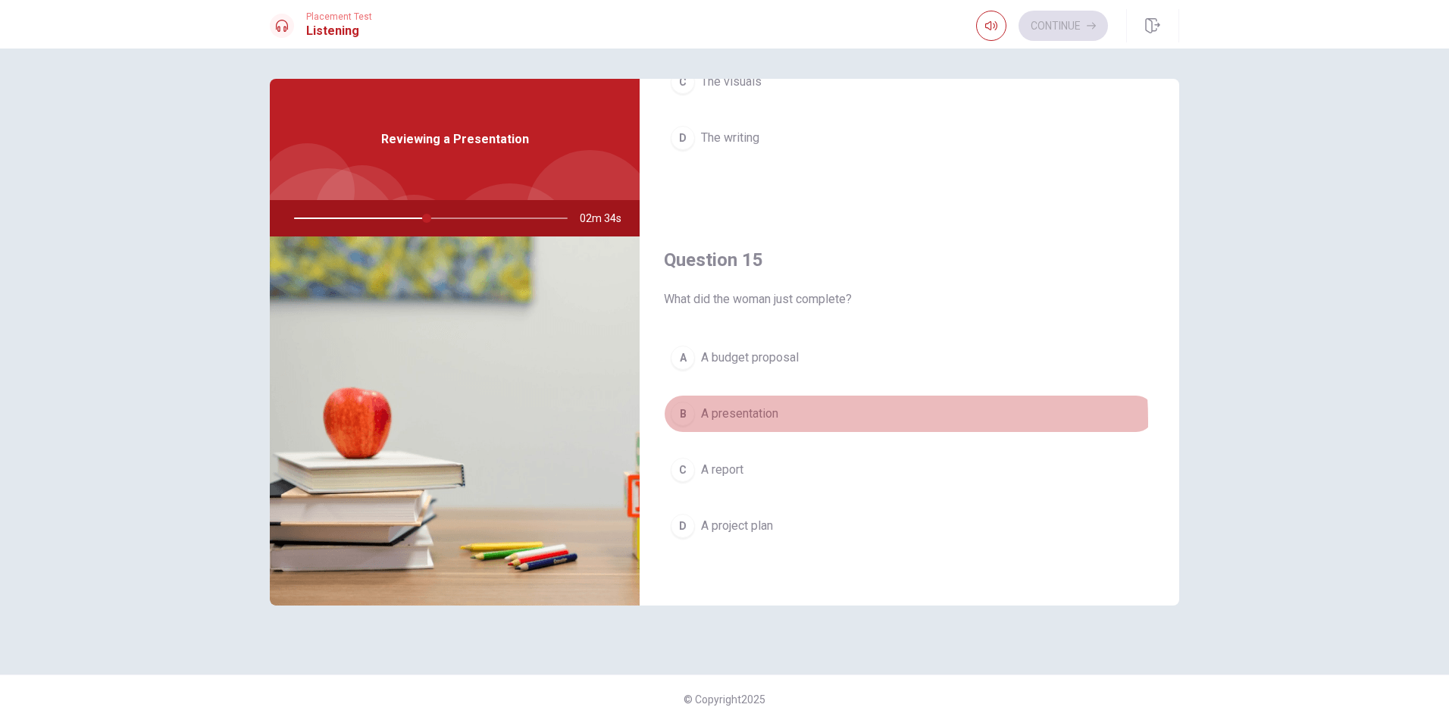
click at [752, 421] on span "A presentation" at bounding box center [739, 414] width 77 height 18
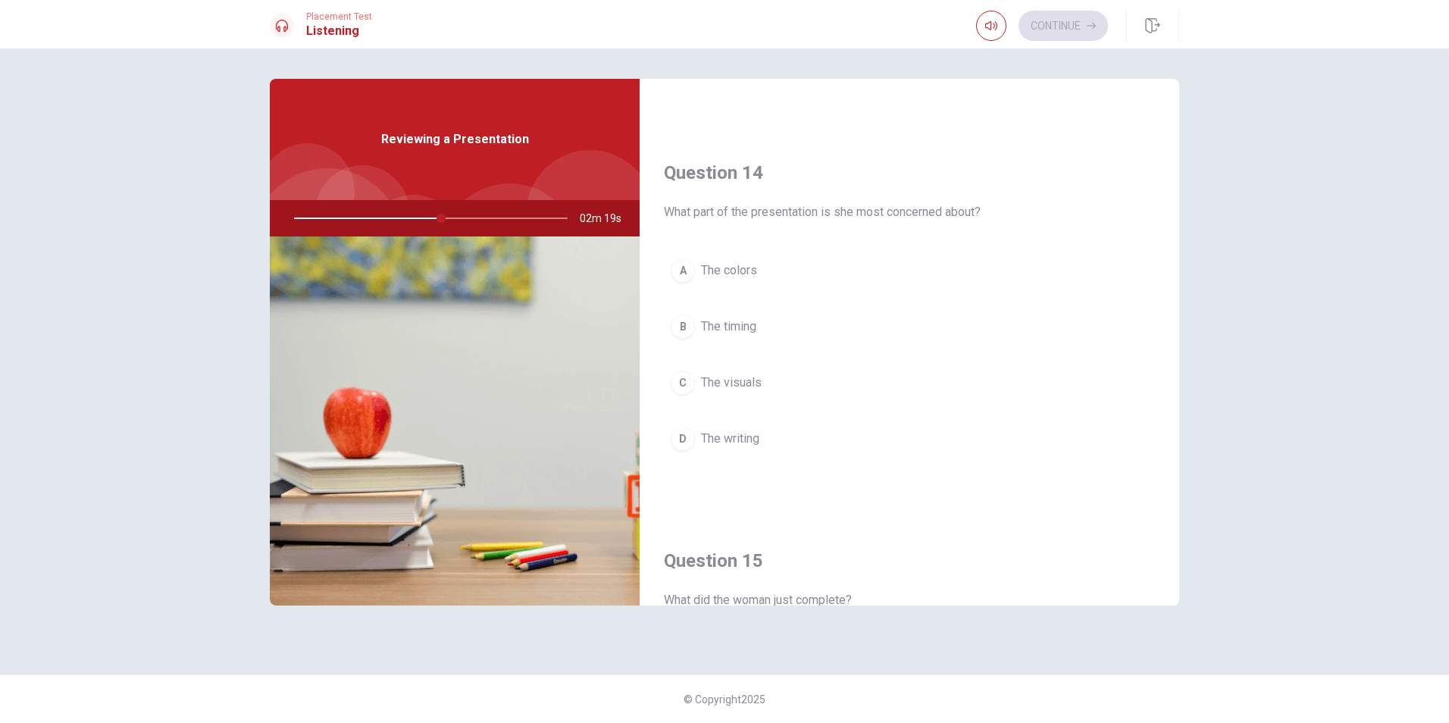
scroll to position [1110, 0]
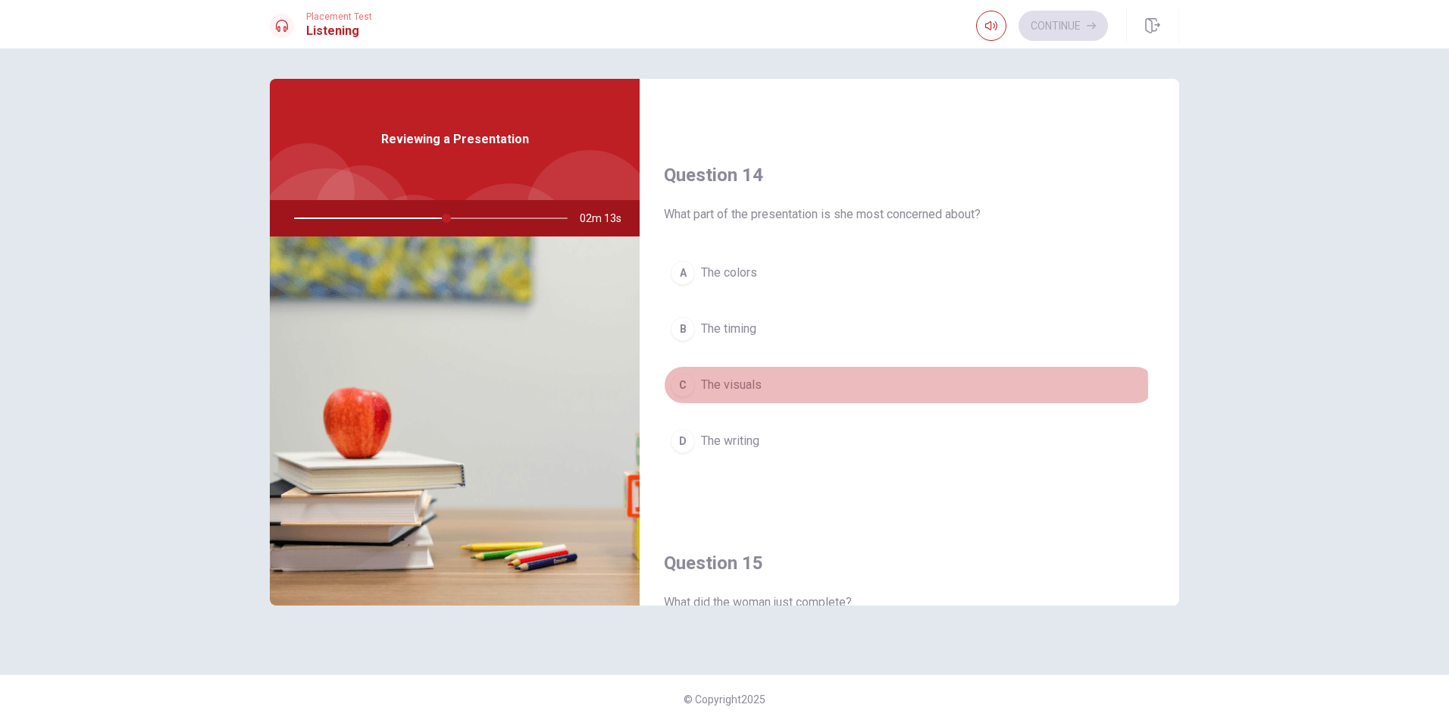
click at [770, 387] on button "C The visuals" at bounding box center [909, 385] width 491 height 38
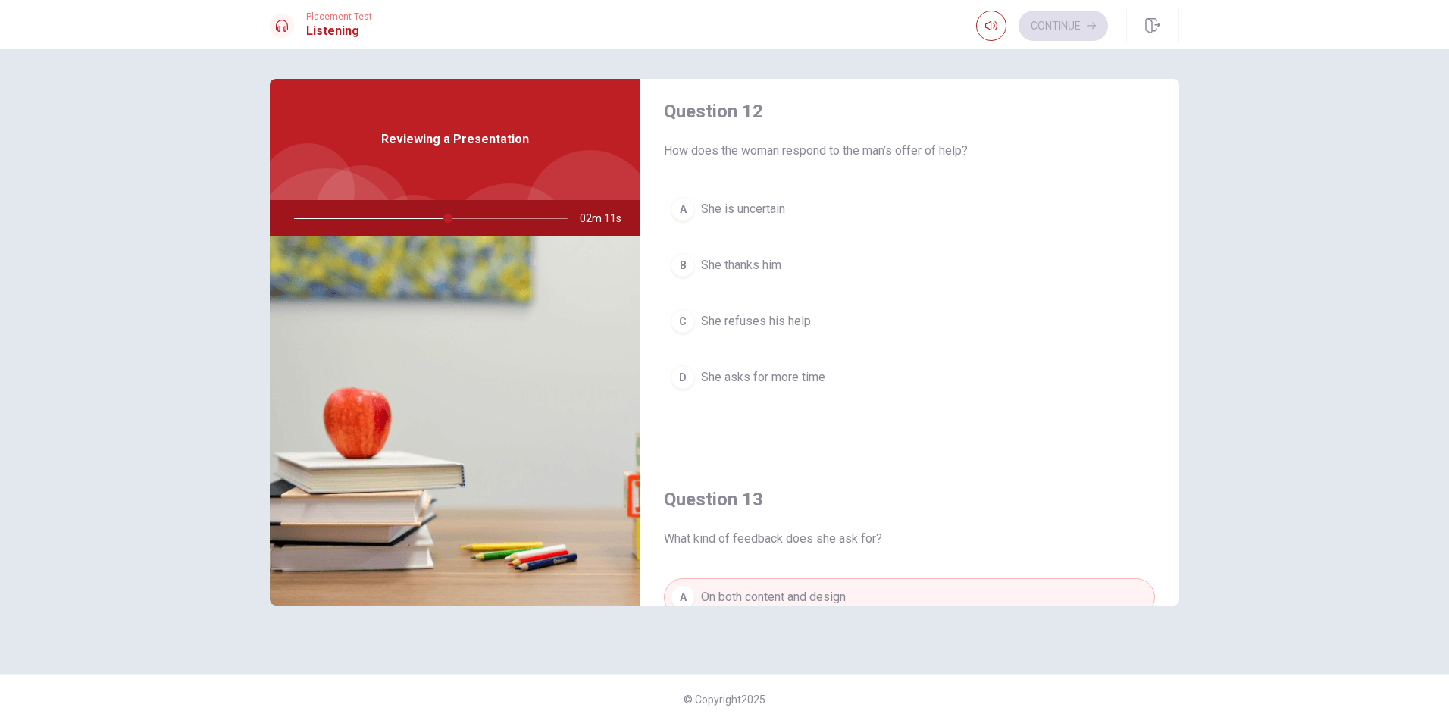
scroll to position [352, 0]
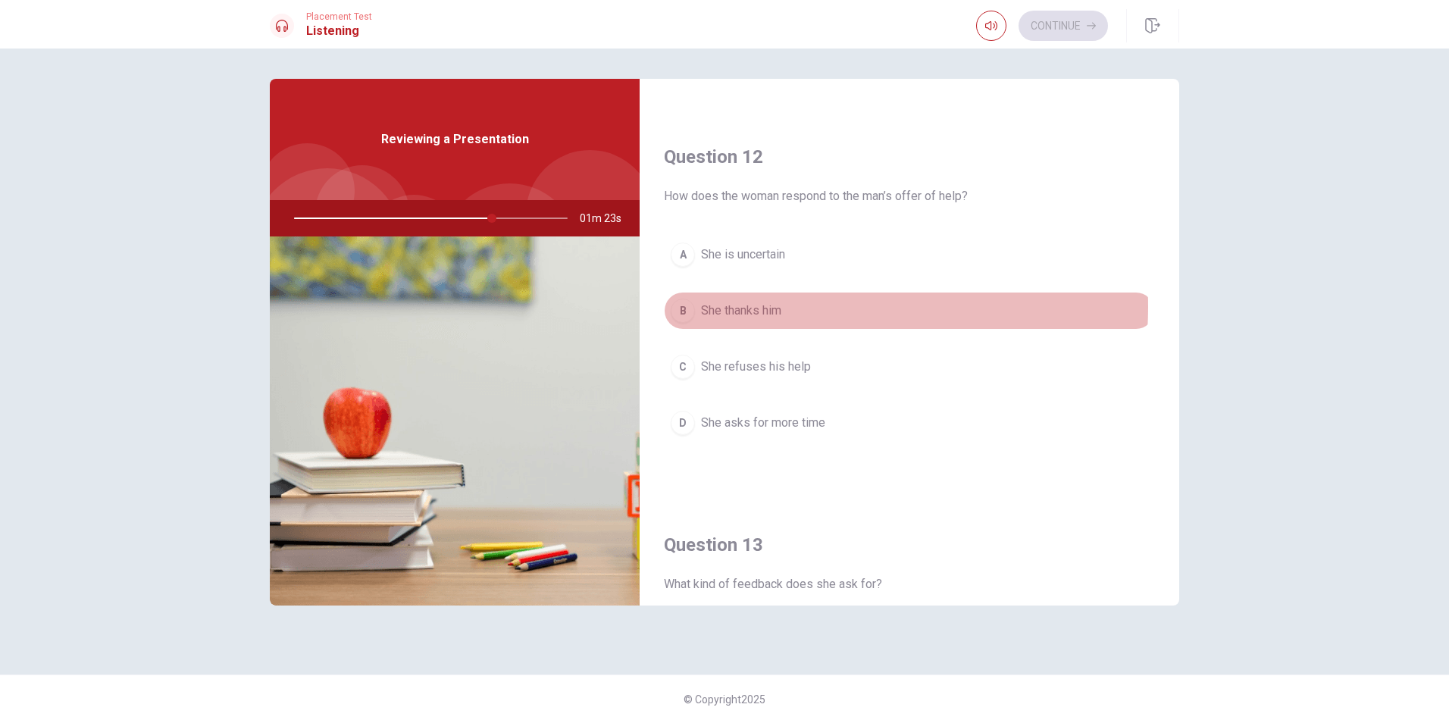
click at [768, 307] on span "She thanks him" at bounding box center [741, 311] width 80 height 18
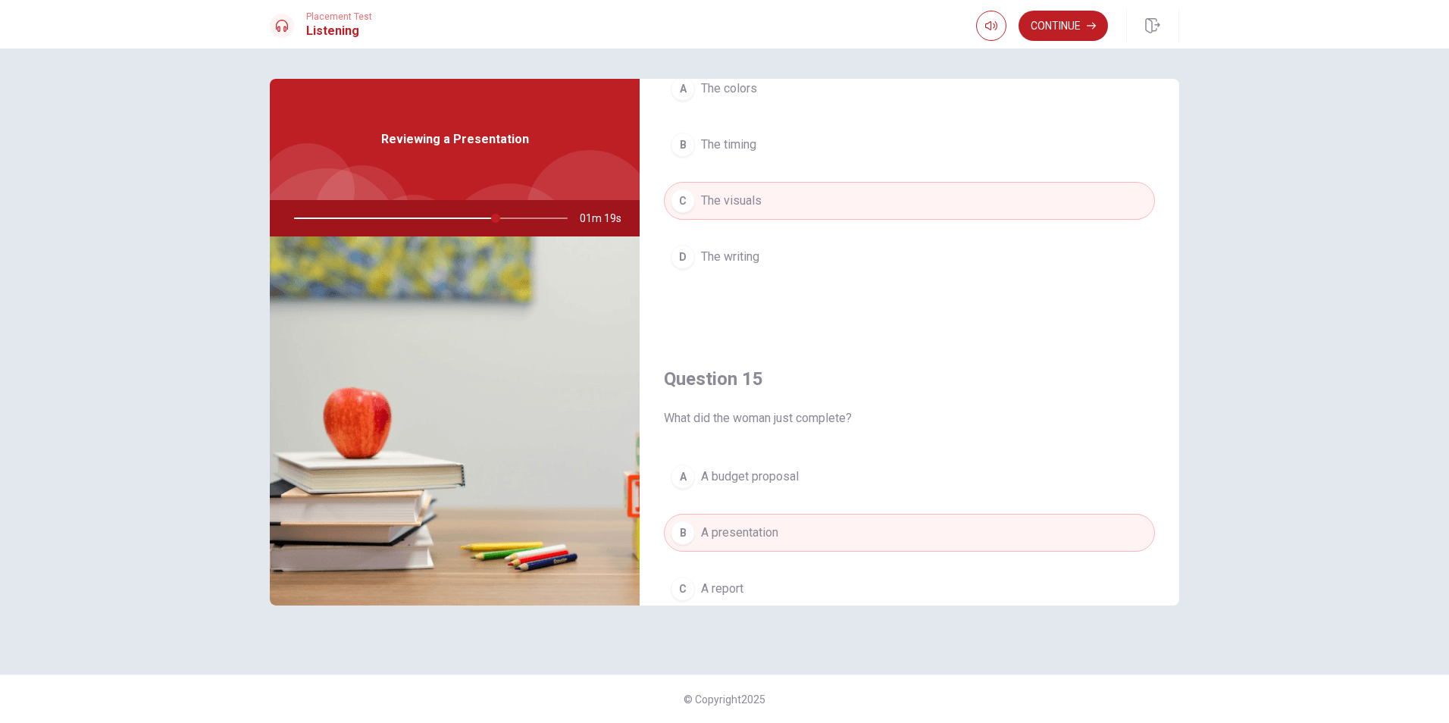
scroll to position [1413, 0]
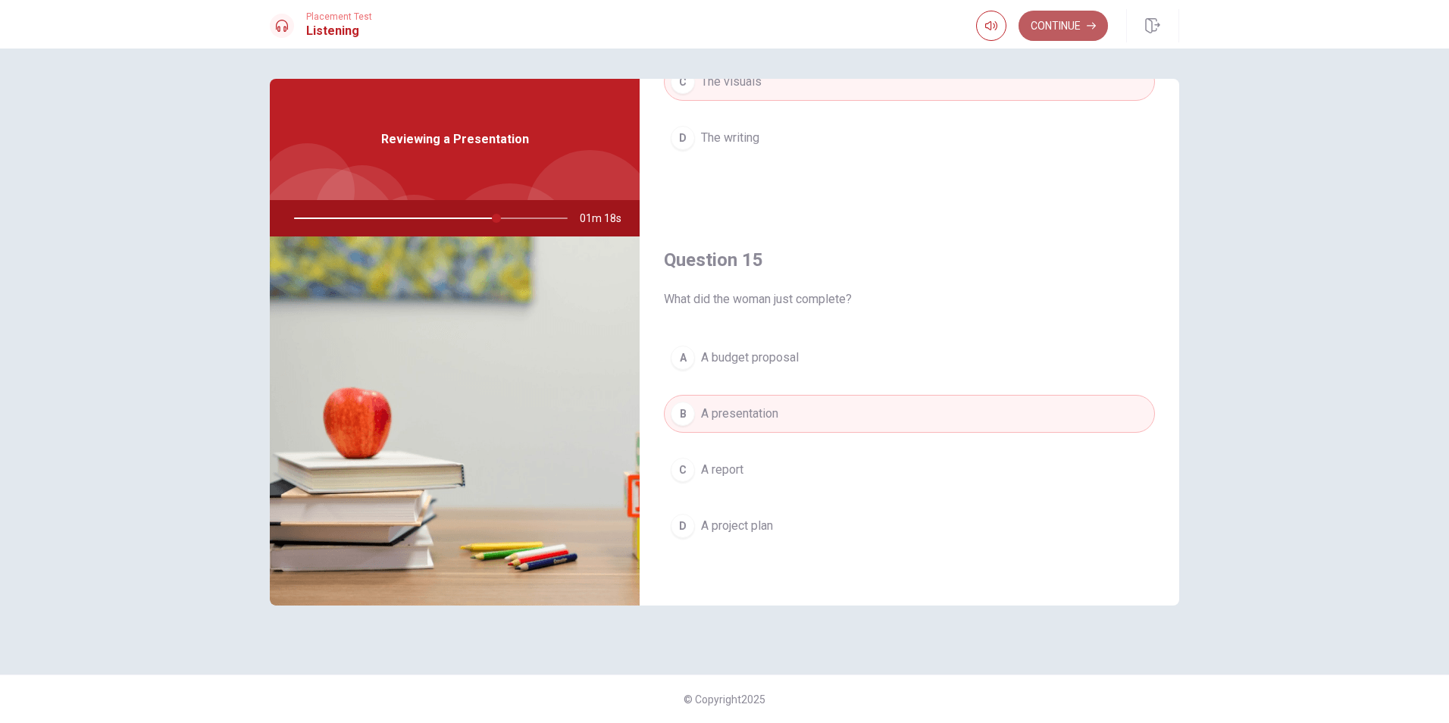
click at [1051, 25] on button "Continue" at bounding box center [1062, 26] width 89 height 30
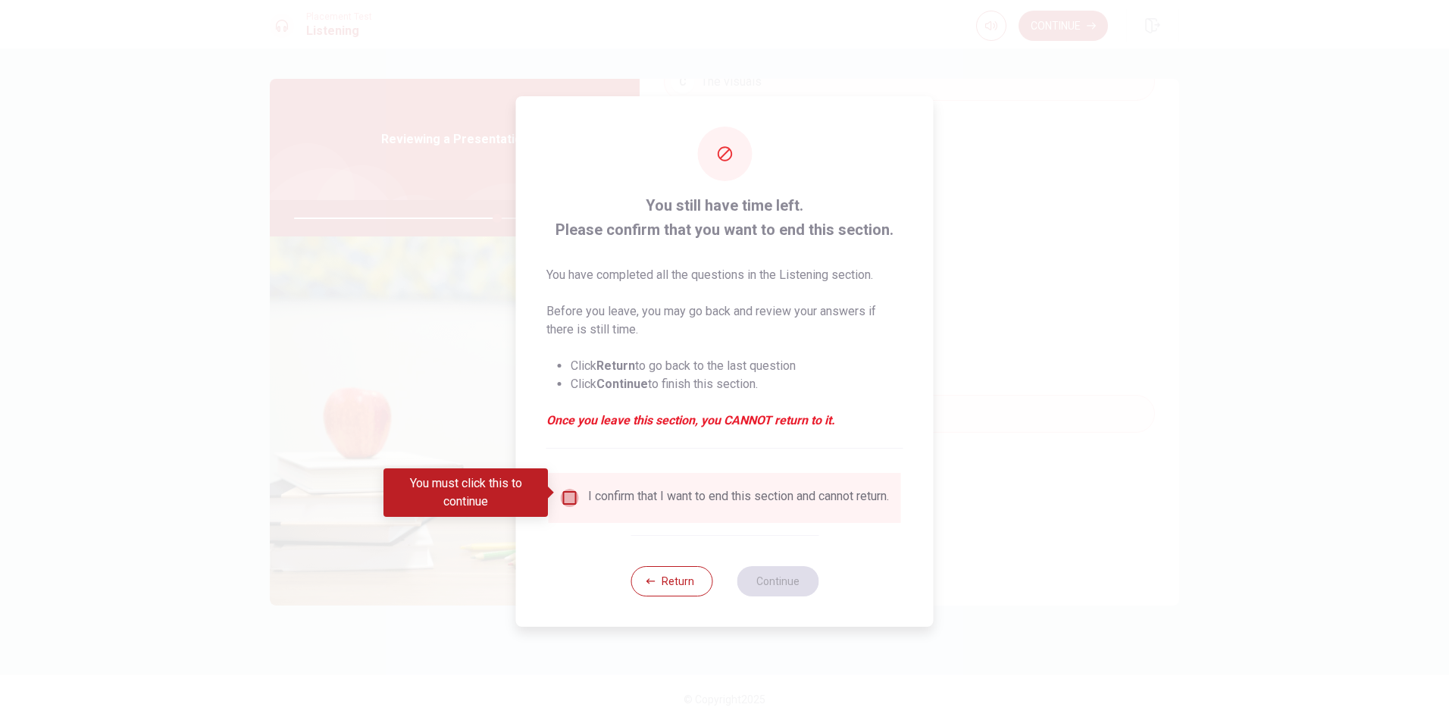
click at [569, 492] on input "You must click this to continue" at bounding box center [570, 498] width 18 height 18
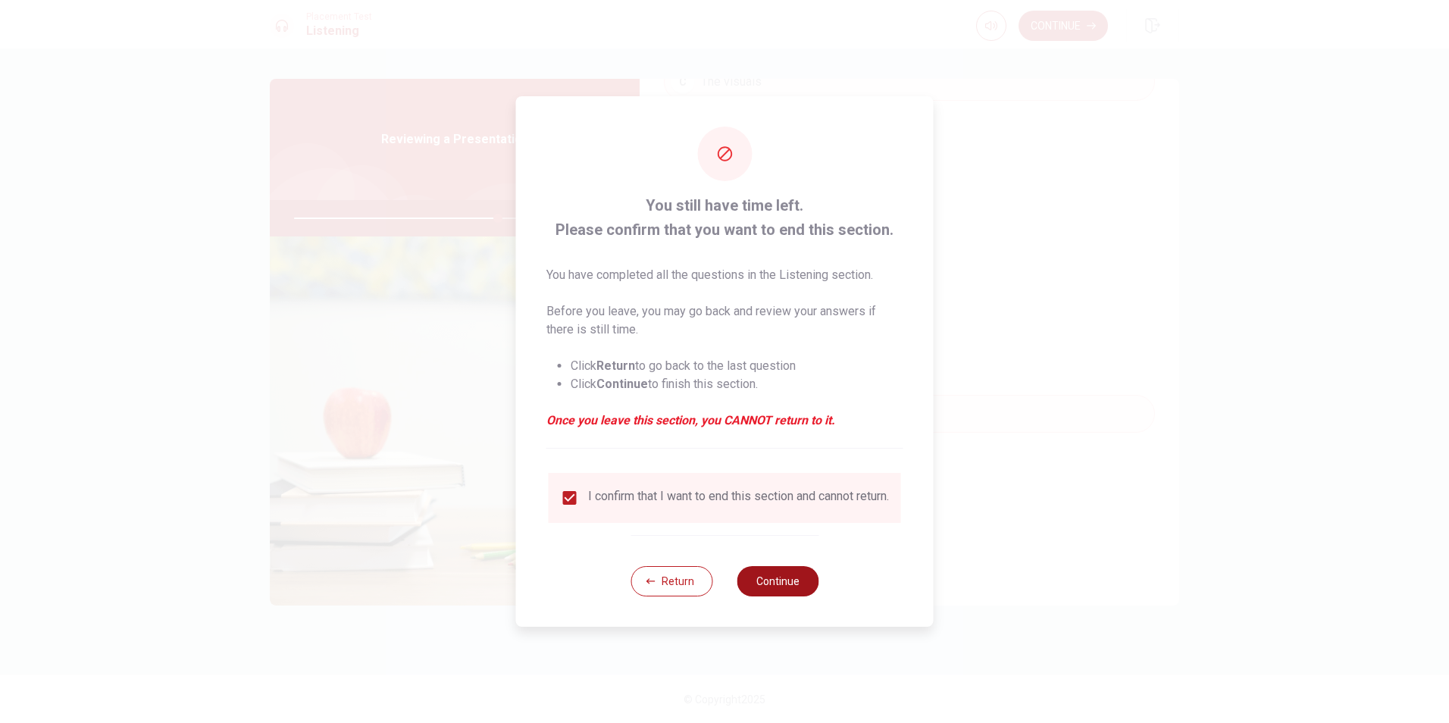
click at [771, 575] on button "Continue" at bounding box center [778, 581] width 82 height 30
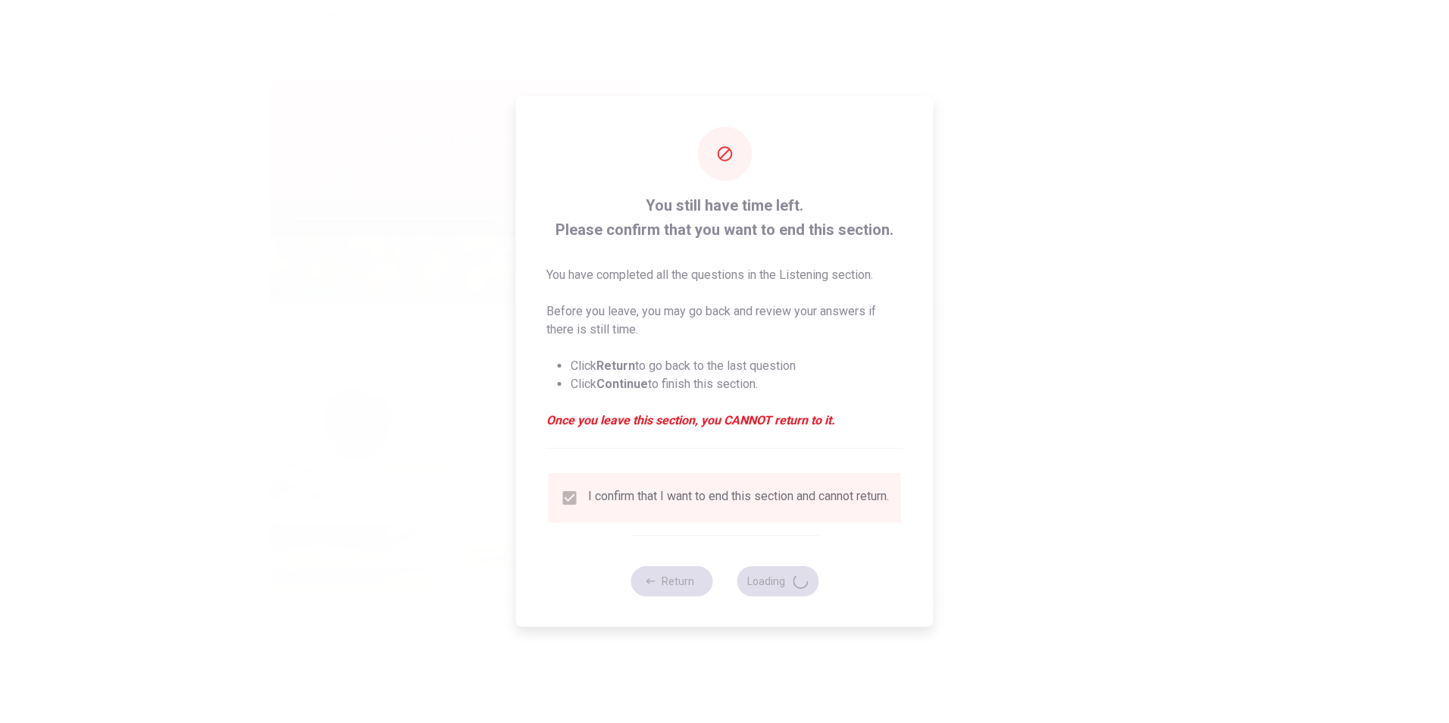
type input "75"
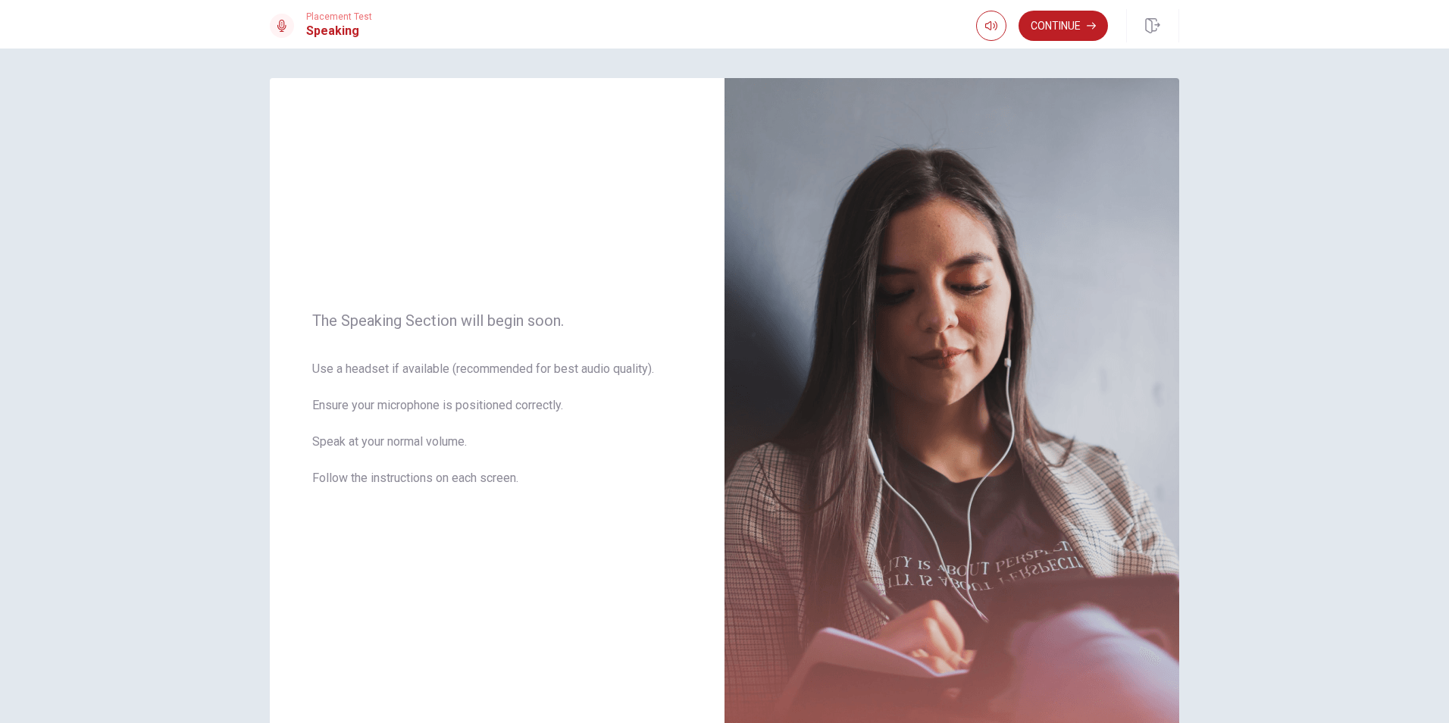
scroll to position [0, 0]
click at [1074, 29] on button "Continue" at bounding box center [1062, 26] width 89 height 30
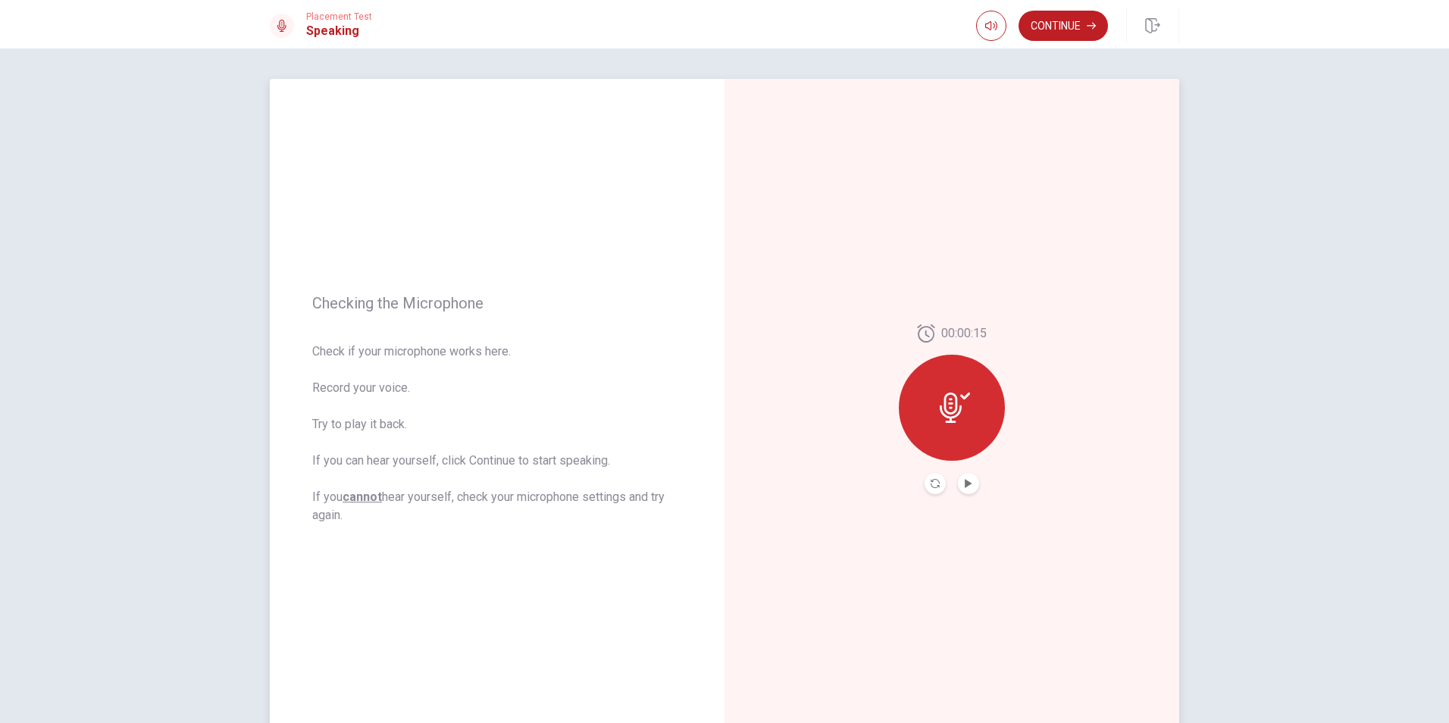
click at [963, 489] on button "Play Audio" at bounding box center [968, 483] width 21 height 21
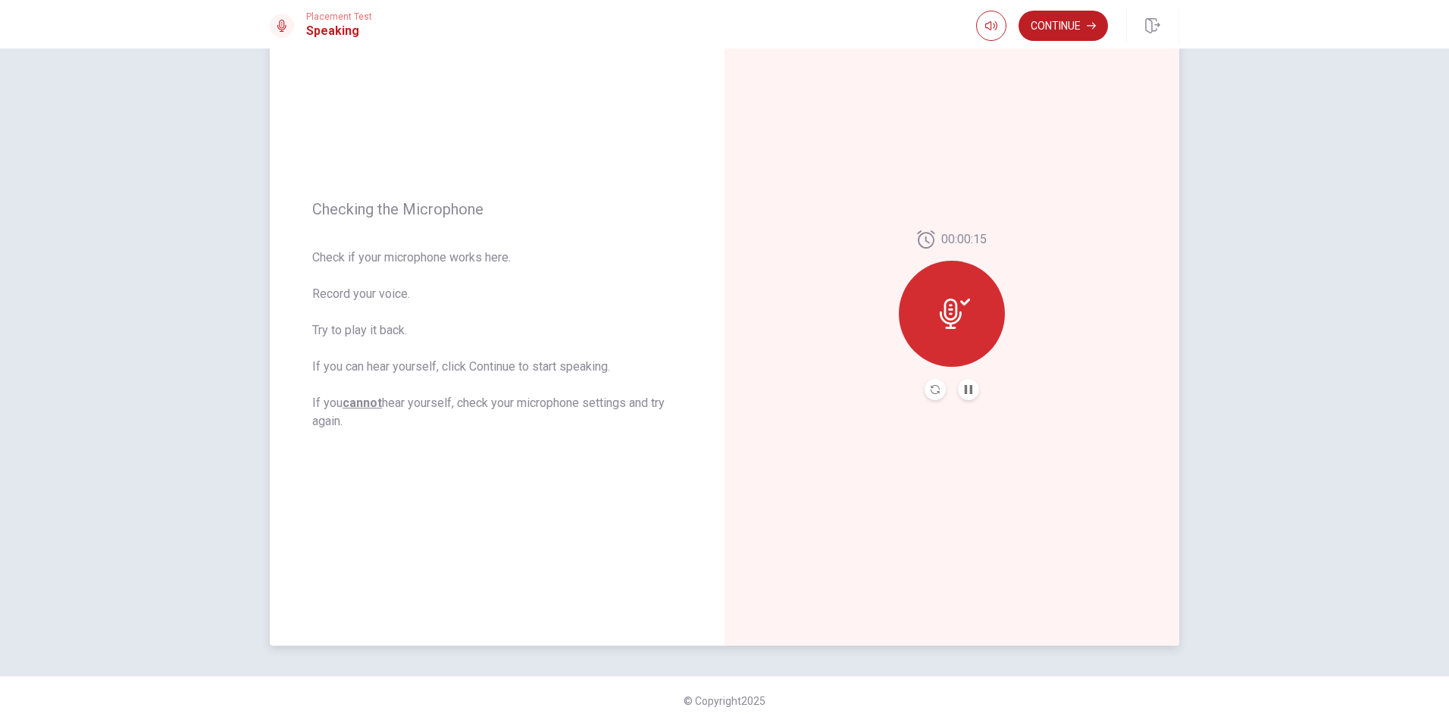
scroll to position [95, 0]
click at [932, 383] on icon "Record Again" at bounding box center [935, 387] width 9 height 9
click at [967, 388] on icon "Play Audio" at bounding box center [968, 387] width 7 height 9
click at [1077, 32] on button "Continue" at bounding box center [1062, 26] width 89 height 30
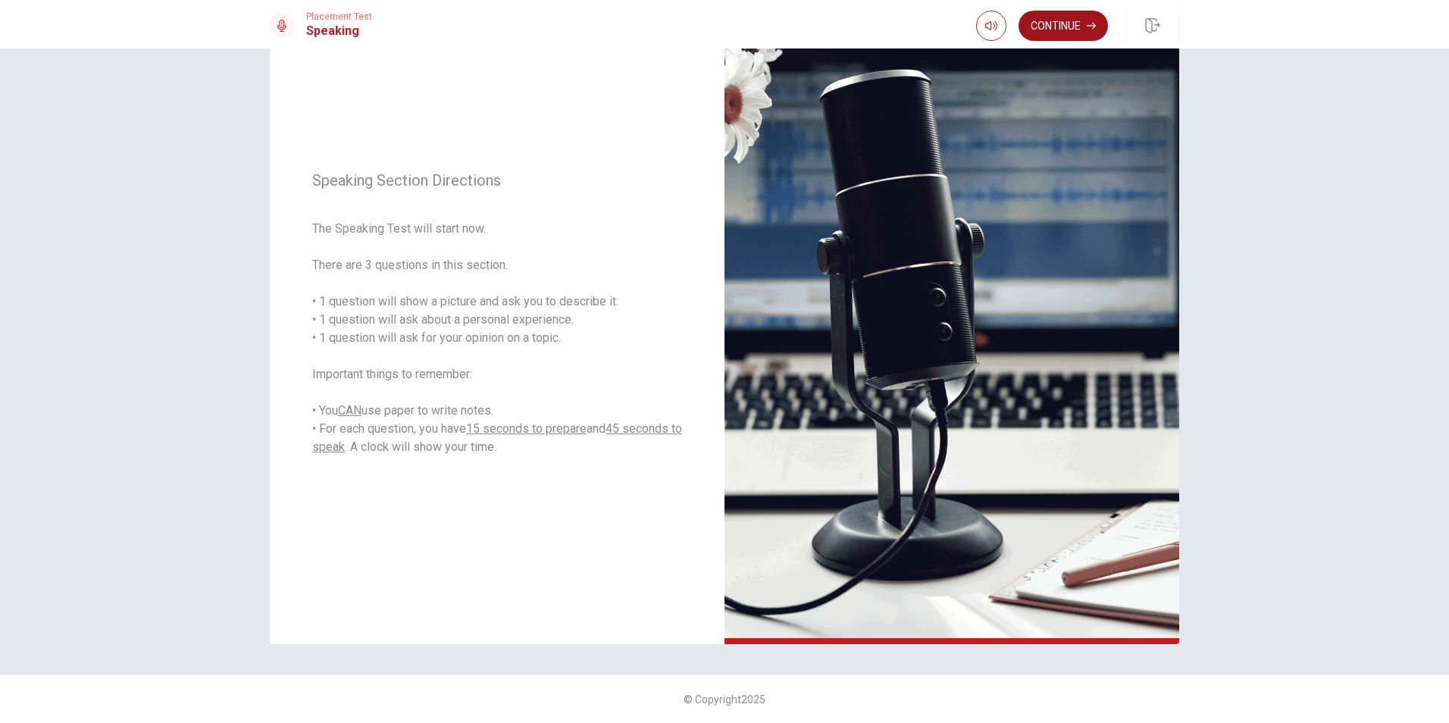
click at [1070, 27] on button "Continue" at bounding box center [1062, 26] width 89 height 30
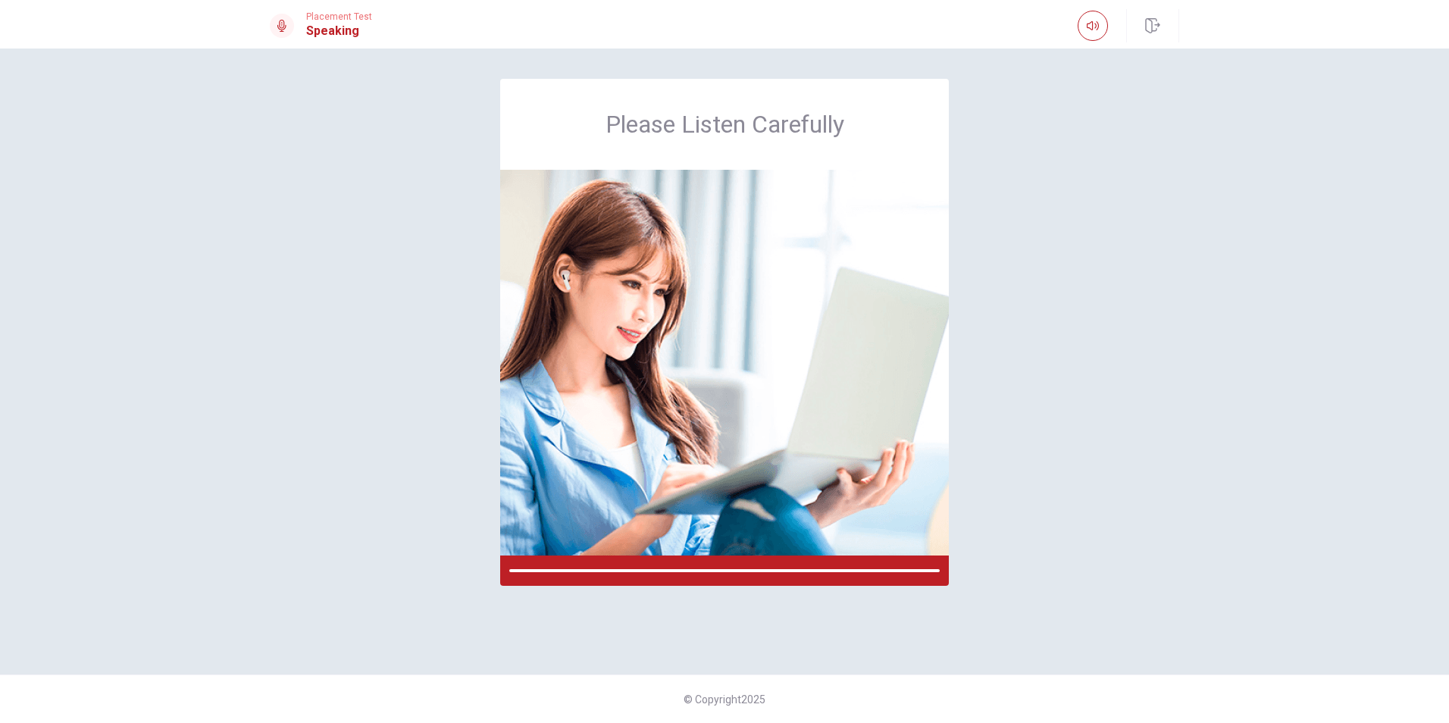
scroll to position [0, 0]
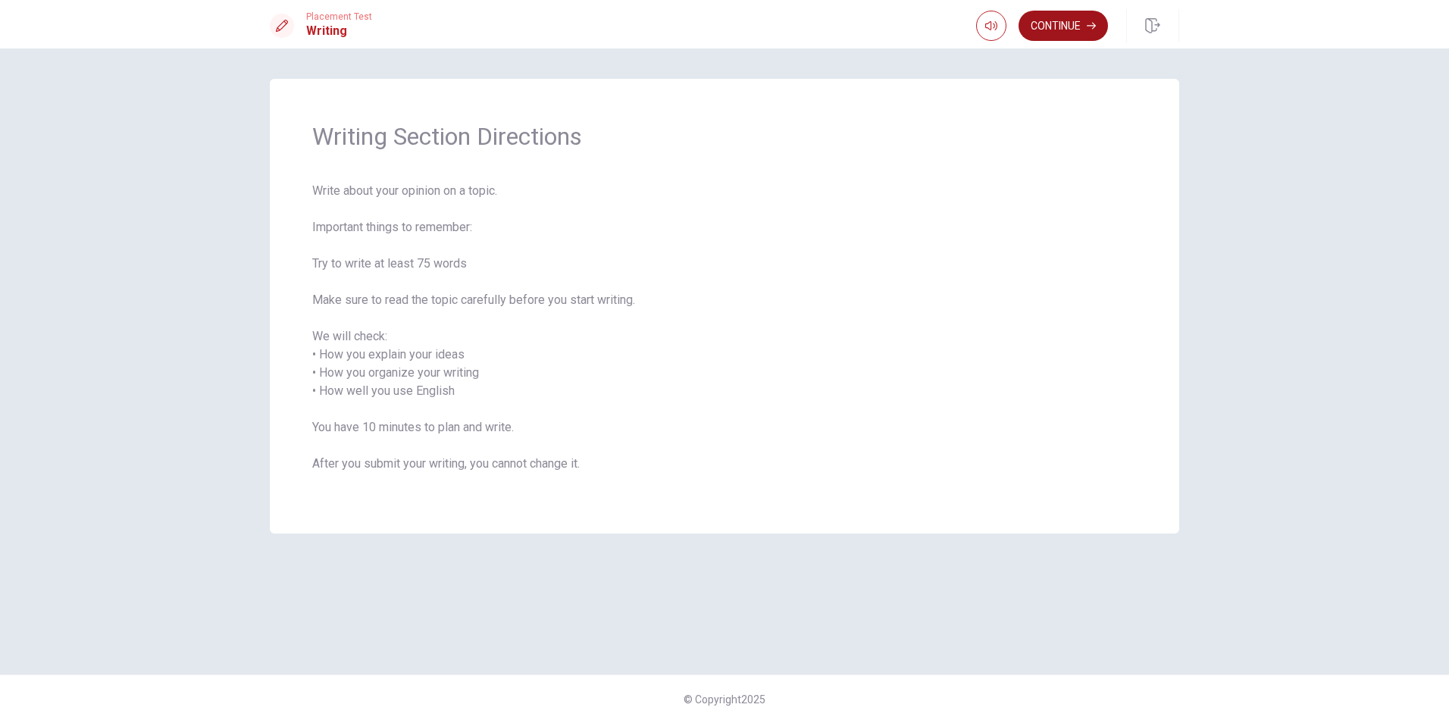
click at [1047, 26] on button "Continue" at bounding box center [1062, 26] width 89 height 30
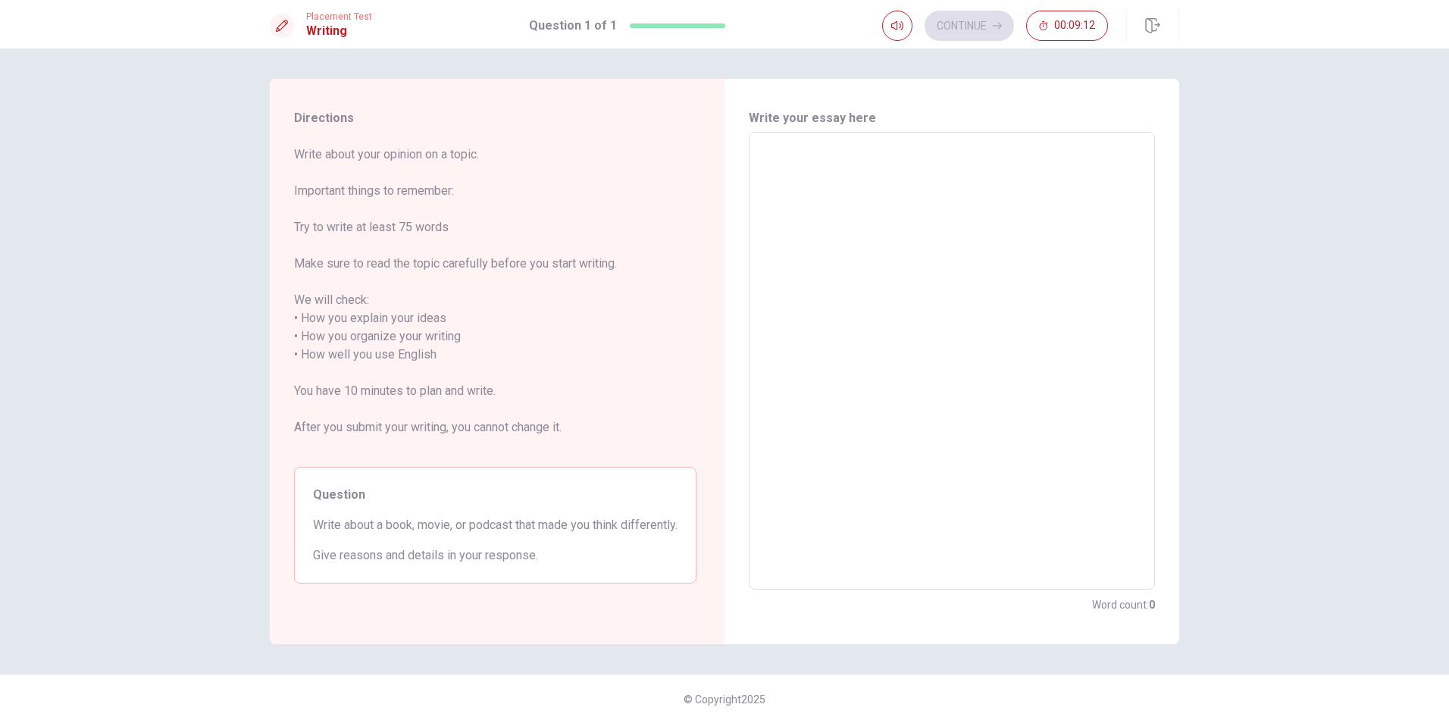
click at [841, 192] on textarea at bounding box center [951, 361] width 385 height 433
type textarea "W"
type textarea "x"
type textarea "Wh"
type textarea "x"
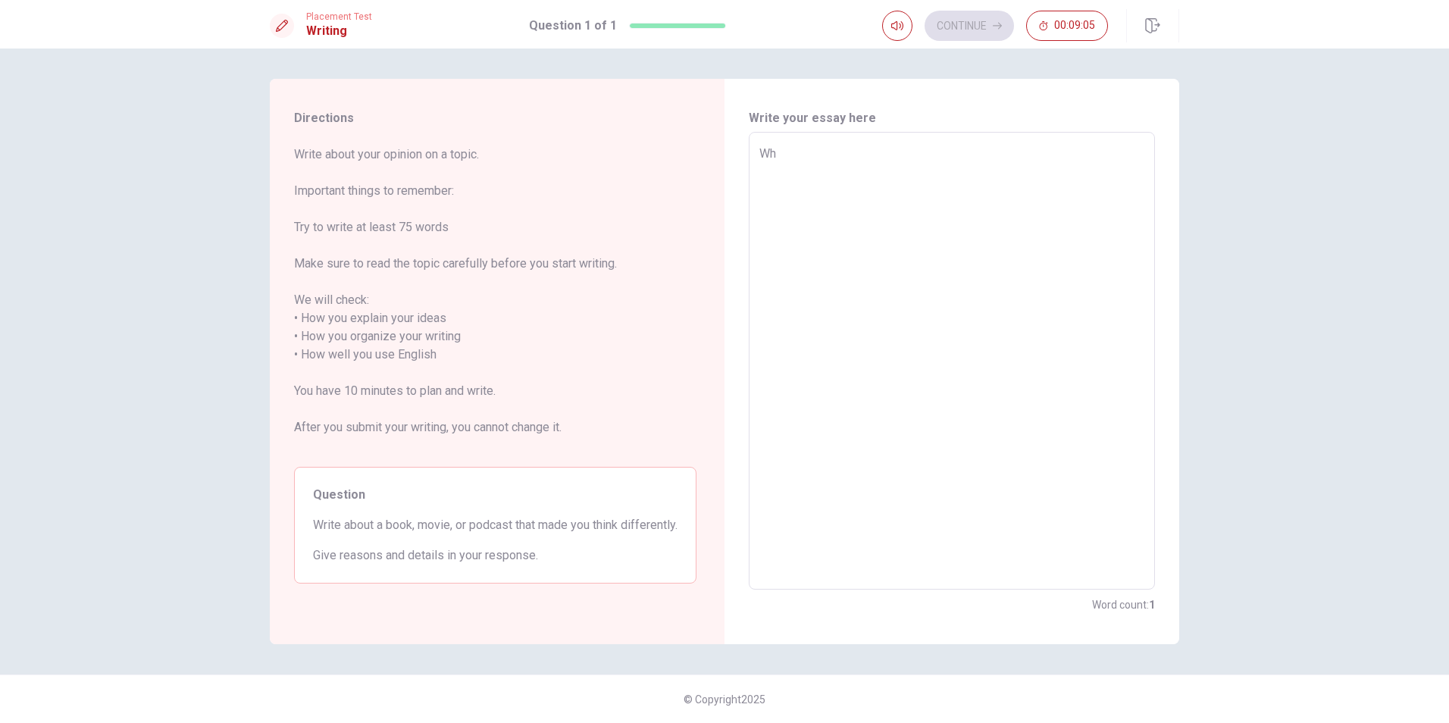
type textarea "Wha"
type textarea "x"
type textarea "Whan"
type textarea "x"
type textarea "Whan"
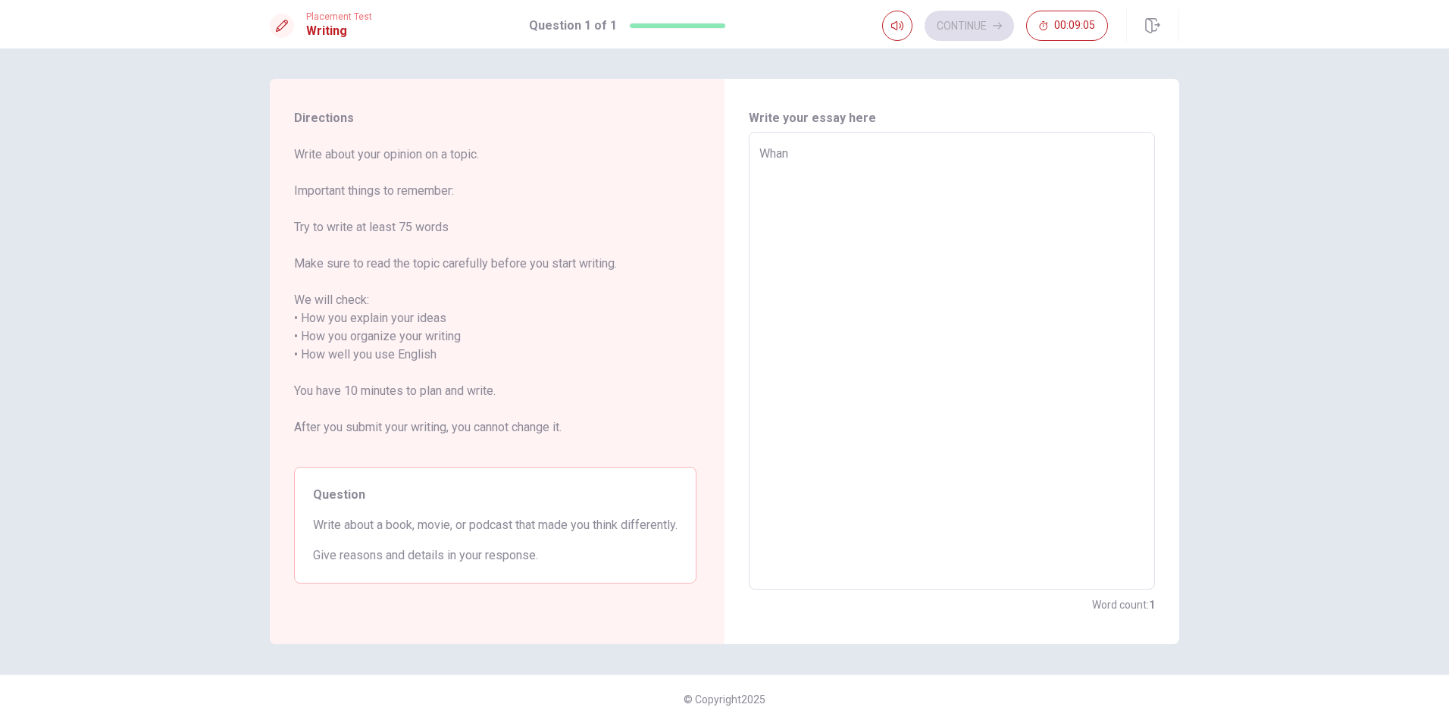
type textarea "x"
type textarea "Whan"
type textarea "x"
type textarea "Wha"
type textarea "x"
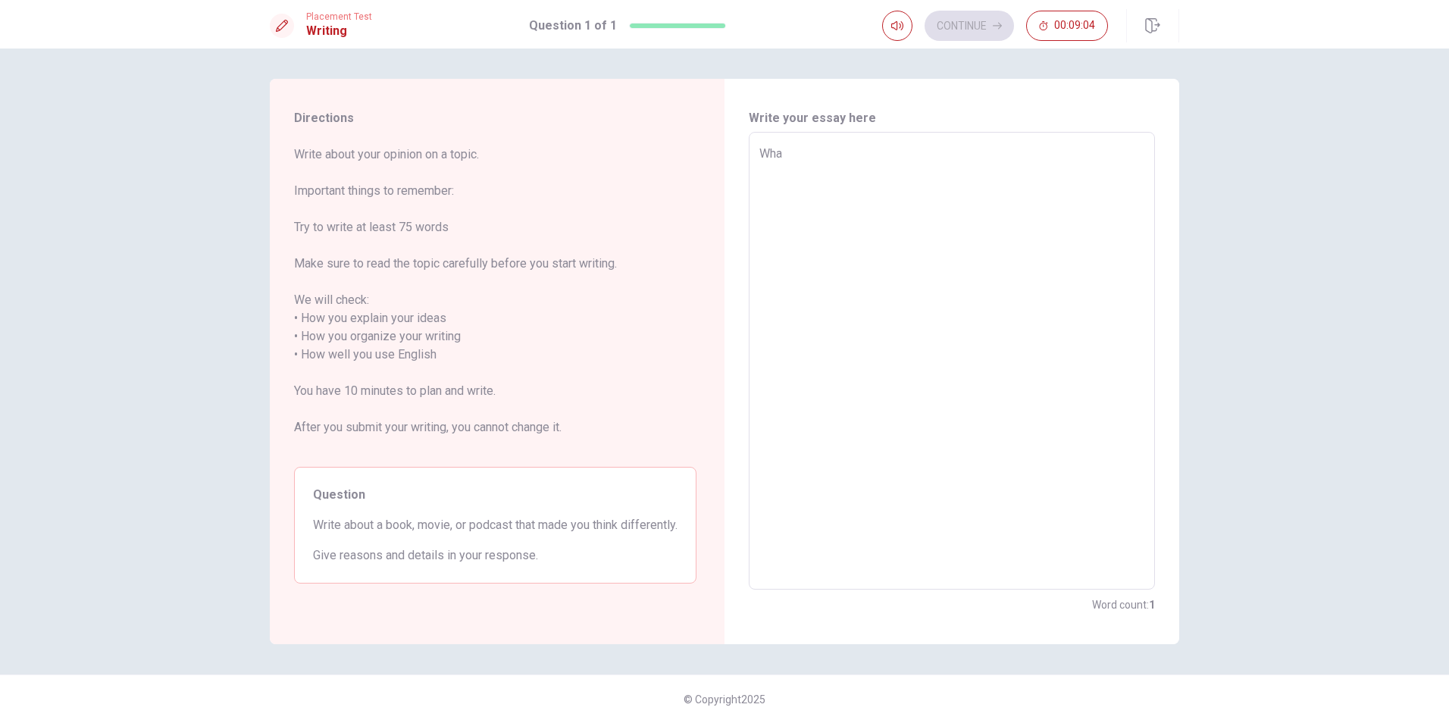
type textarea "Wh"
type textarea "x"
type textarea "Whe"
type textarea "x"
type textarea "When"
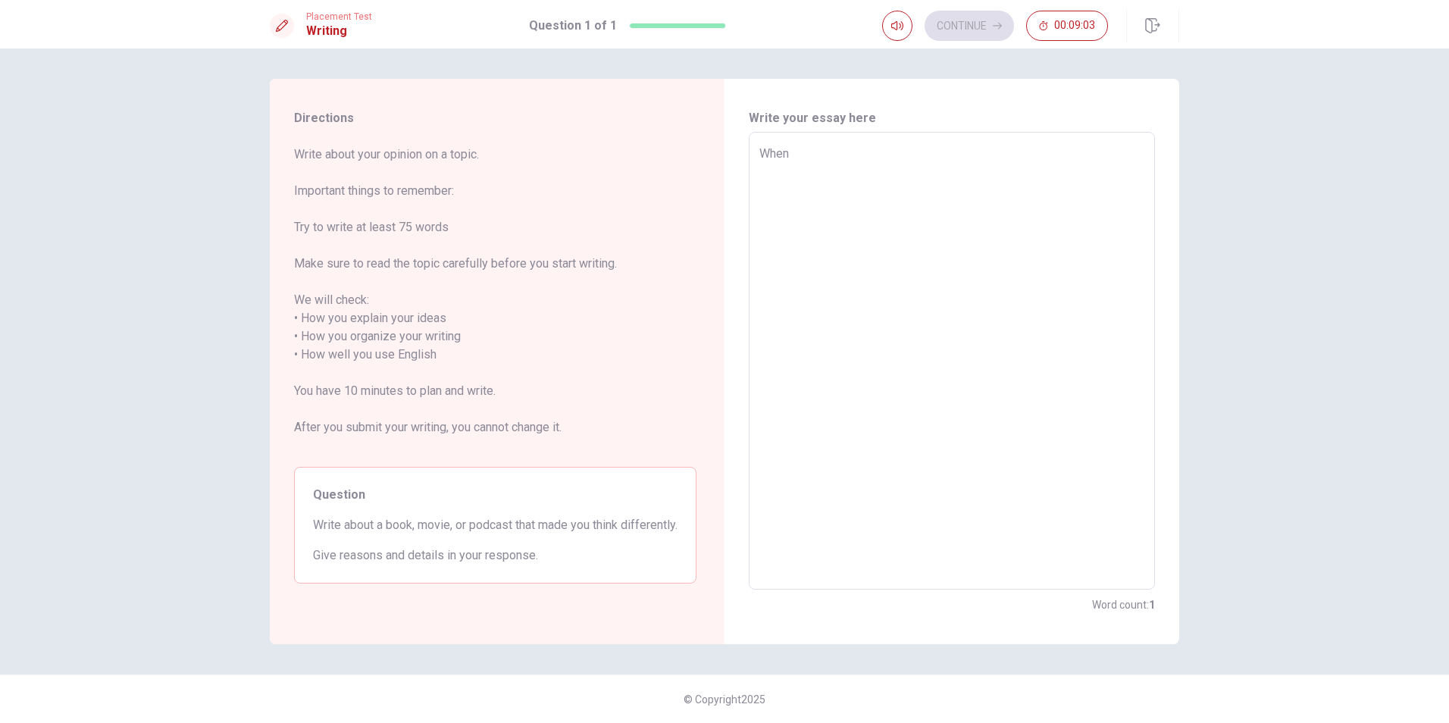
type textarea "x"
type textarea "When"
type textarea "x"
type textarea "When I"
type textarea "x"
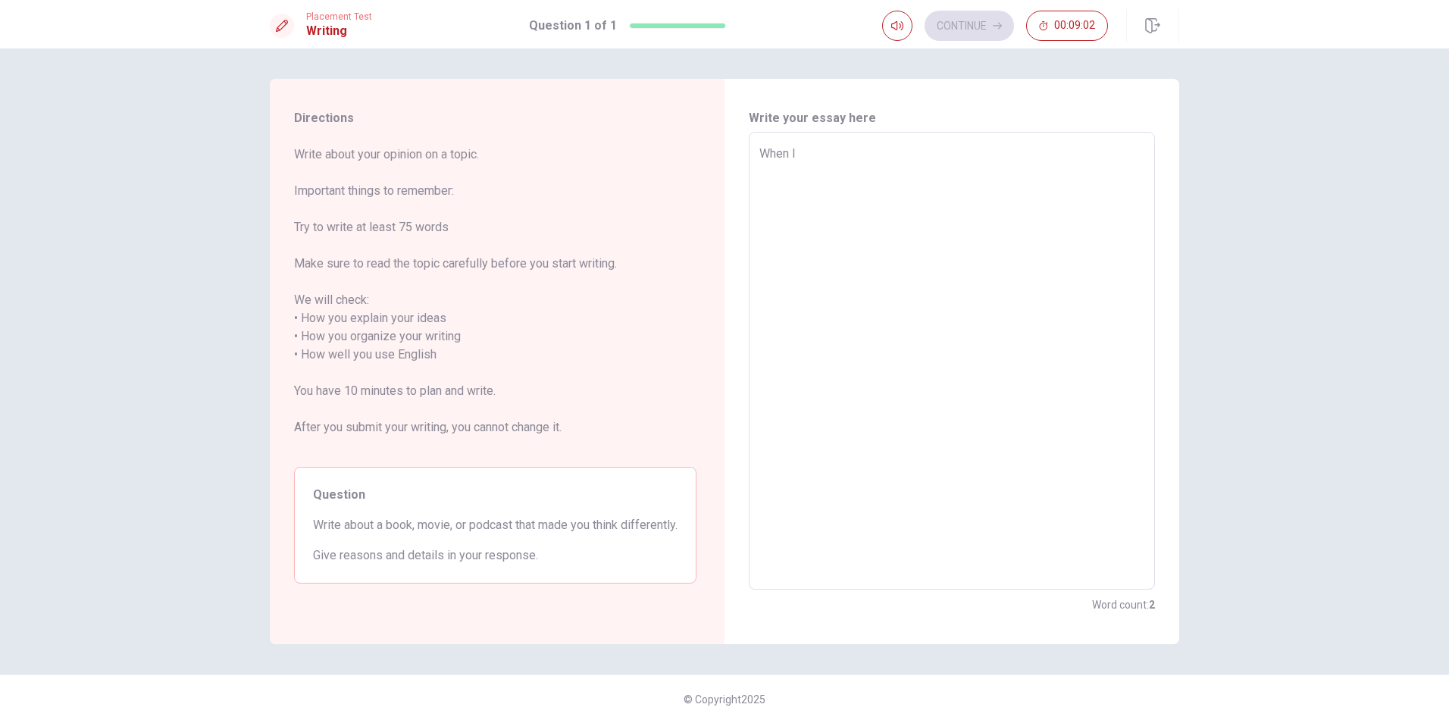
type textarea "When I"
type textarea "x"
type textarea "When I w"
type textarea "x"
type textarea "When I wa"
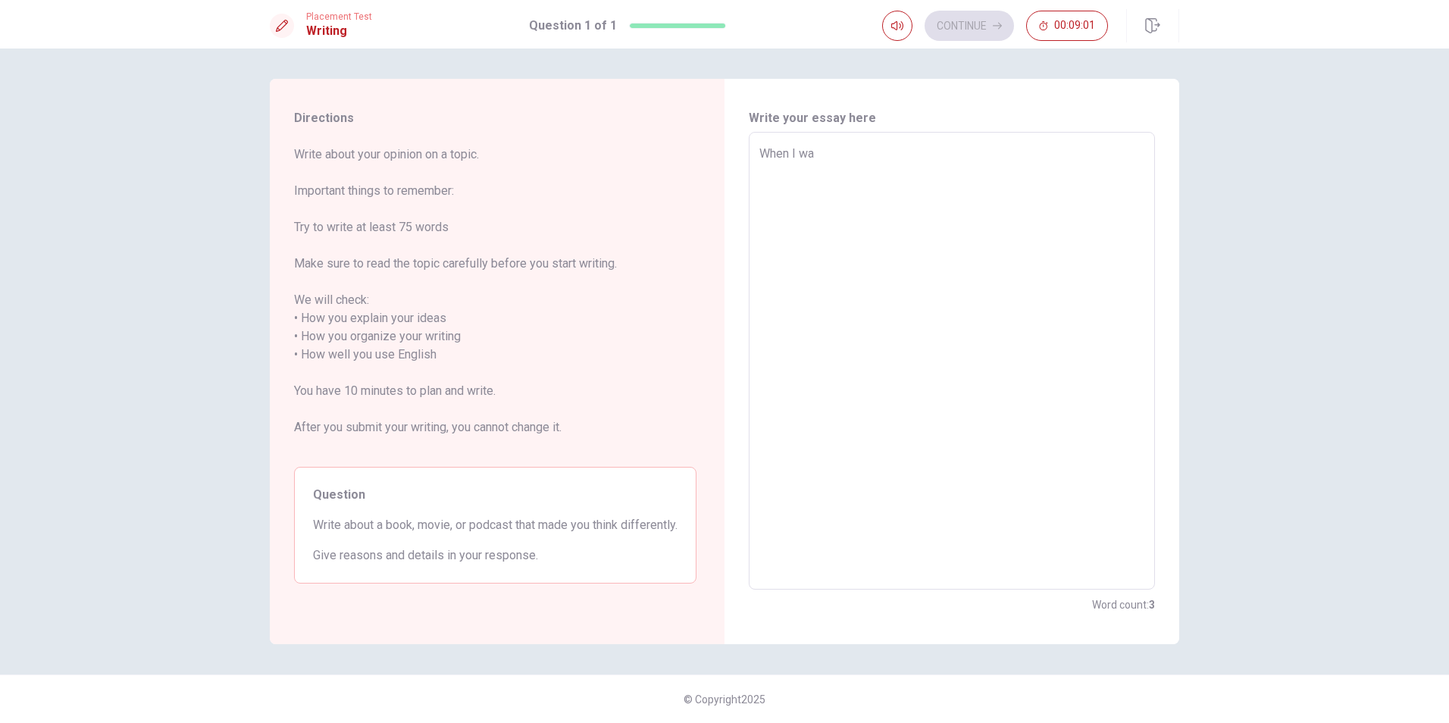
type textarea "x"
type textarea "When I was"
type textarea "x"
type textarea "When I was"
type textarea "x"
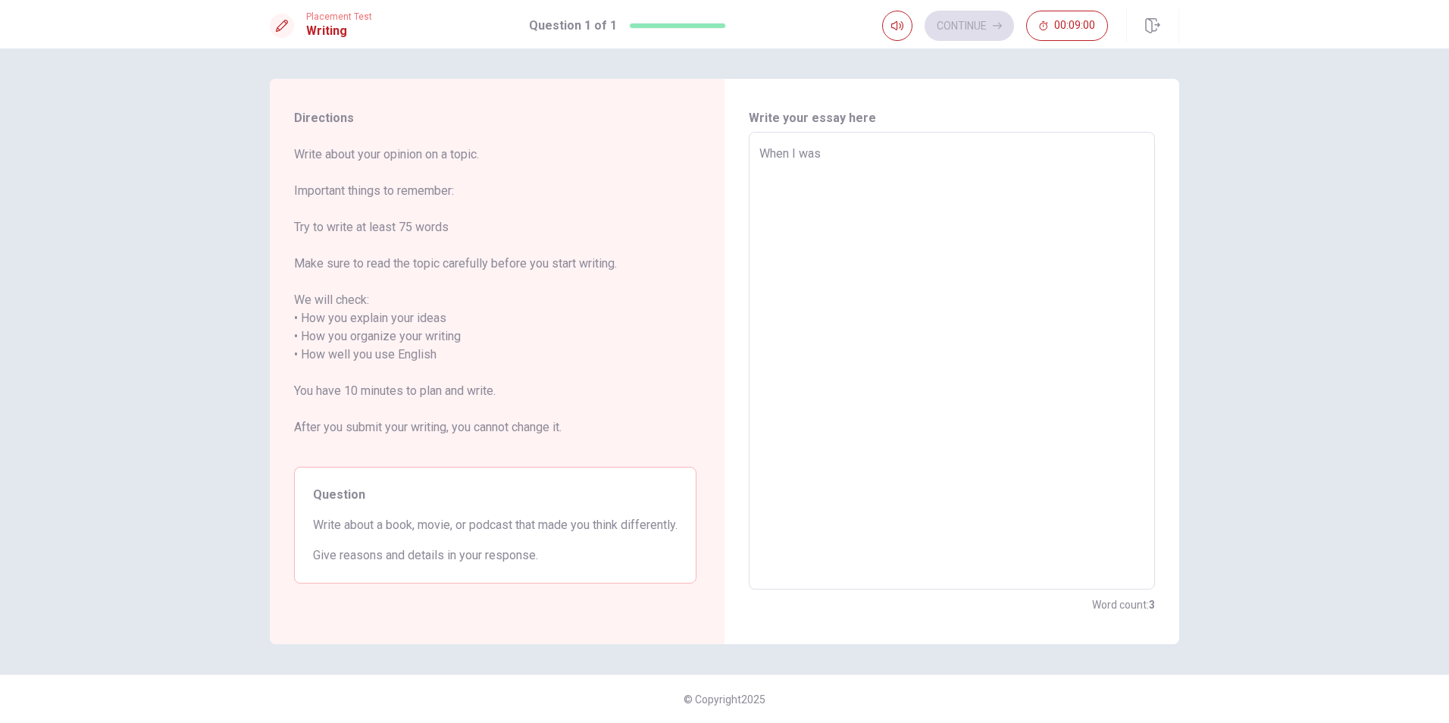
type textarea "When I was y"
type textarea "x"
type textarea "When I was yo"
type textarea "x"
type textarea "When I was you"
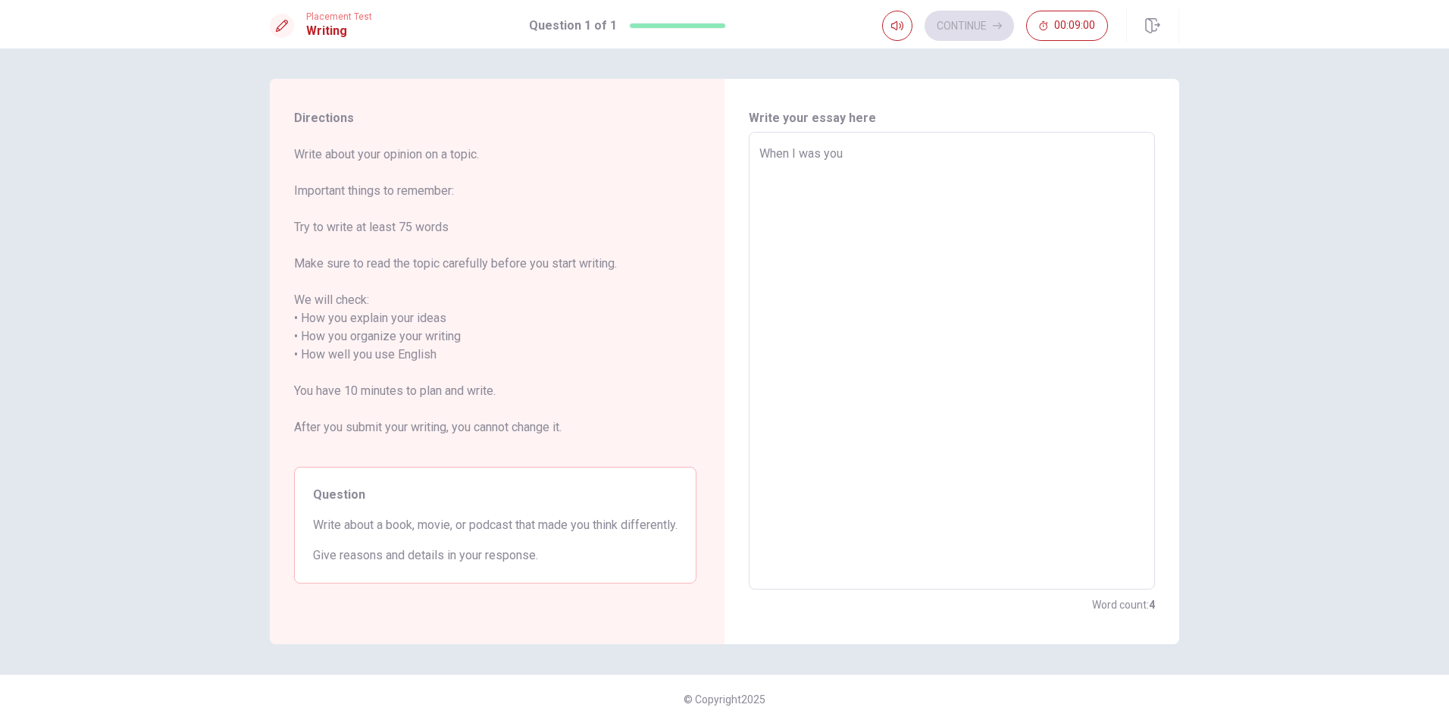
type textarea "x"
type textarea "When I was youn"
type textarea "x"
type textarea "When I was young"
type textarea "x"
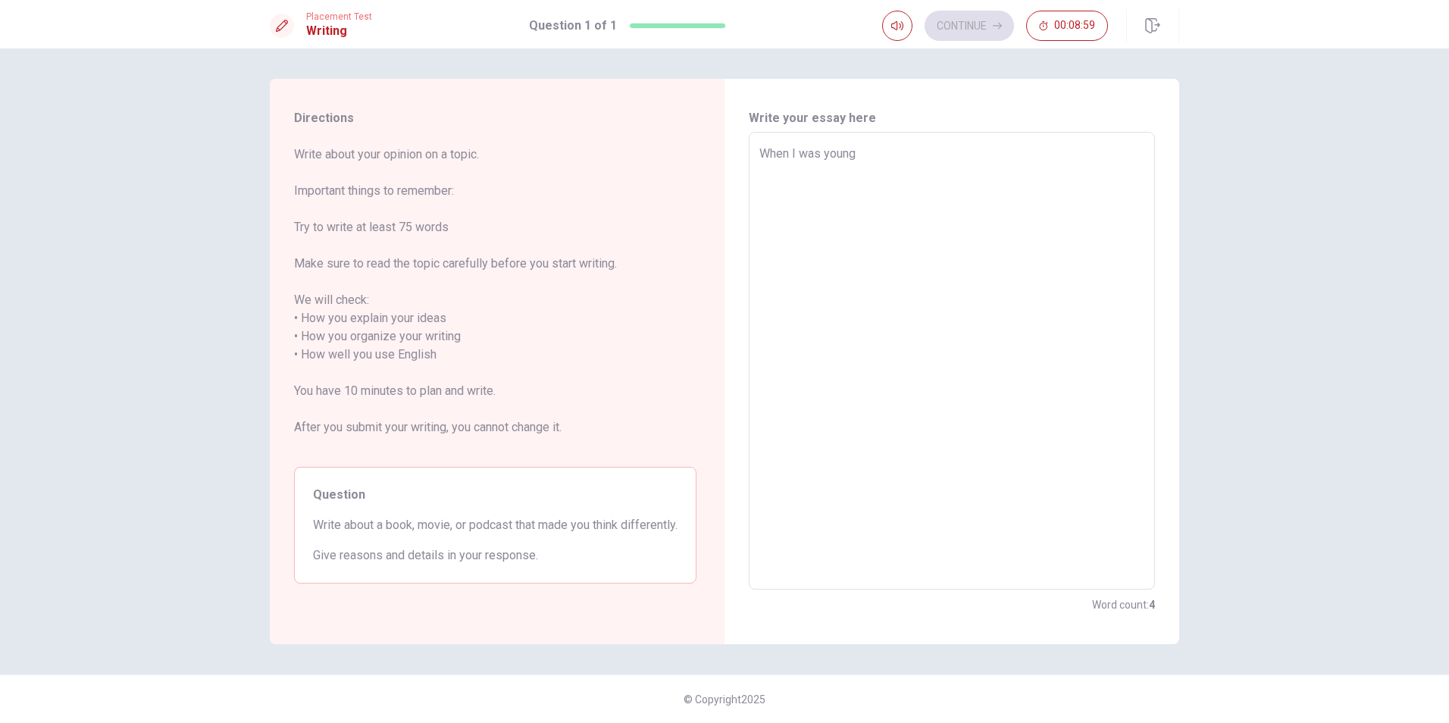
type textarea "When I was young"
type textarea "x"
type textarea "When I was young a"
type textarea "x"
type textarea "When I was young a"
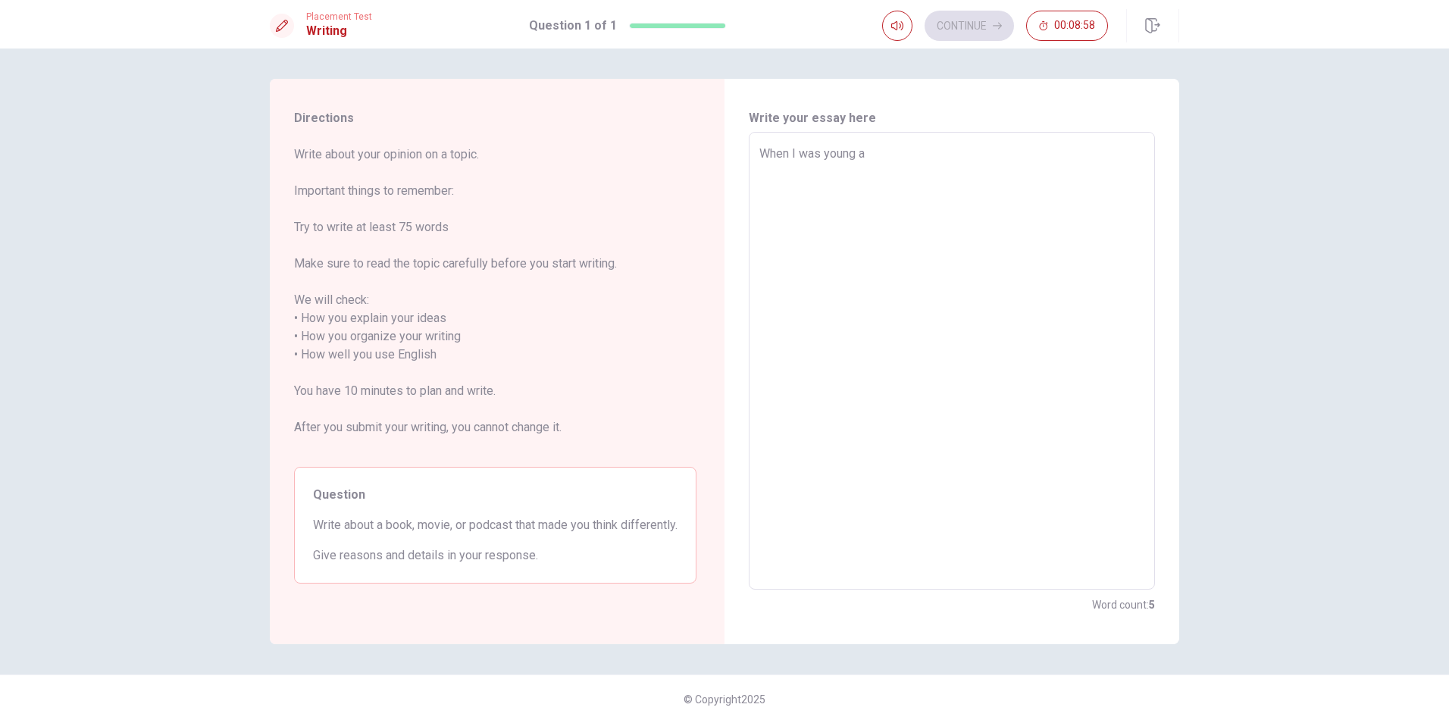
type textarea "x"
type textarea "When I was young a"
type textarea "x"
type textarea "When I was young"
type textarea "x"
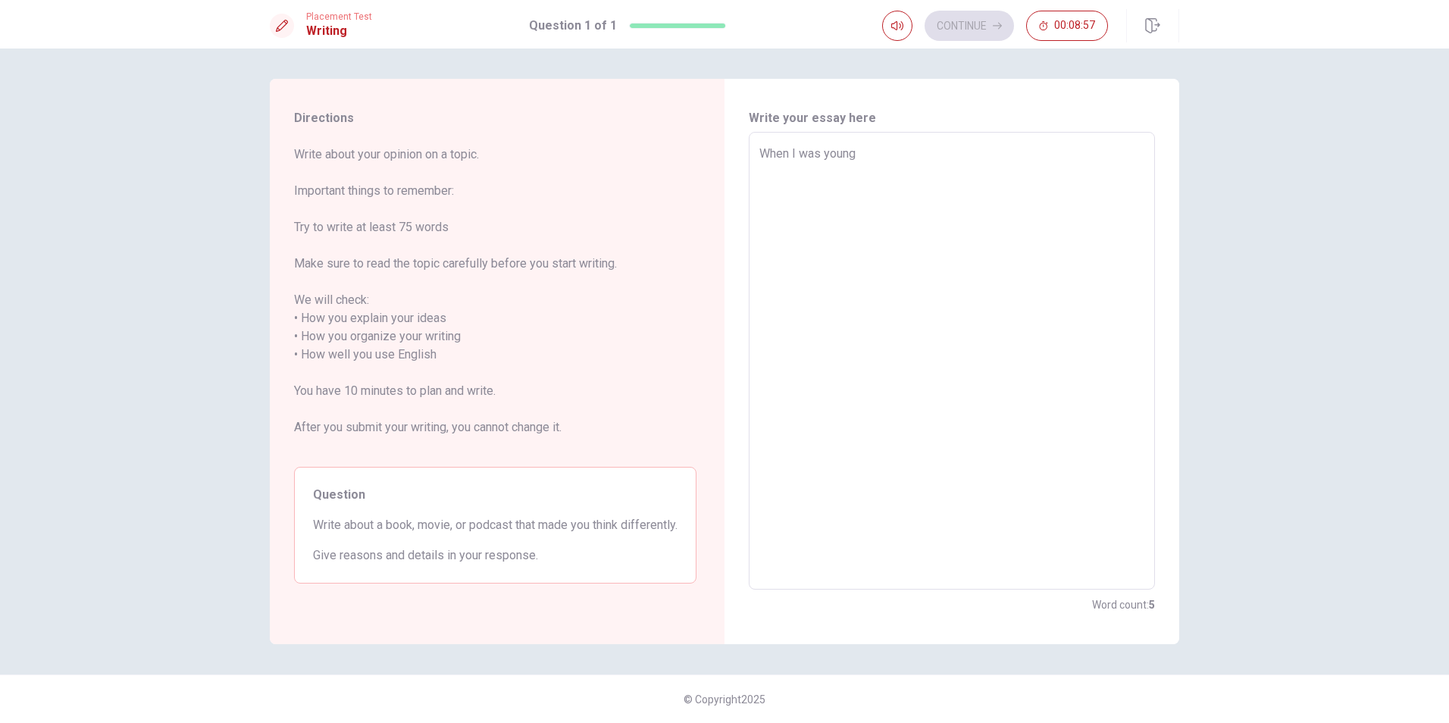
type textarea "When I was young"
type textarea "x"
type textarea "When I was youn"
type textarea "x"
type textarea "When I was you"
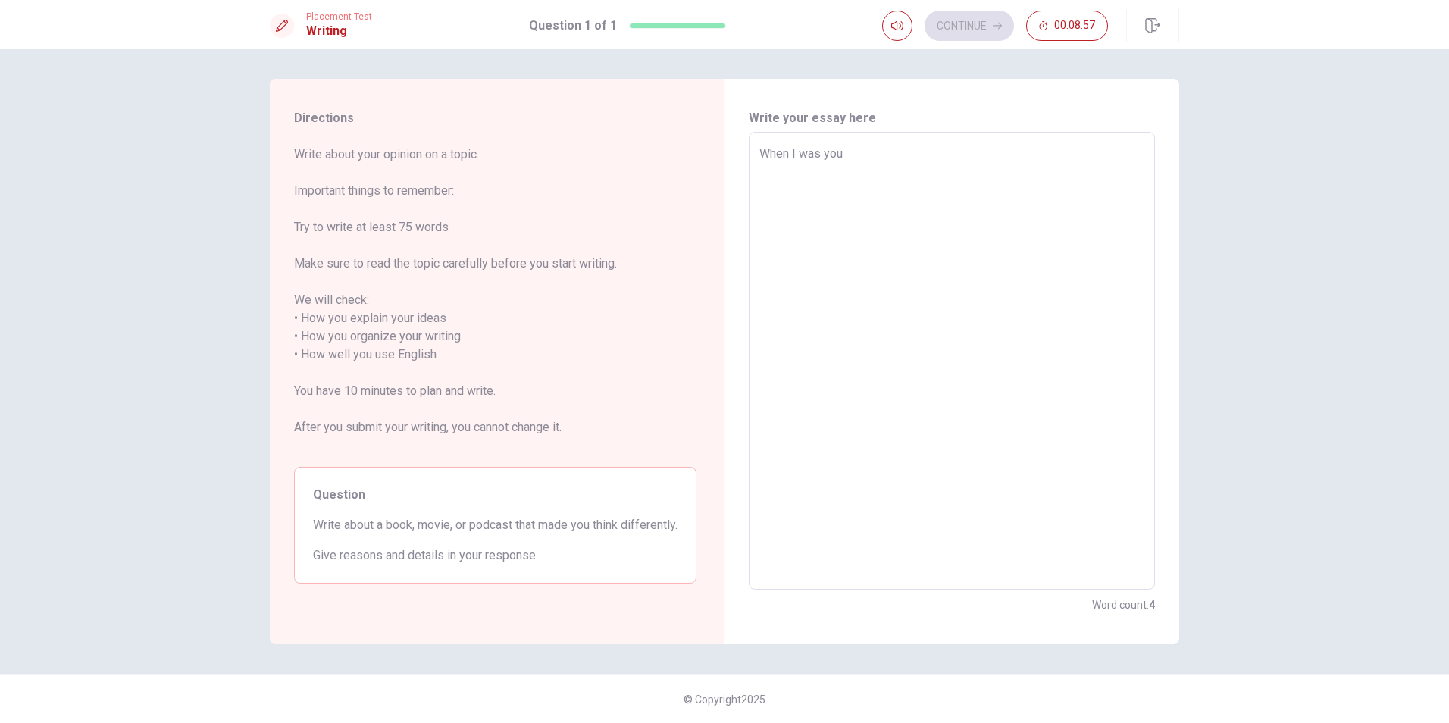
type textarea "x"
type textarea "When I was yo"
type textarea "x"
type textarea "When I was y"
type textarea "x"
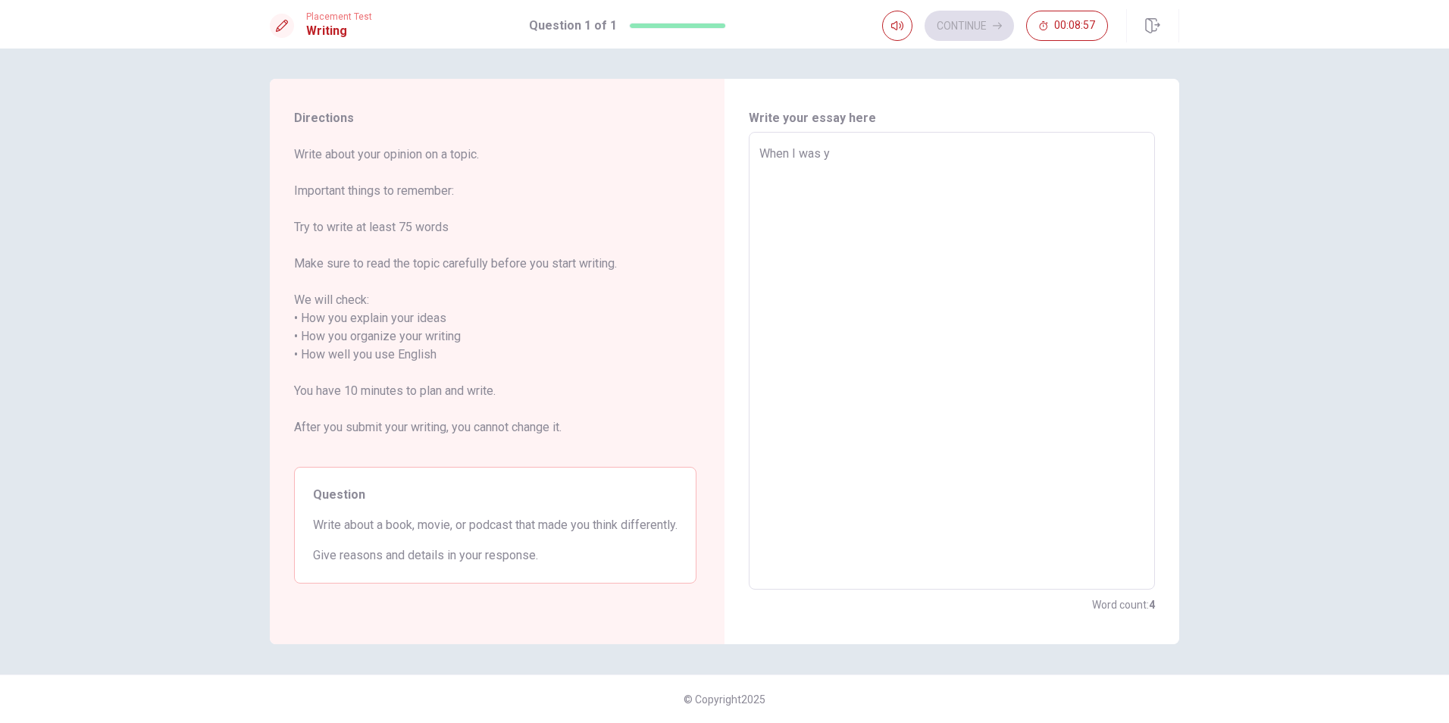
type textarea "When I was"
type textarea "x"
type textarea "When I was"
type textarea "x"
type textarea "When I wa"
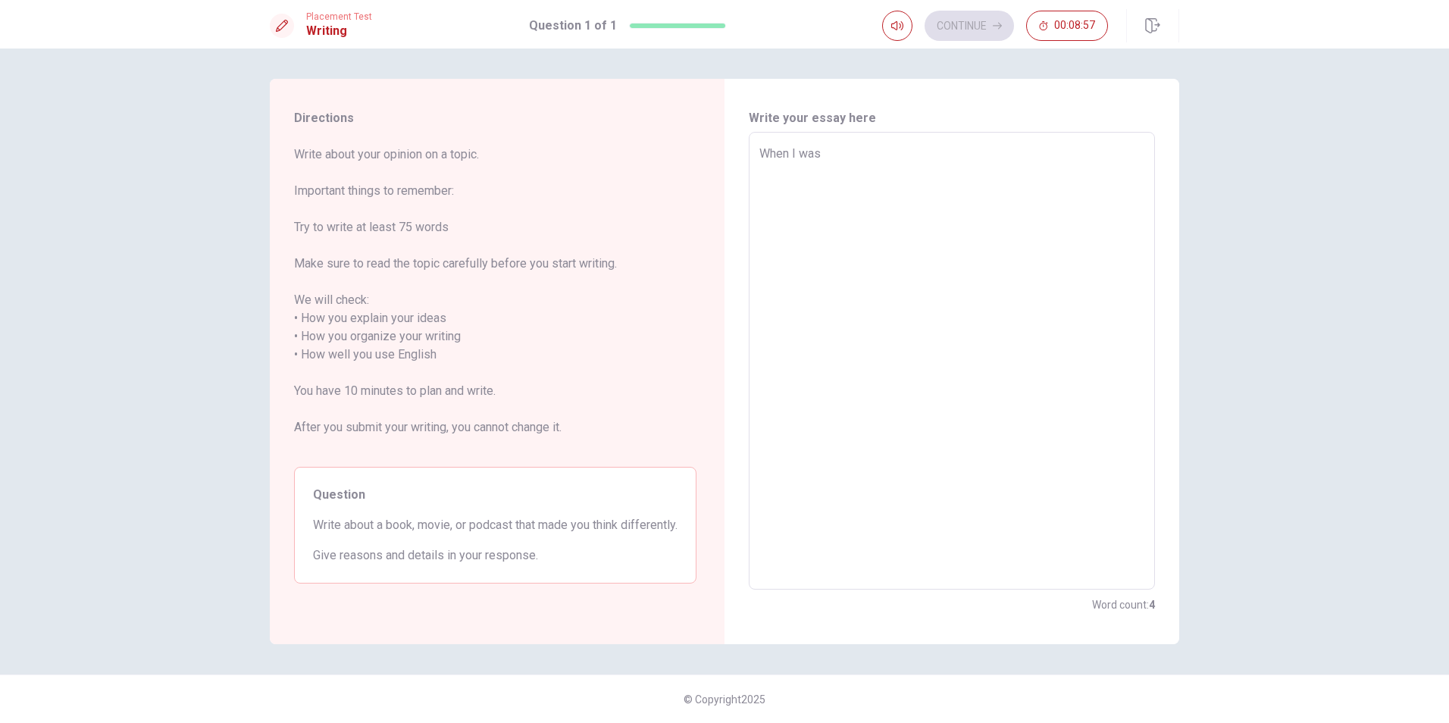
type textarea "x"
type textarea "When I w"
type textarea "x"
type textarea "When I"
type textarea "x"
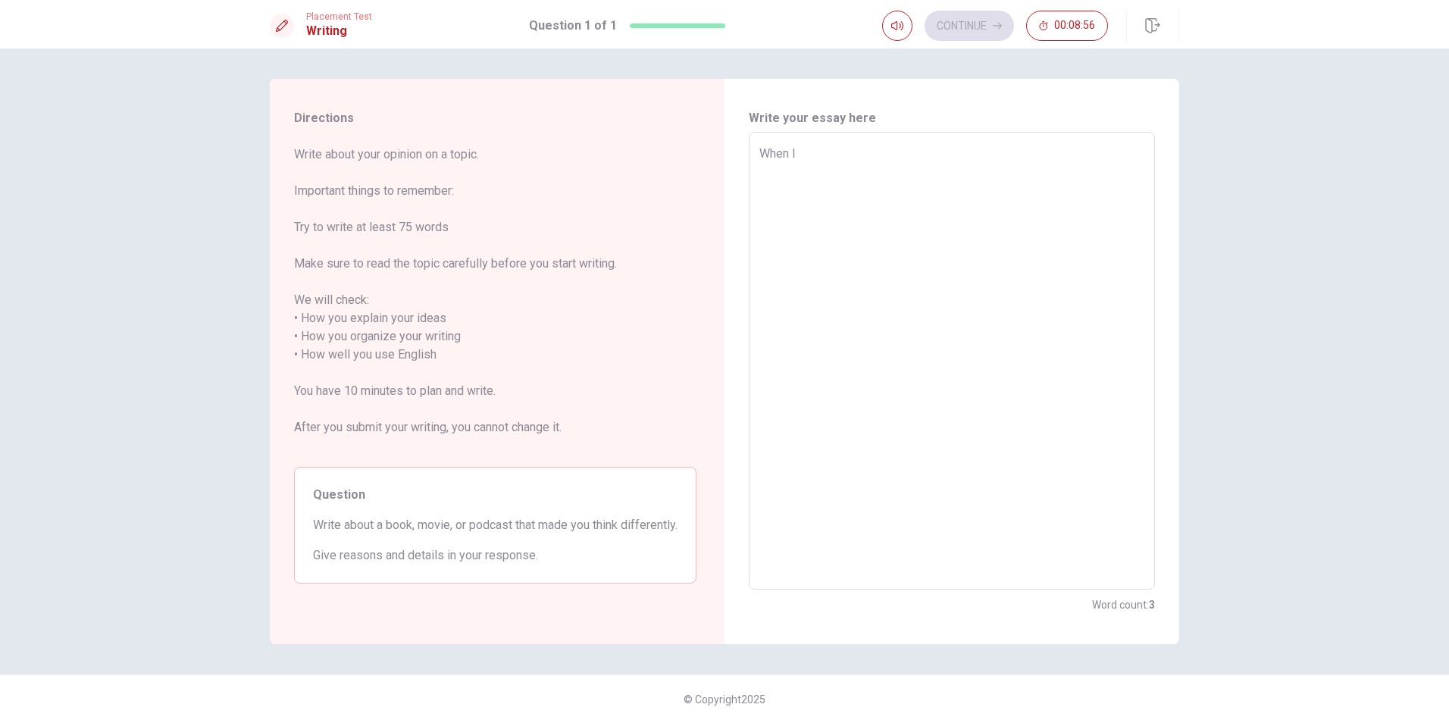
type textarea "When I"
type textarea "x"
type textarea "When"
type textarea "x"
type textarea "When"
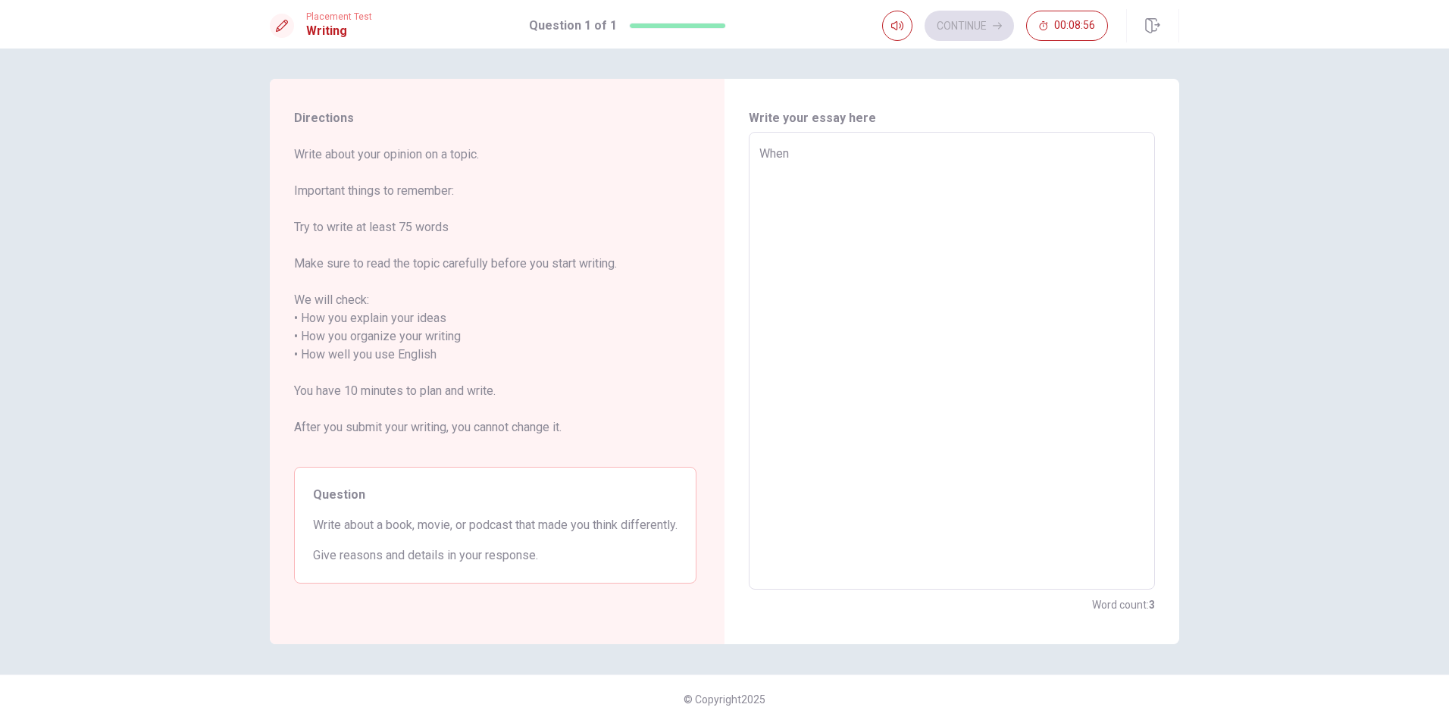
type textarea "x"
type textarea "Whe"
type textarea "x"
type textarea "Wh"
type textarea "x"
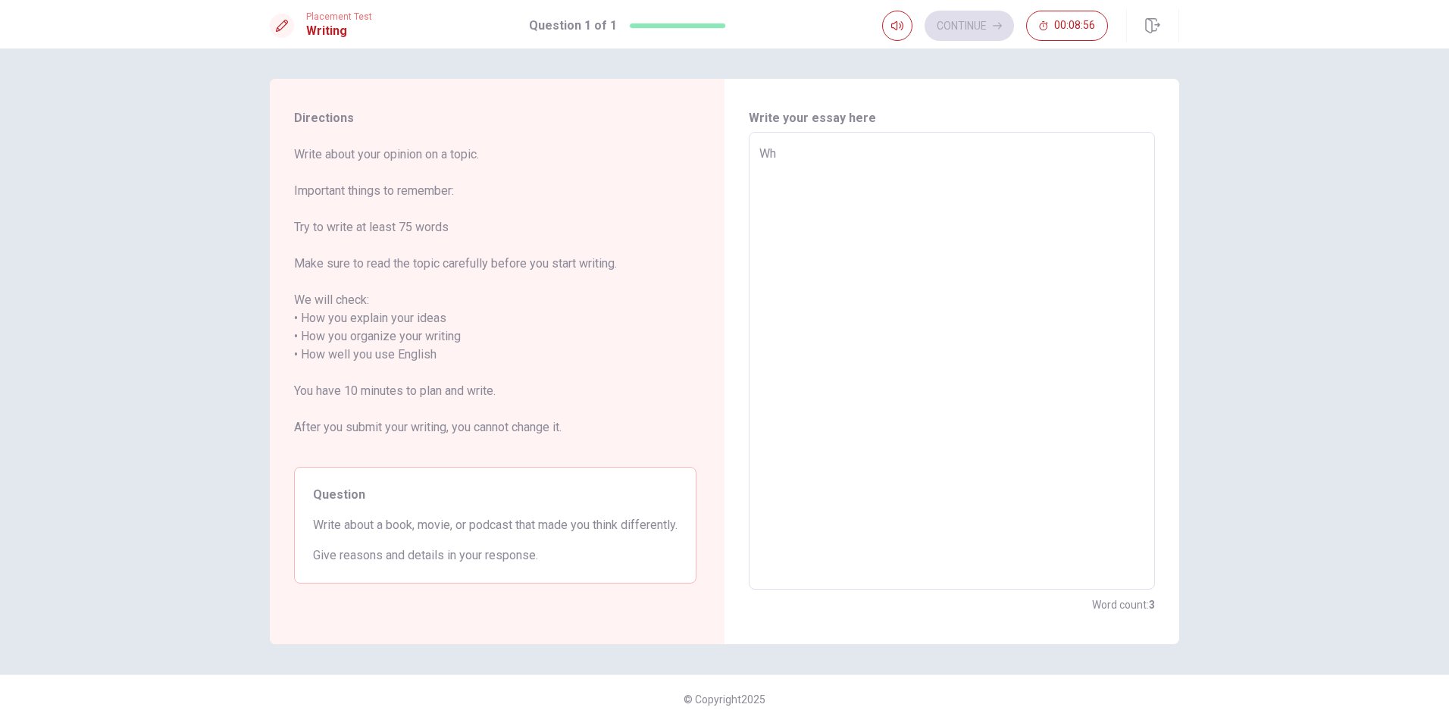
type textarea "W"
type textarea "x"
type textarea "I"
type textarea "x"
type textarea "I"
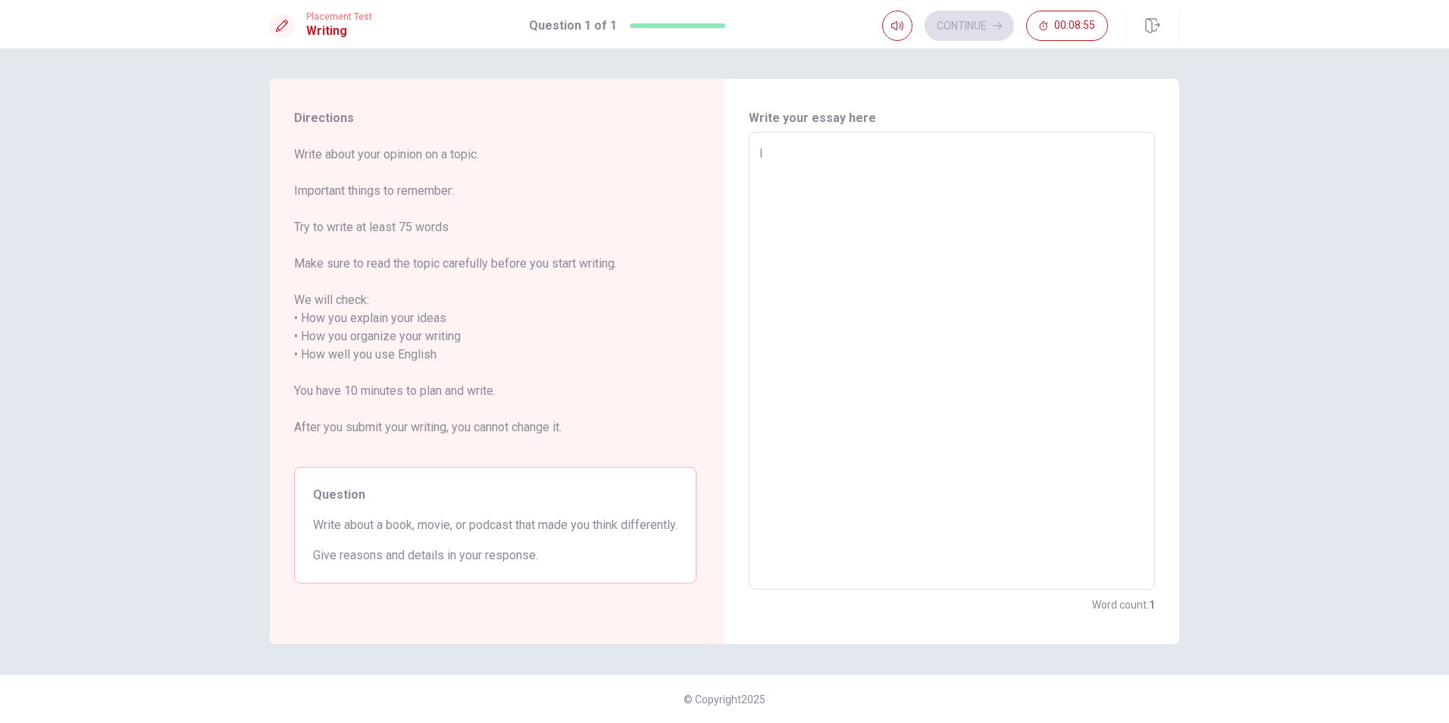
type textarea "x"
type textarea "I l"
type textarea "x"
type textarea "I lo"
type textarea "x"
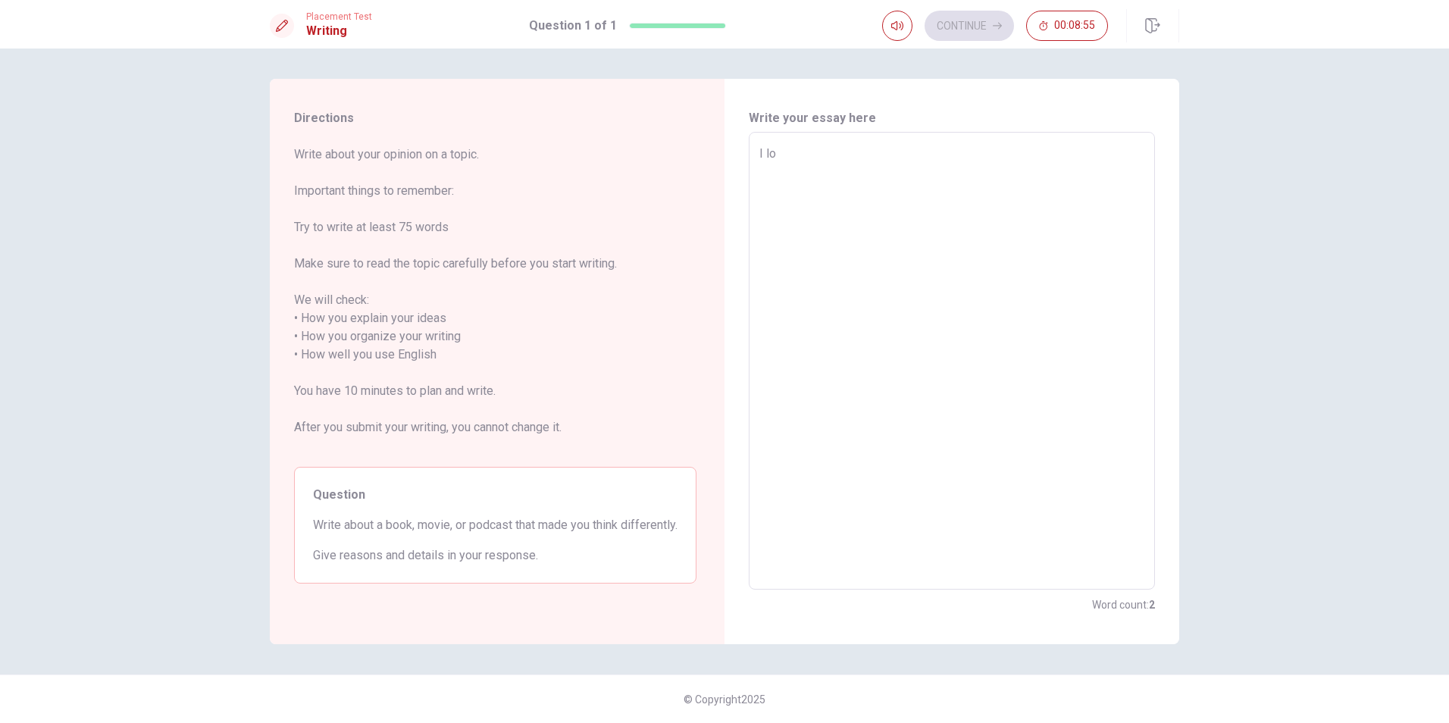
type textarea "I lov"
type textarea "x"
type textarea "I love"
type textarea "x"
type textarea "I love"
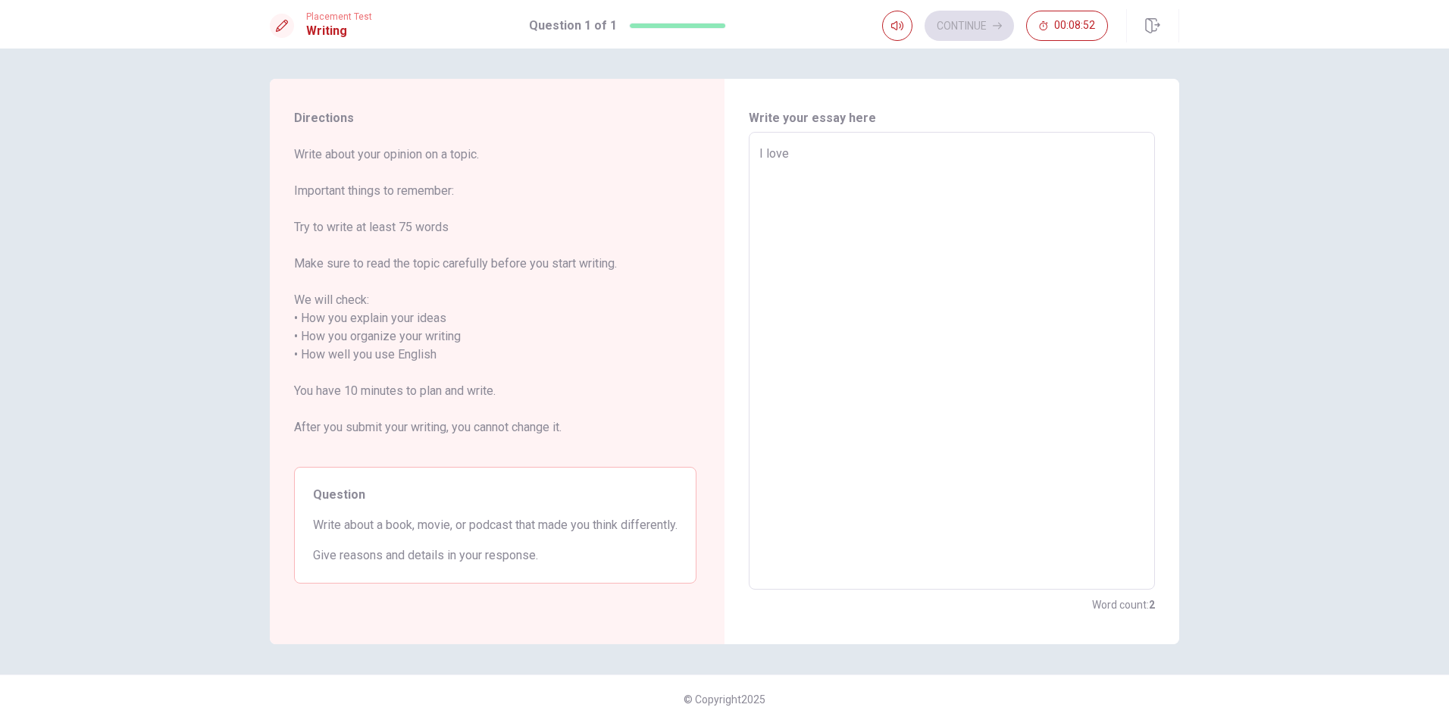
type textarea "x"
type textarea "I love l"
type textarea "x"
type textarea "I love [PERSON_NAME]"
type textarea "x"
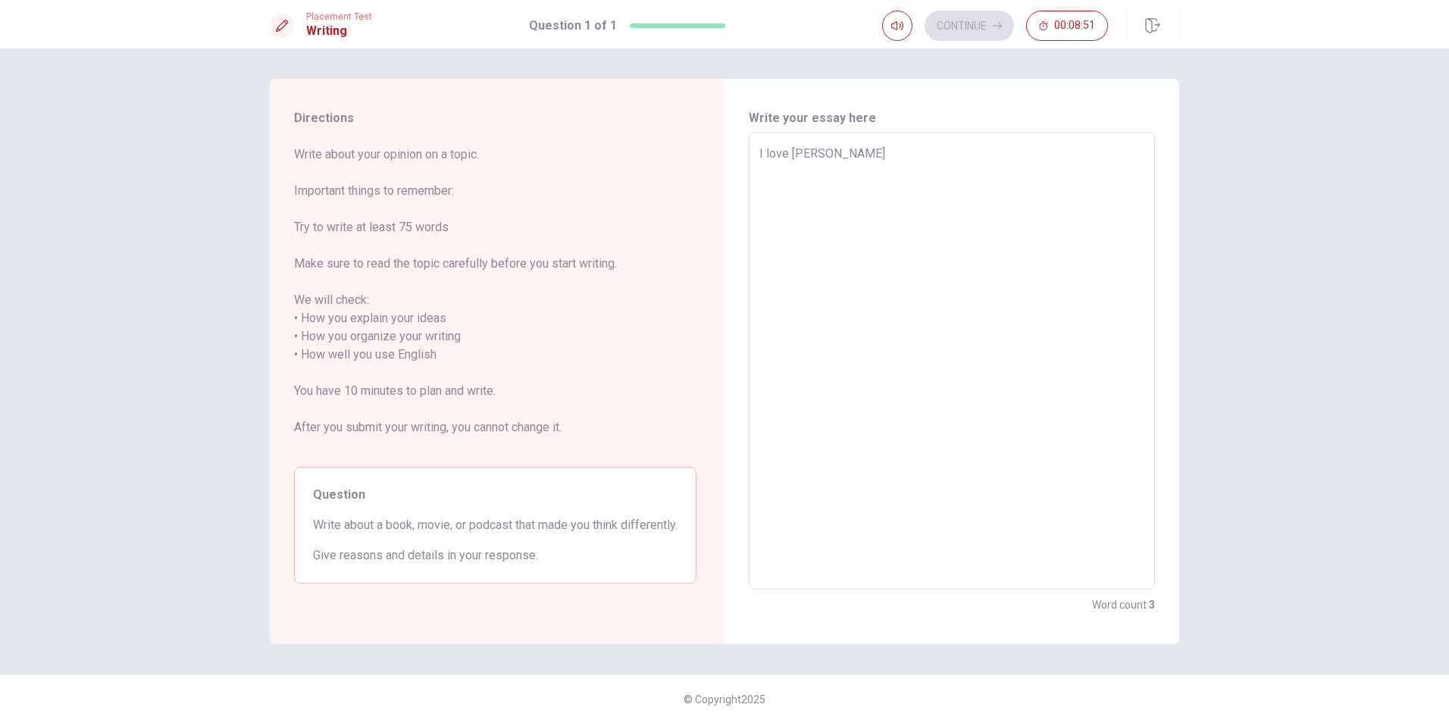
type textarea "I love lis"
type textarea "x"
type textarea "I love list"
type textarea "x"
type textarea "I love liste"
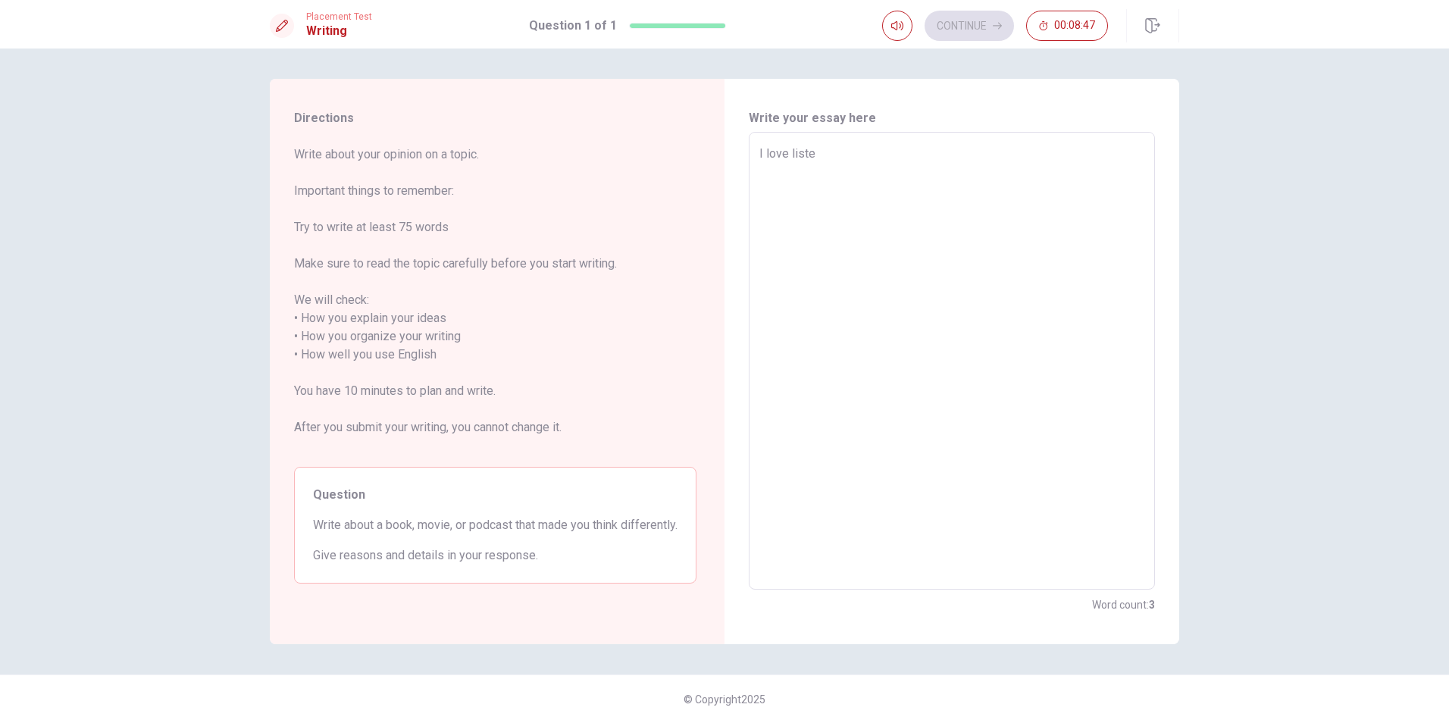
type textarea "x"
type textarea "I love listen"
type textarea "x"
type textarea "I love liste"
type textarea "x"
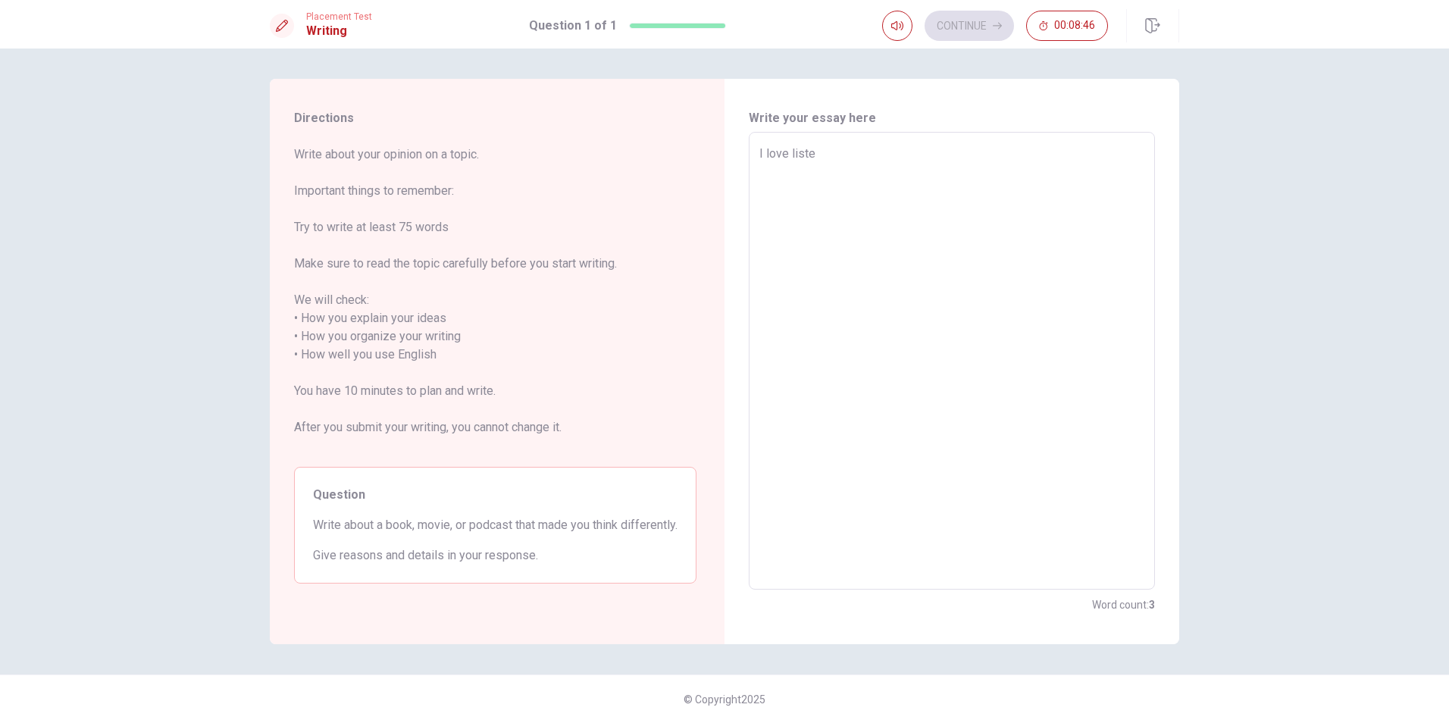
type textarea "I love list"
type textarea "x"
type textarea "I love lis"
type textarea "x"
type textarea "I love [PERSON_NAME]"
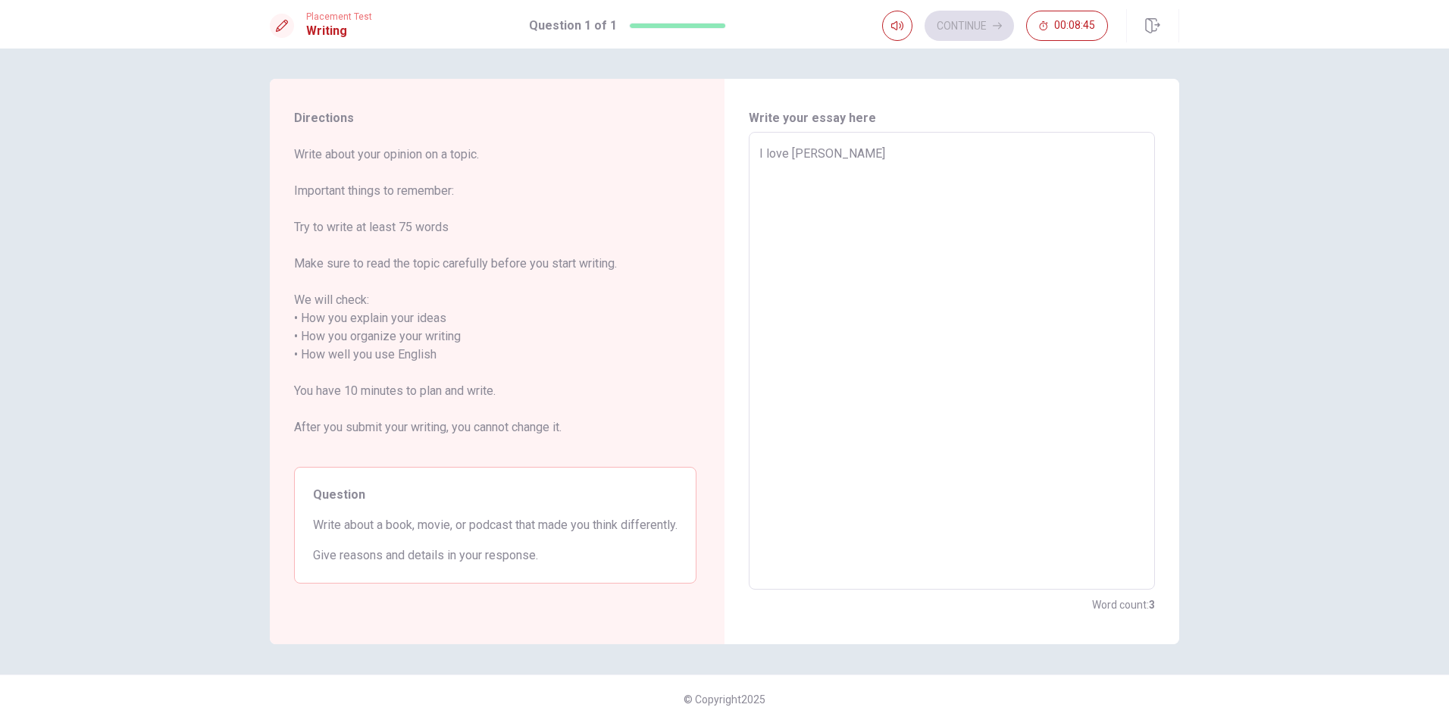
type textarea "x"
type textarea "I love l"
type textarea "x"
type textarea "I love"
type textarea "x"
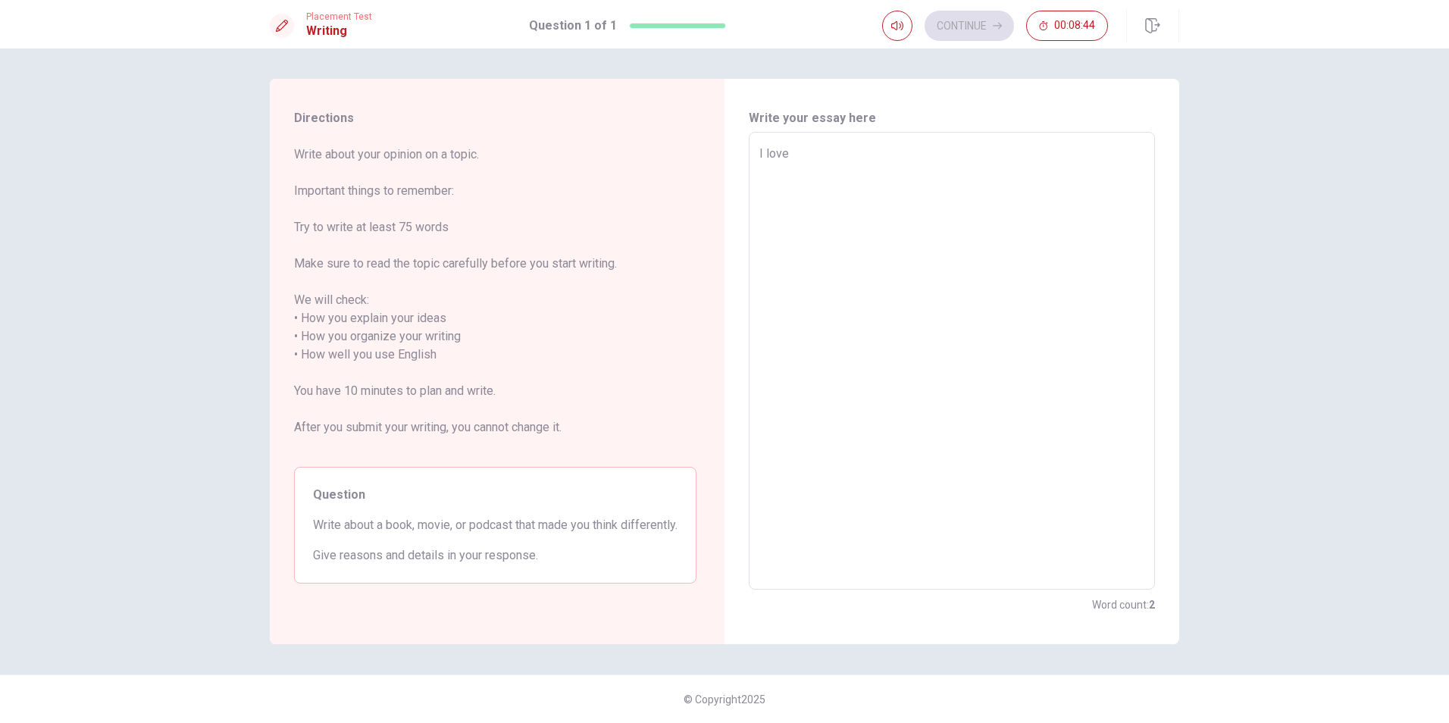
type textarea "I love t"
type textarea "x"
type textarea "I love to"
type textarea "x"
type textarea "I love to"
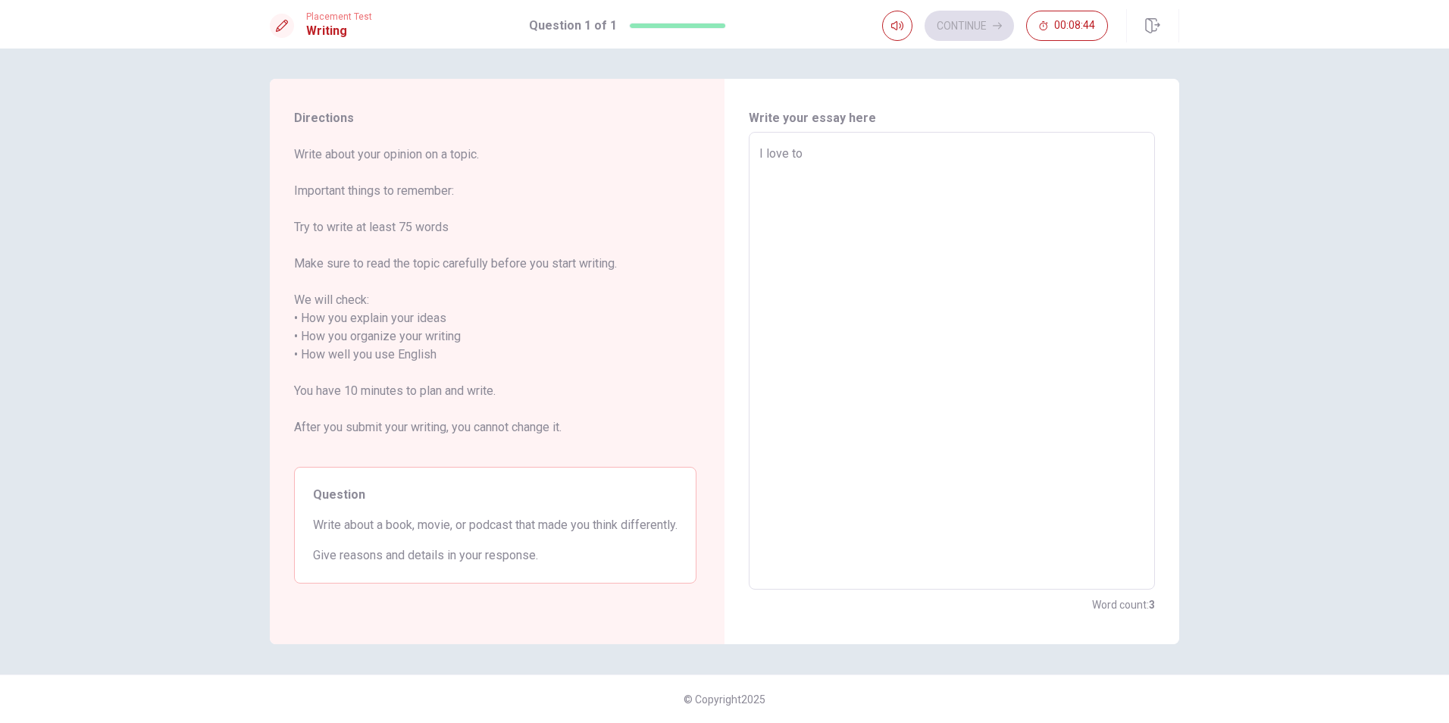
type textarea "x"
type textarea "I love to l"
type textarea "x"
type textarea "I love to li"
type textarea "x"
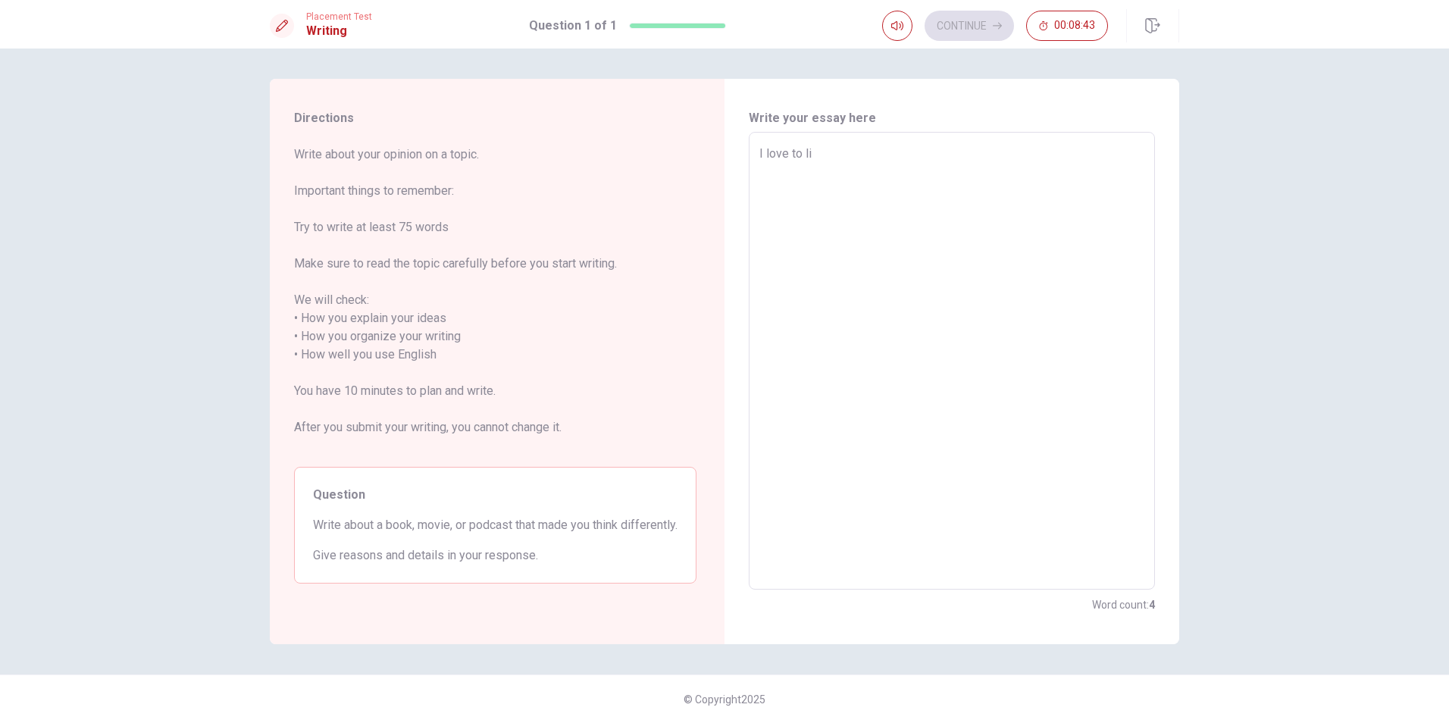
type textarea "I love to lis"
type textarea "x"
type textarea "I love to list"
type textarea "x"
type textarea "I love to liste"
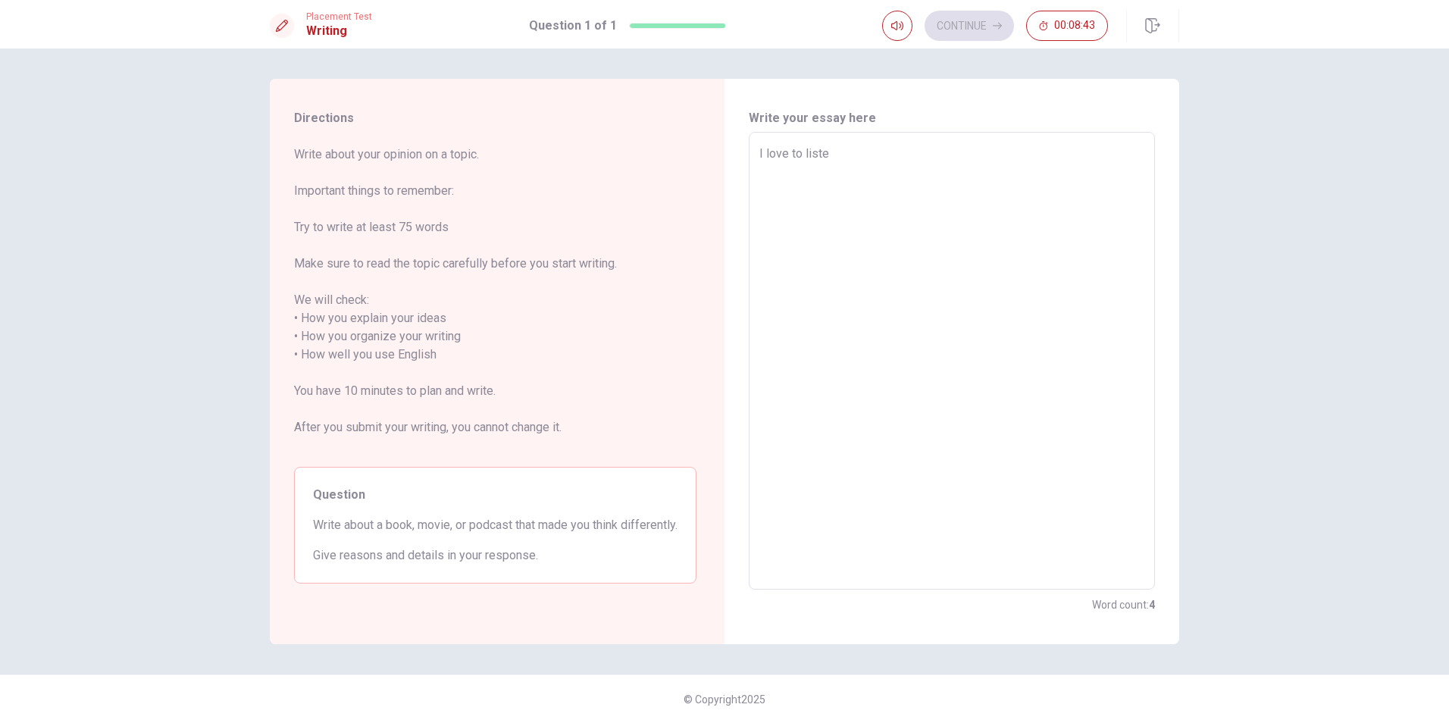
type textarea "x"
type textarea "I love to listen"
type textarea "x"
type textarea "I love to listen"
type textarea "x"
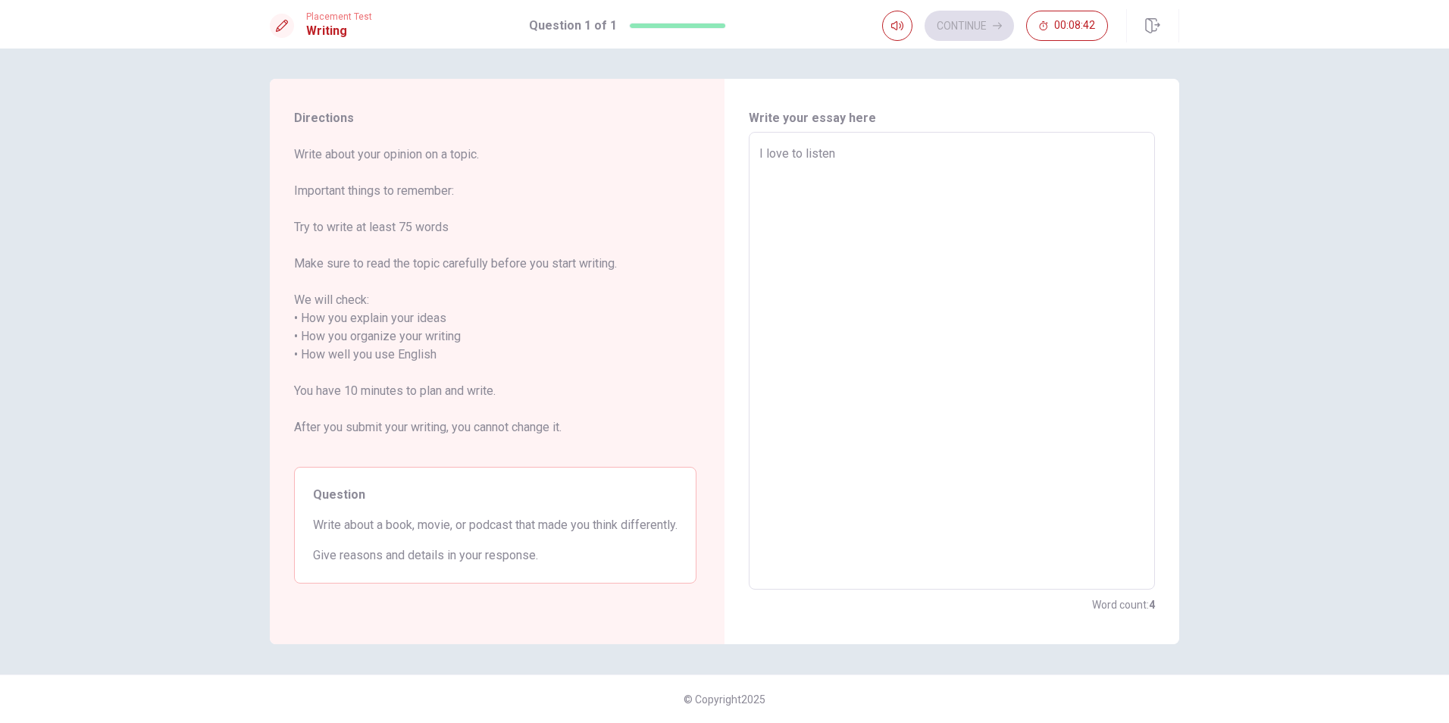
type textarea "I love to listen p"
type textarea "x"
type textarea "I love to listen po"
type textarea "x"
type textarea "I love to listen pod"
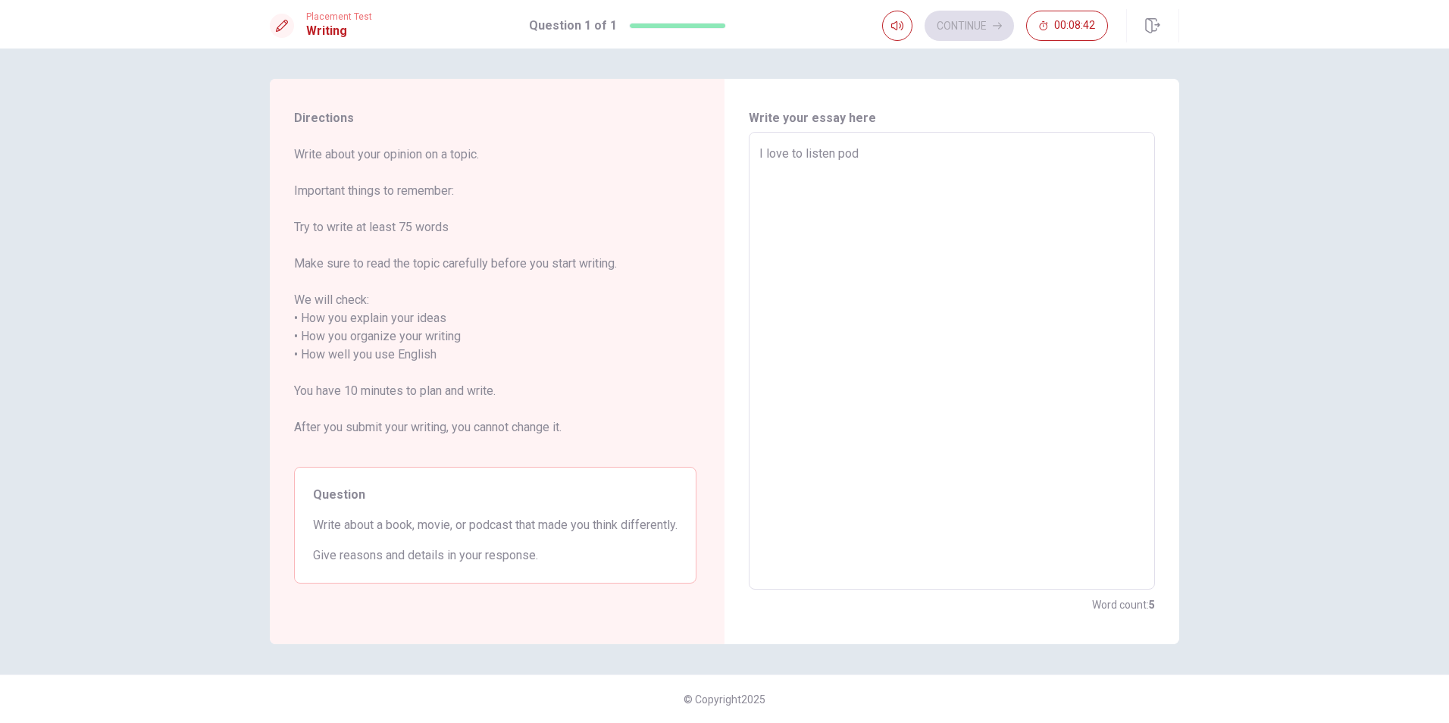
type textarea "x"
type textarea "I love to listen podc"
type textarea "x"
type textarea "I love to listen podca"
type textarea "x"
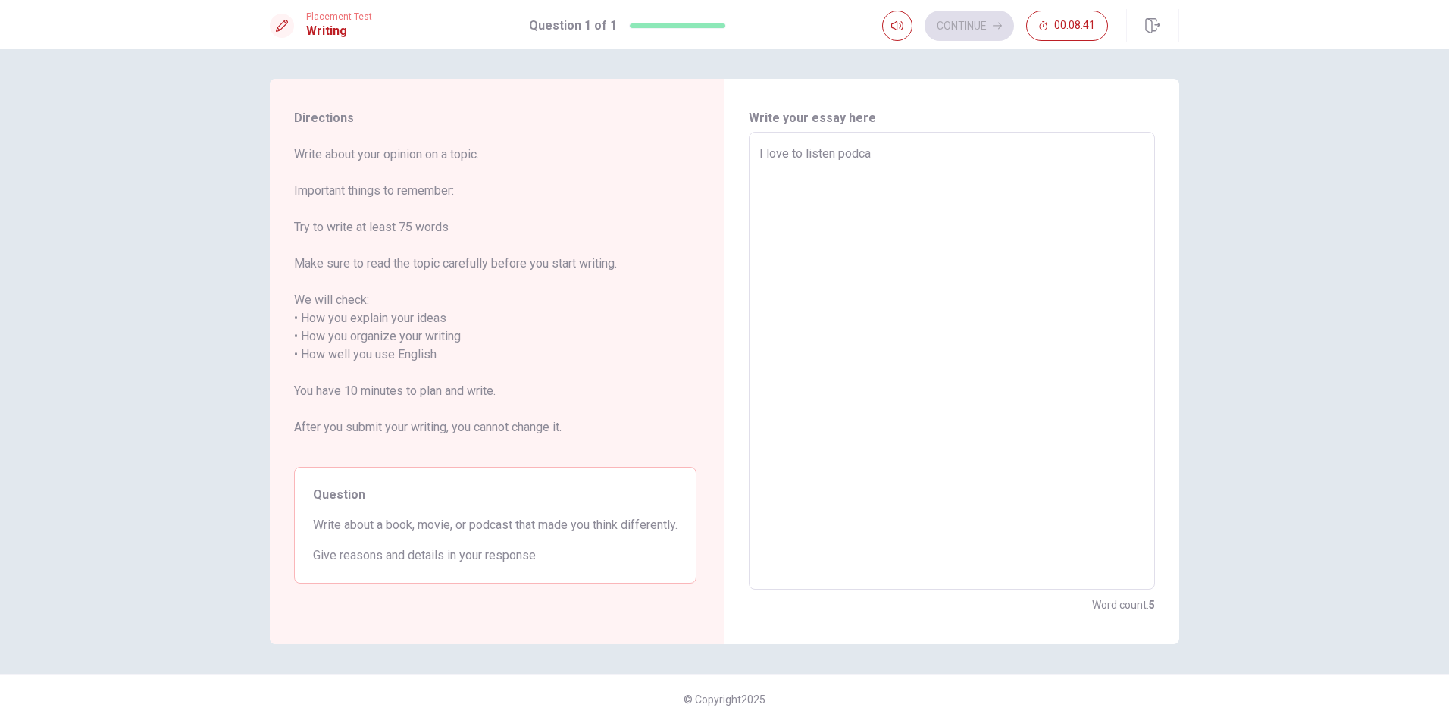
type textarea "I love to listen podcas"
type textarea "x"
type textarea "I love to listen podcast"
type textarea "x"
type textarea "I love to listen podcasts"
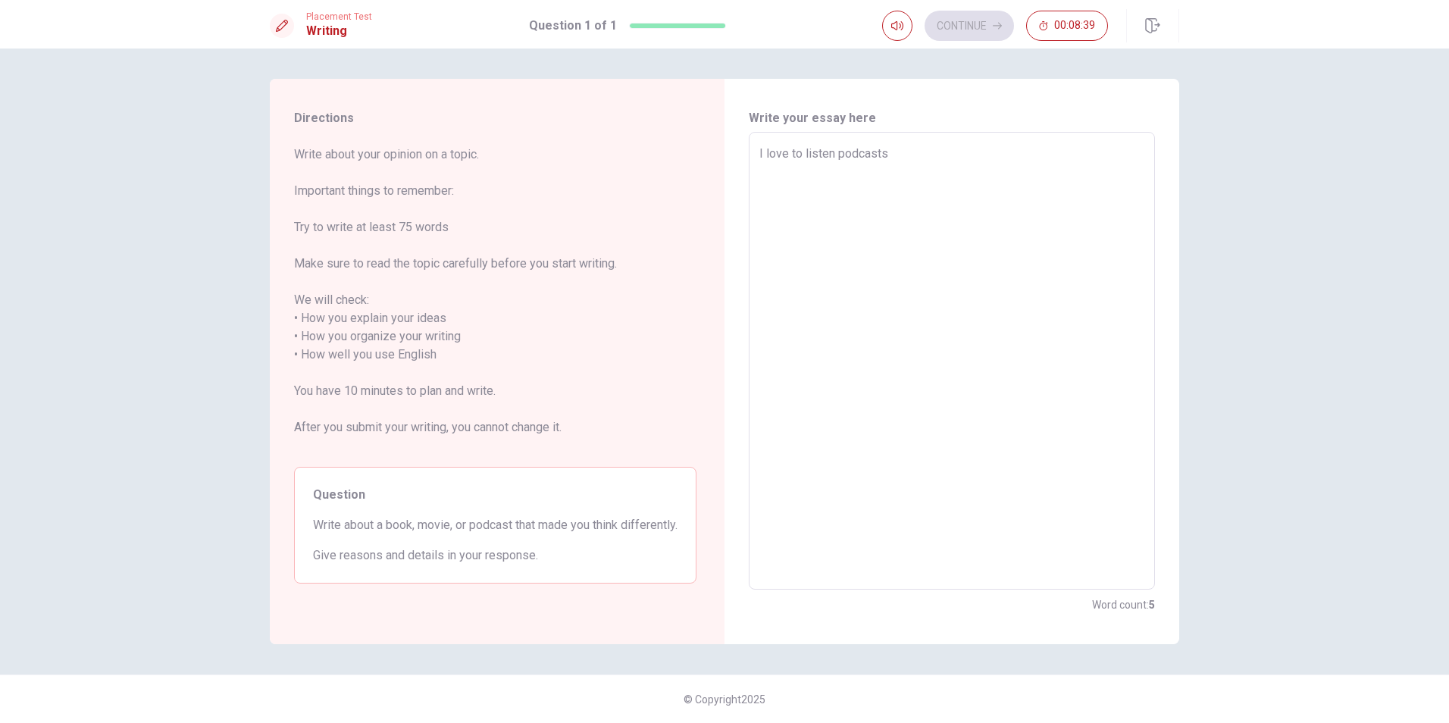
type textarea "x"
type textarea "I love to listen podcasts."
type textarea "x"
type textarea "I love to listen podcasts."
type textarea "x"
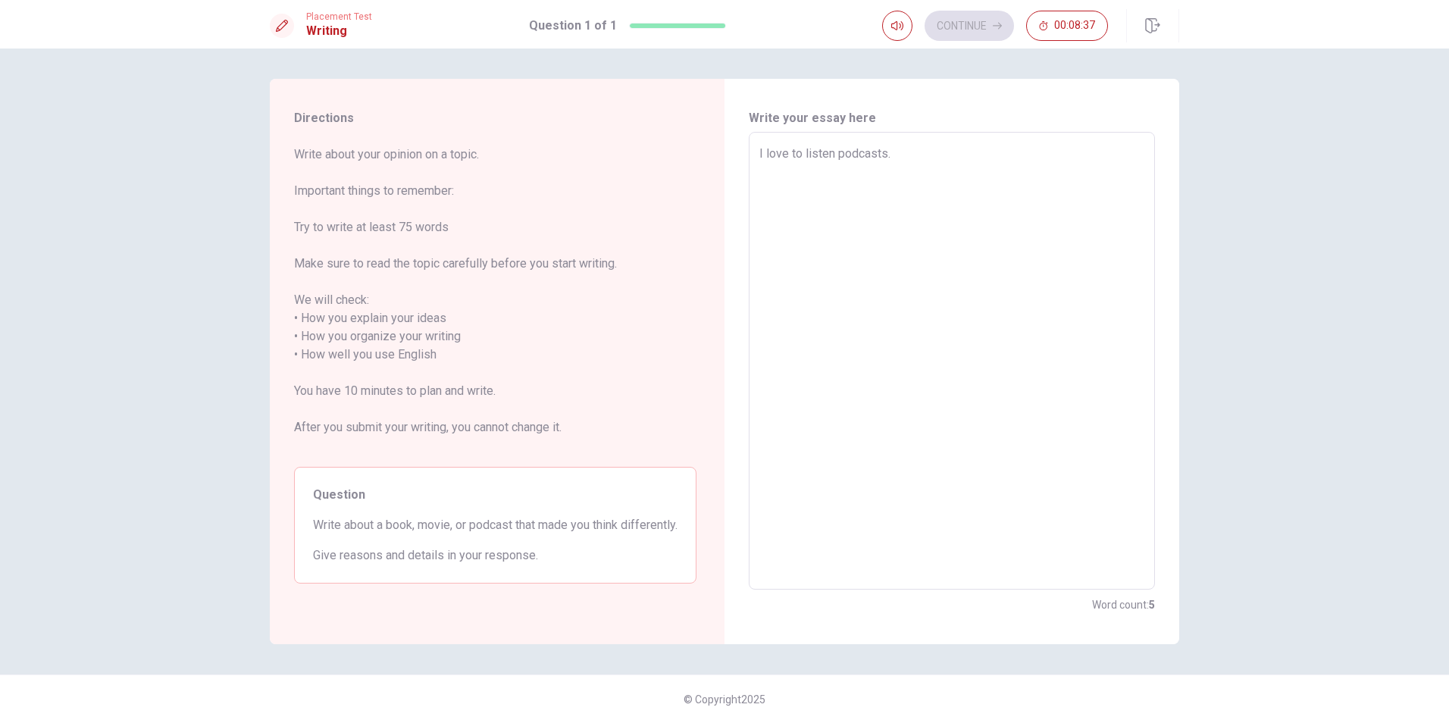
type textarea "I love to listen podcasts. I"
type textarea "x"
type textarea "I love to listen podcasts. I"
type textarea "x"
type textarea "I love to listen podcasts. I p"
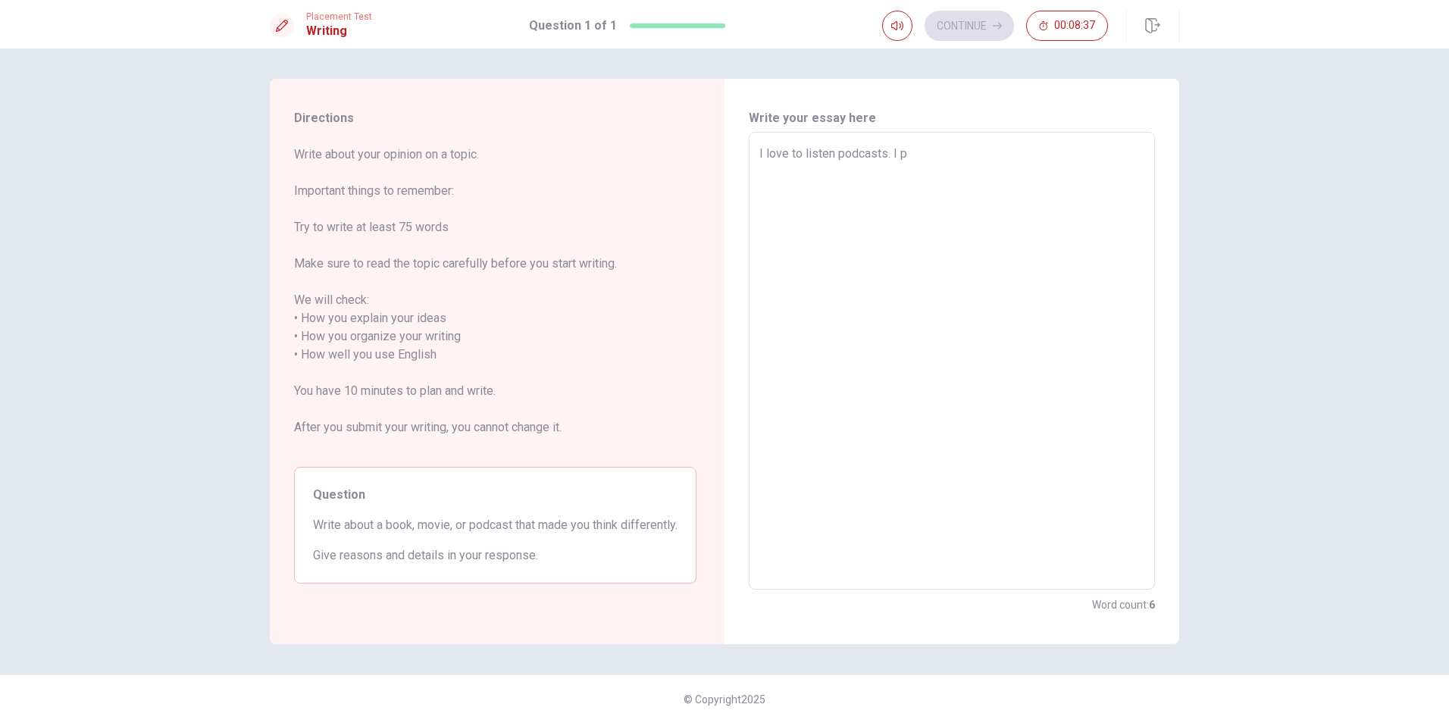
type textarea "x"
type textarea "I love to listen podcasts. I pa"
type textarea "x"
type textarea "I love to listen podcasts. I pas"
type textarea "x"
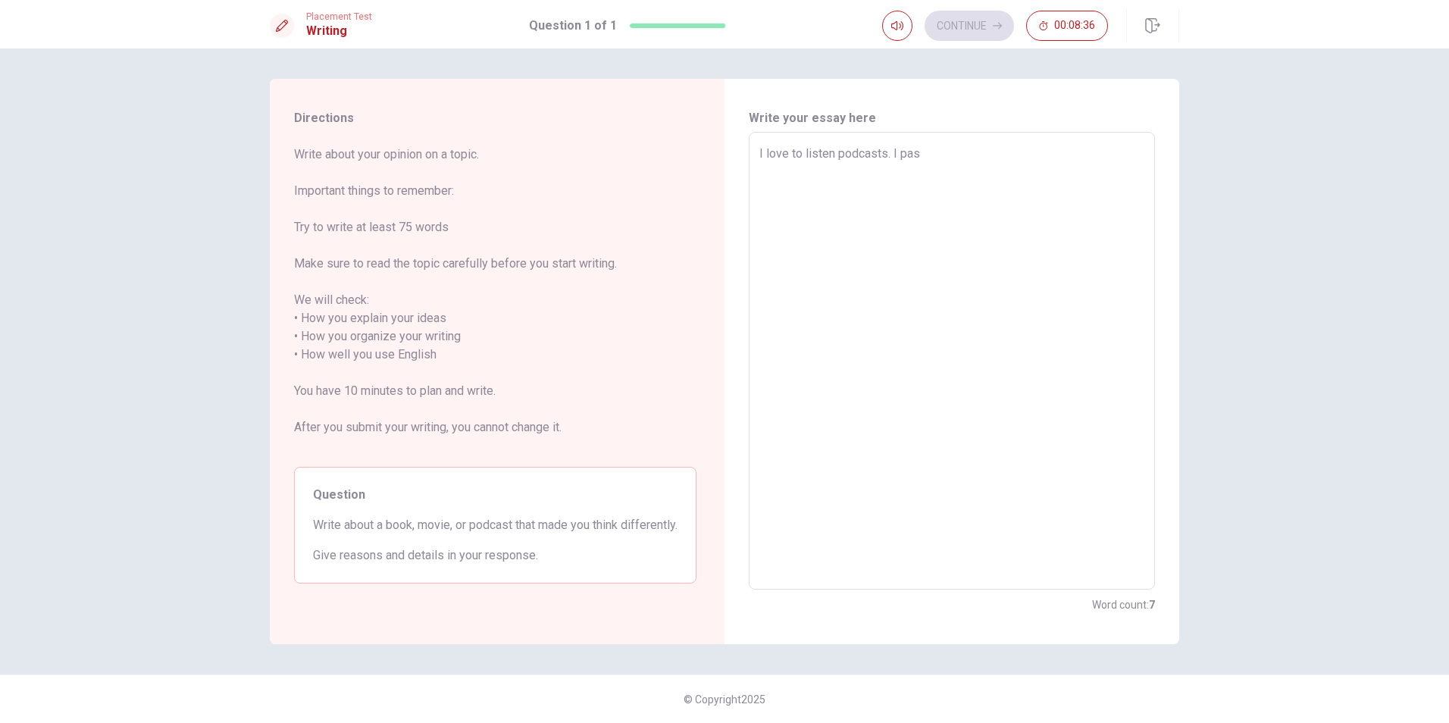
type textarea "I love to listen podcasts. I past"
type textarea "x"
type textarea "I love to listen podcasts. I past"
type textarea "x"
type textarea "I love to listen podcasts. I past a"
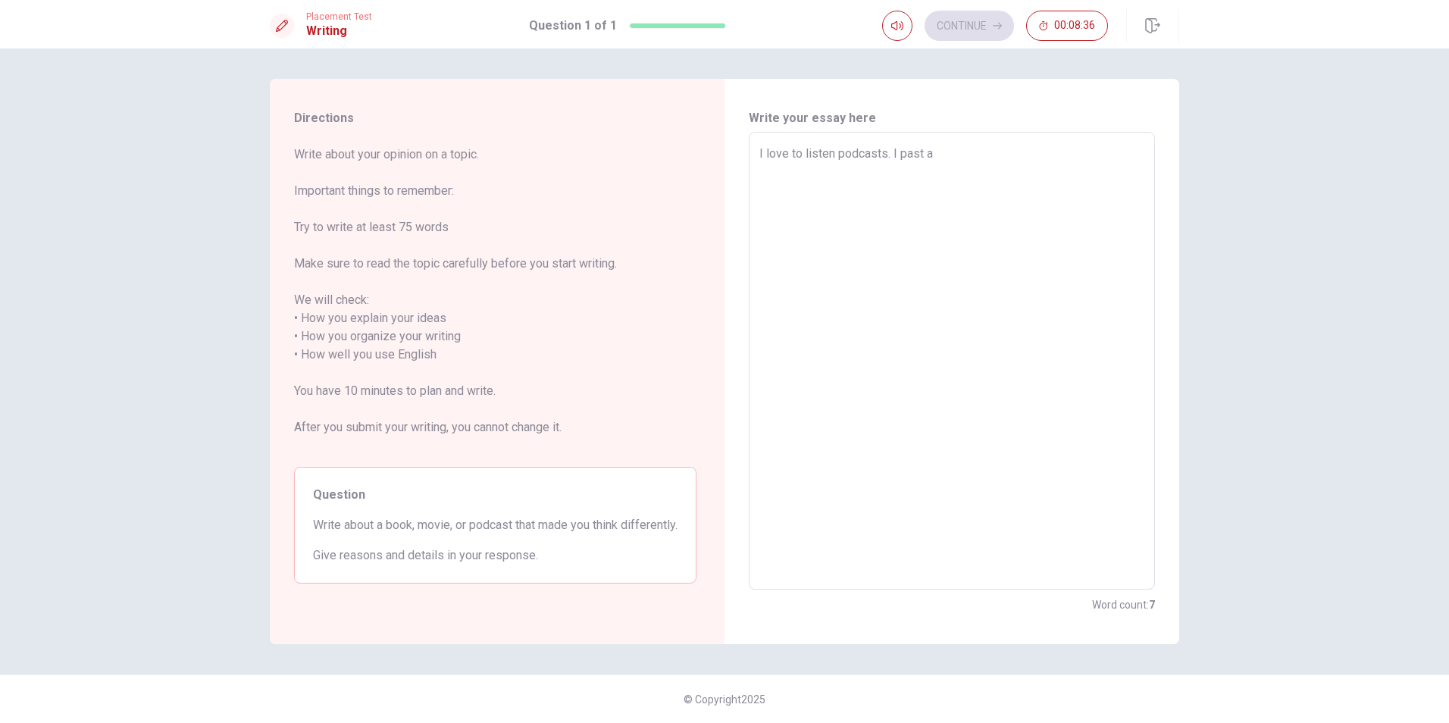
type textarea "x"
type textarea "I love to listen podcasts. I past al"
type textarea "x"
type textarea "I love to listen podcasts. I past all"
type textarea "x"
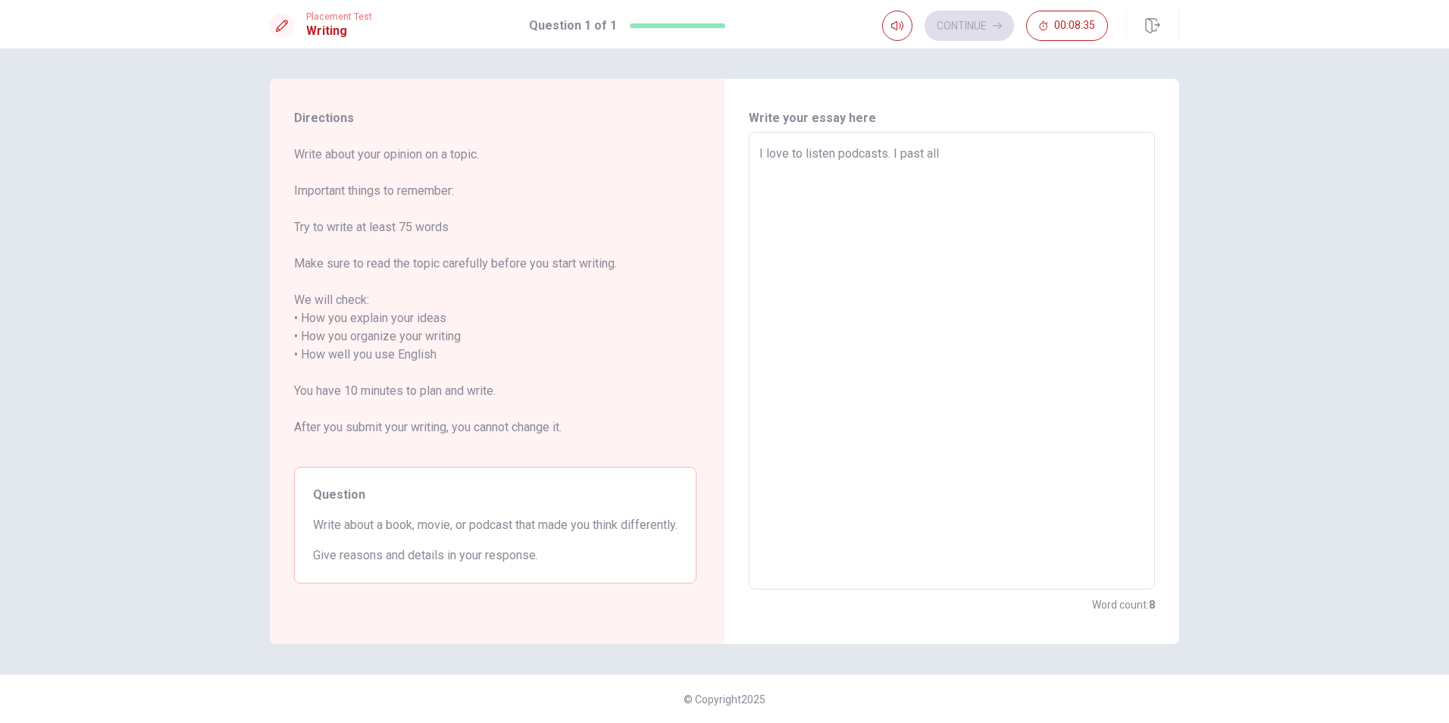
type textarea "I love to listen podcasts. I past all"
type textarea "x"
type textarea "I love to listen podcasts. I past all t"
type textarea "x"
type textarea "I love to listen podcasts. I past all ti"
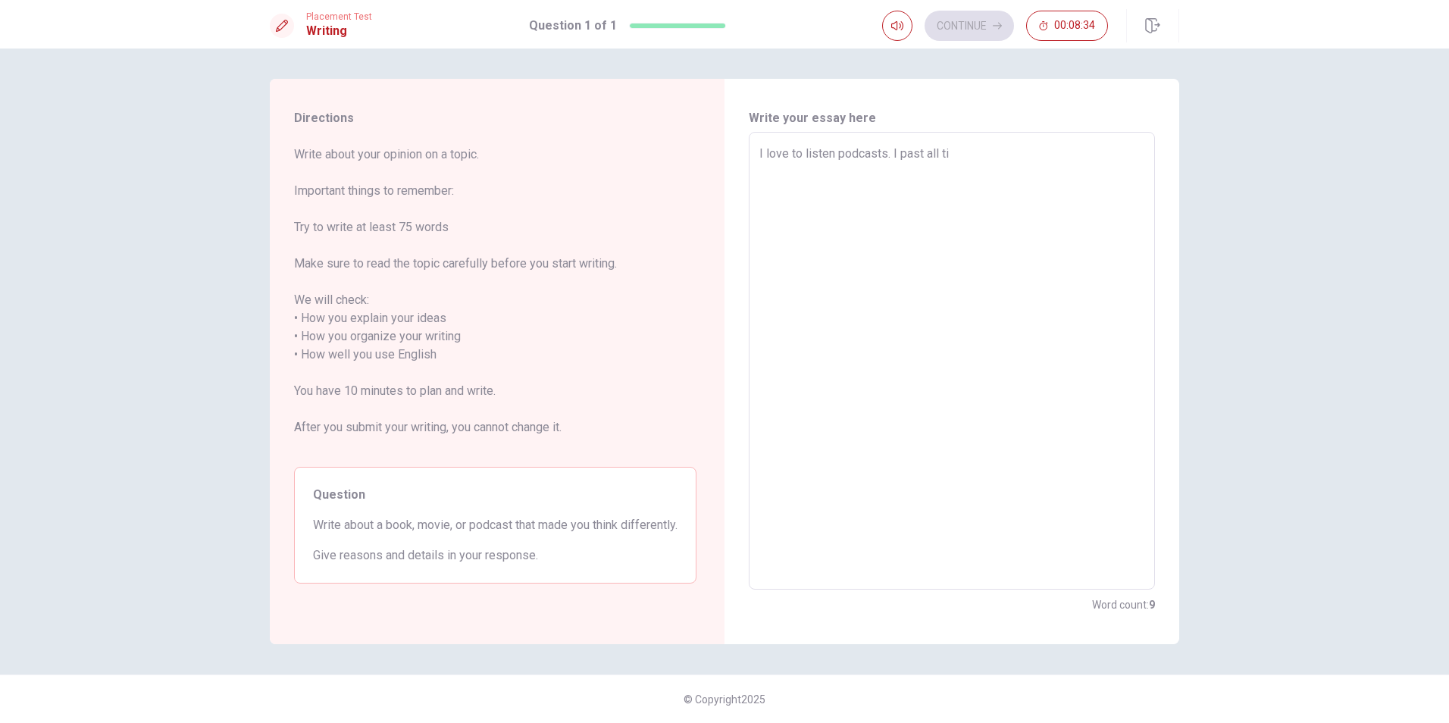
type textarea "x"
type textarea "I love to listen podcasts. I past all [PERSON_NAME]"
type textarea "x"
type textarea "I love to listen podcasts. I past all time"
type textarea "x"
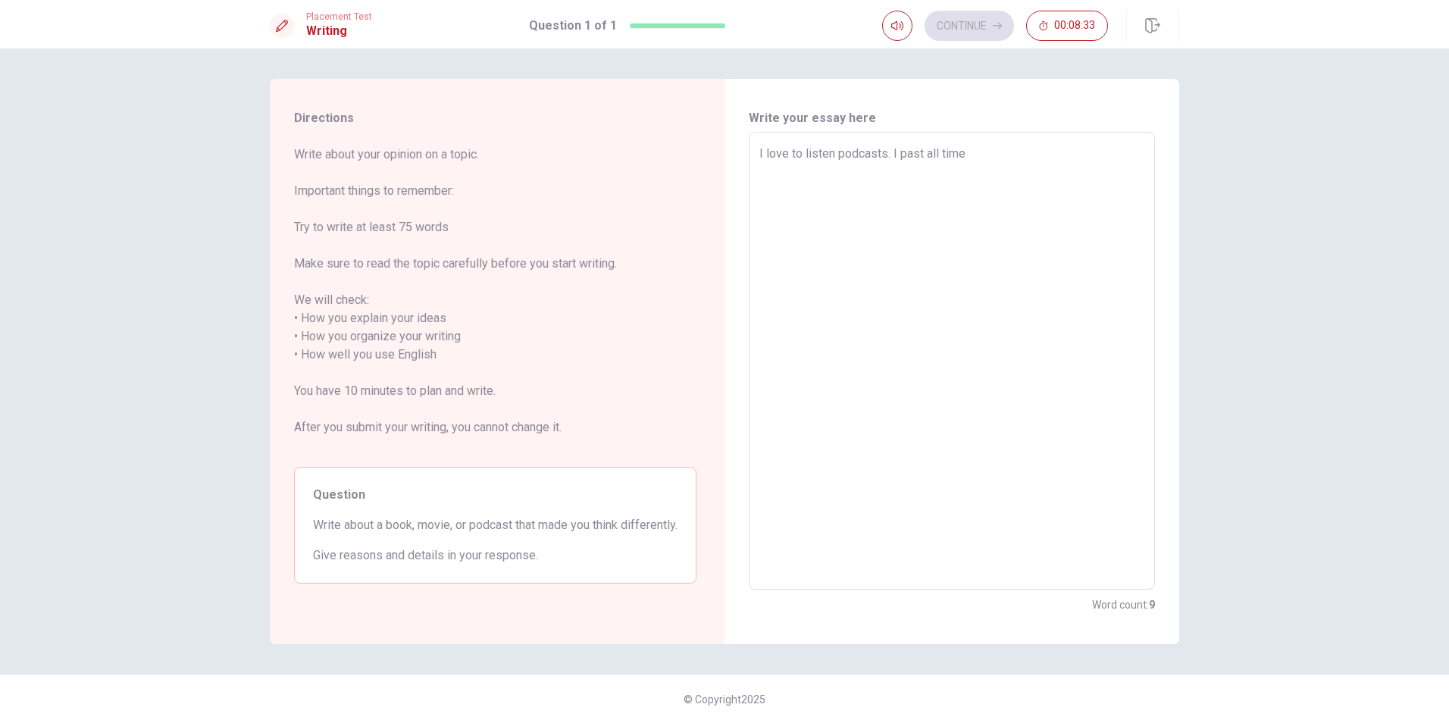
type textarea "I love to listen podcasts. I past all time"
type textarea "x"
type textarea "I love to listen podcasts. I past all time o"
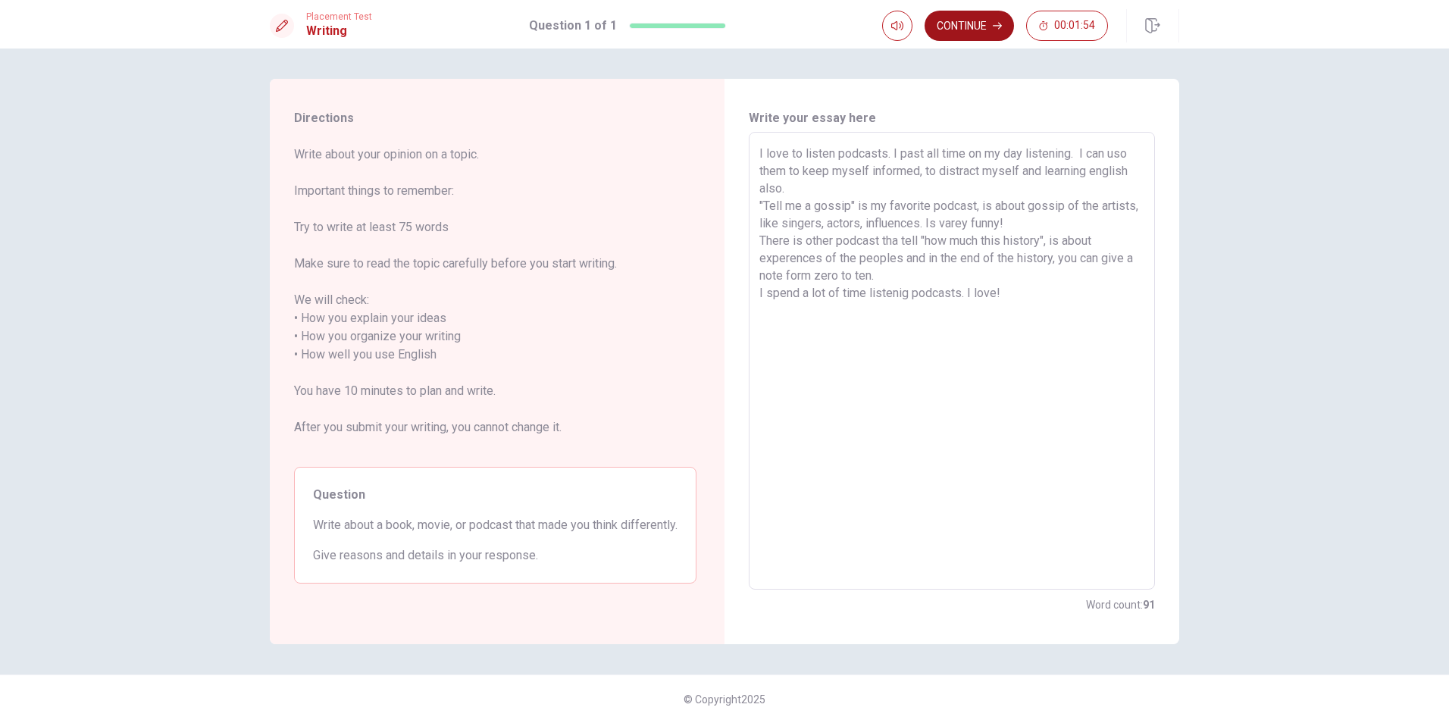
click at [962, 26] on button "Continue" at bounding box center [969, 26] width 89 height 30
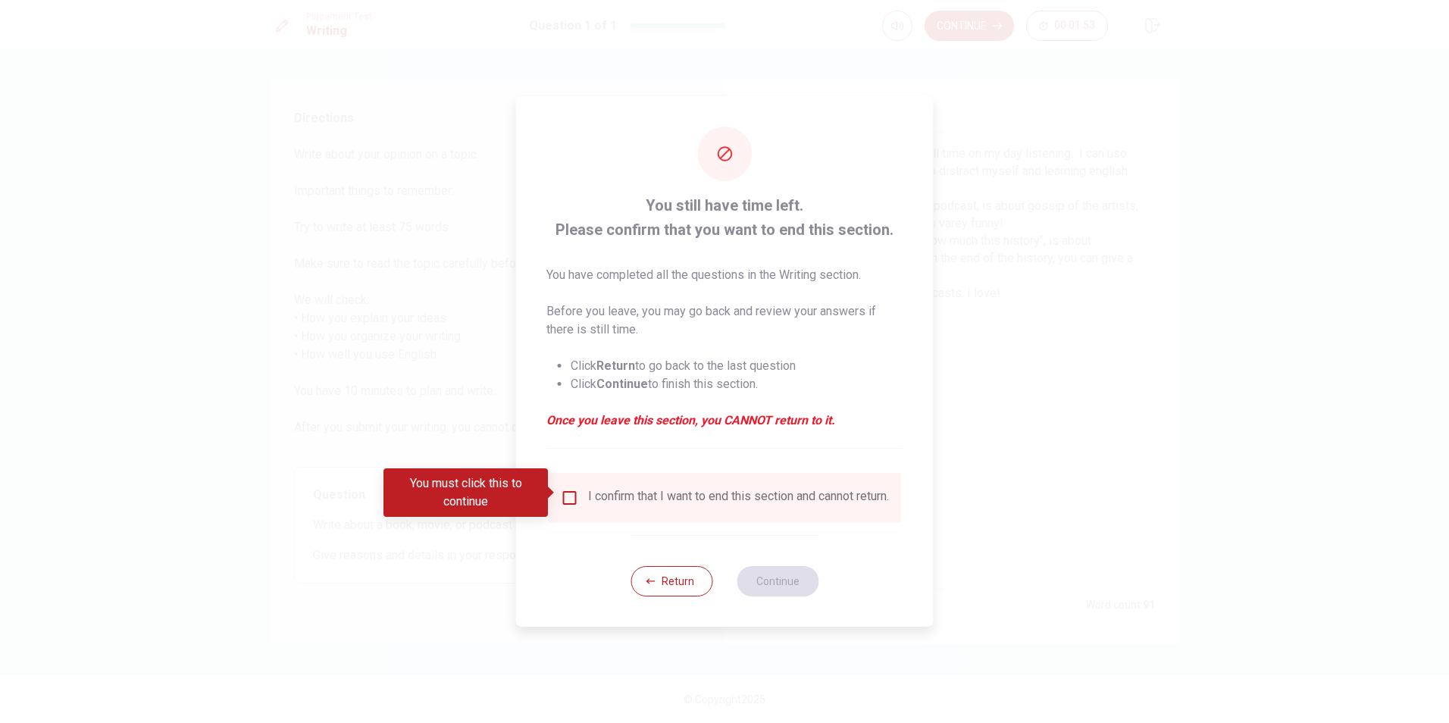
click at [567, 496] on input "You must click this to continue" at bounding box center [570, 498] width 18 height 18
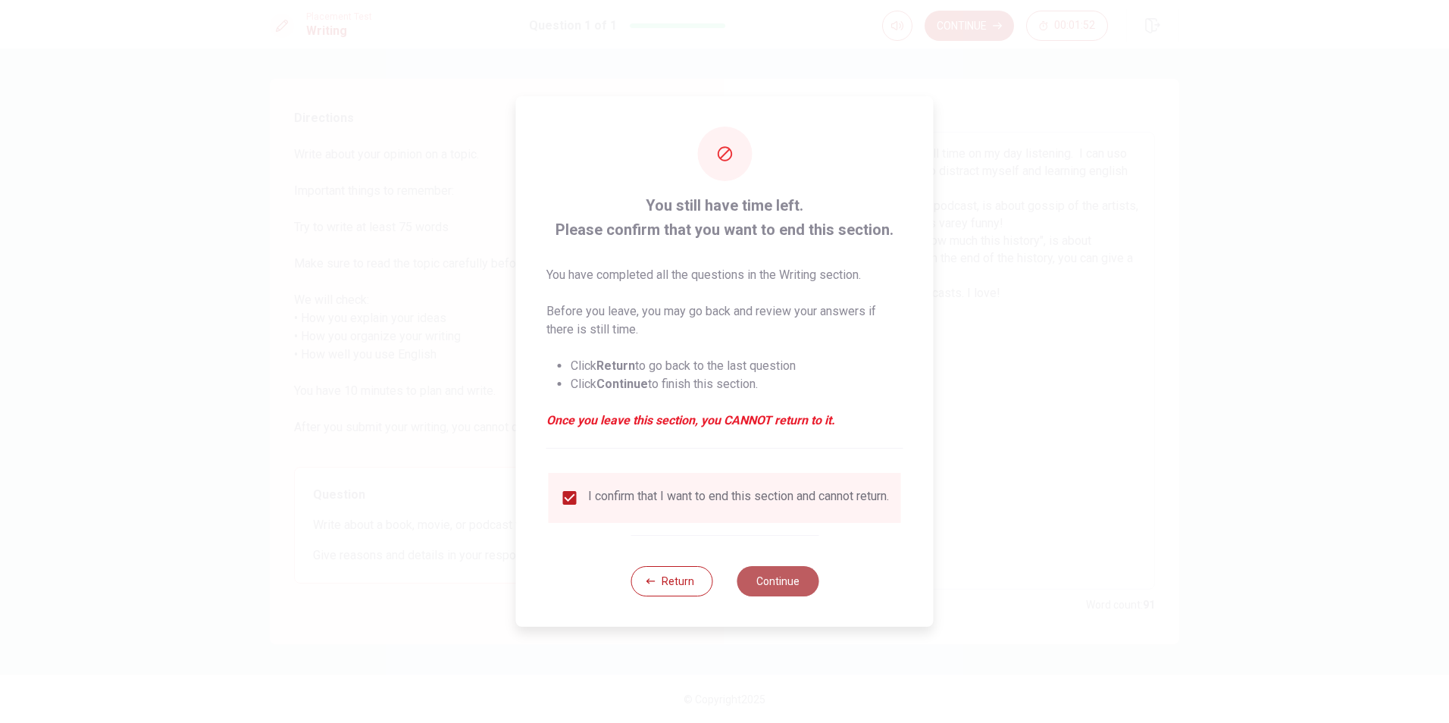
click at [779, 594] on button "Continue" at bounding box center [778, 581] width 82 height 30
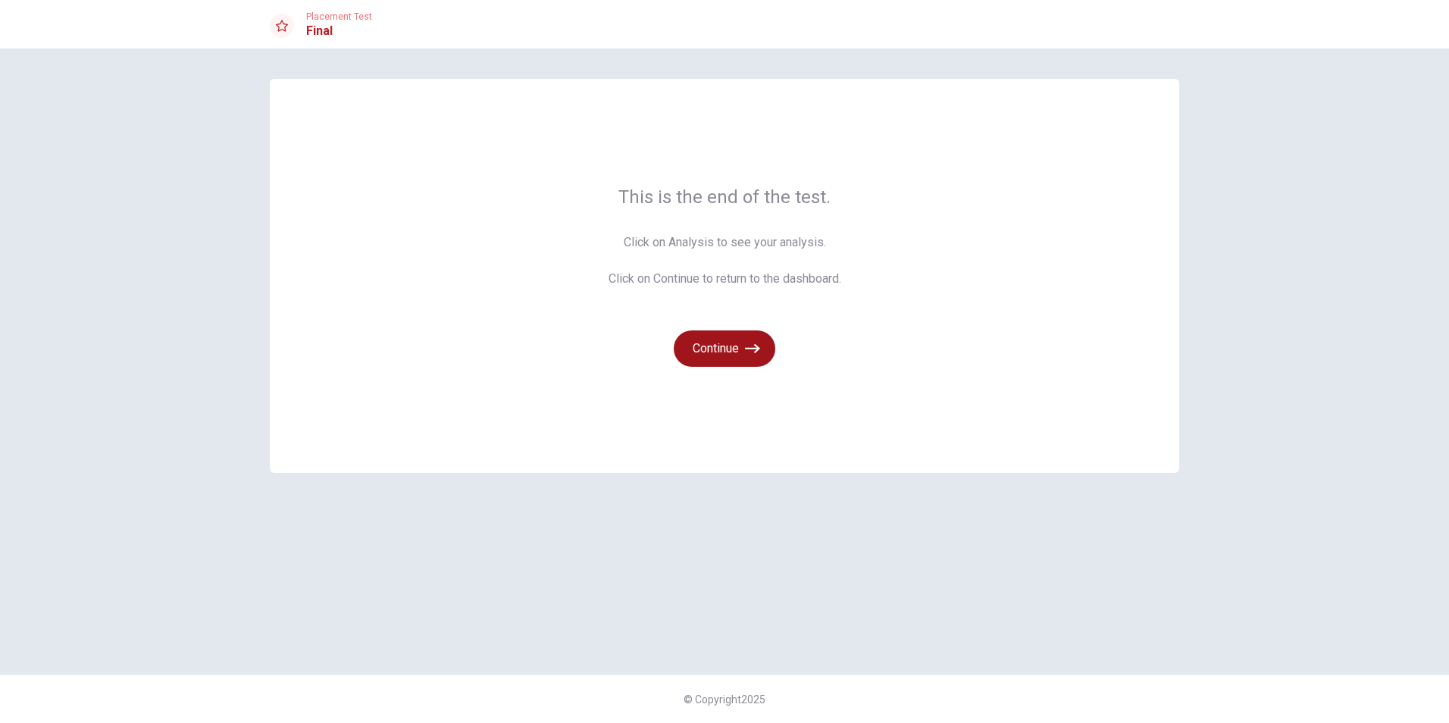
click at [732, 353] on button "Continue" at bounding box center [725, 348] width 102 height 36
